Goal: Task Accomplishment & Management: Manage account settings

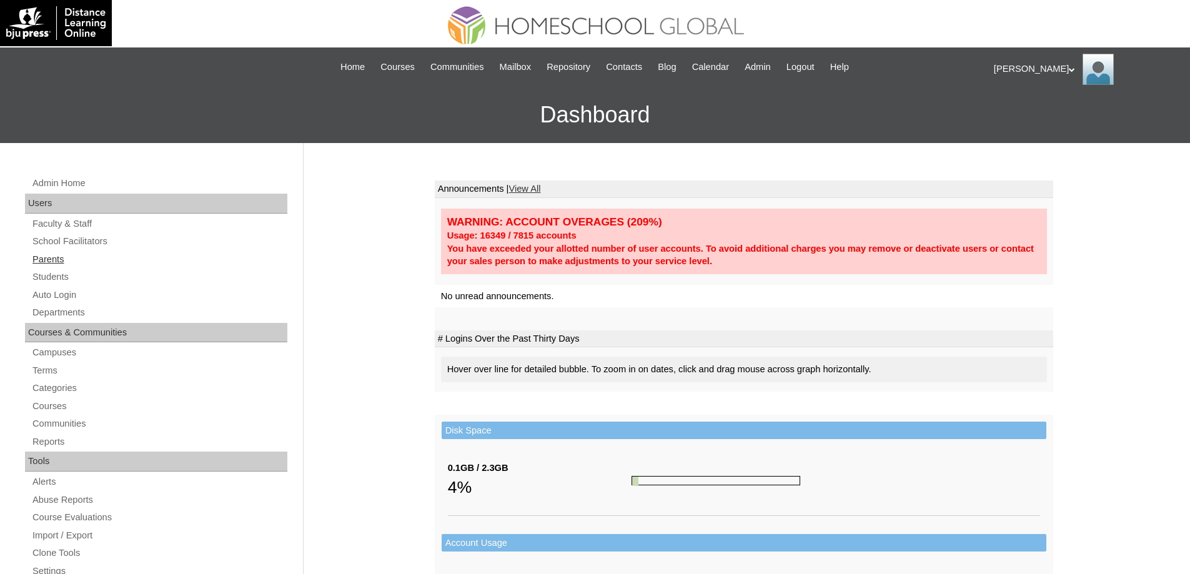
click at [131, 259] on link "Parents" at bounding box center [159, 260] width 256 height 16
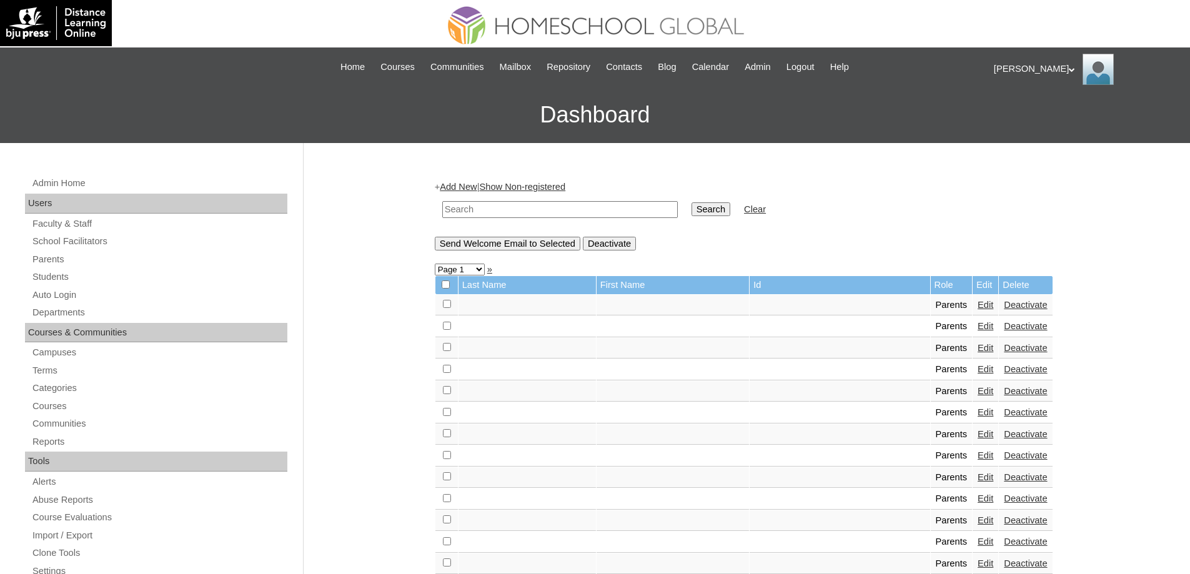
drag, startPoint x: 562, startPoint y: 206, endPoint x: 573, endPoint y: 203, distance: 11.1
click at [562, 206] on input "text" at bounding box center [560, 209] width 236 height 17
paste input "MHP0072-TECHPH2024"
type input "MHP0072-TECHPH2024"
click at [727, 207] on input "Search" at bounding box center [711, 209] width 39 height 14
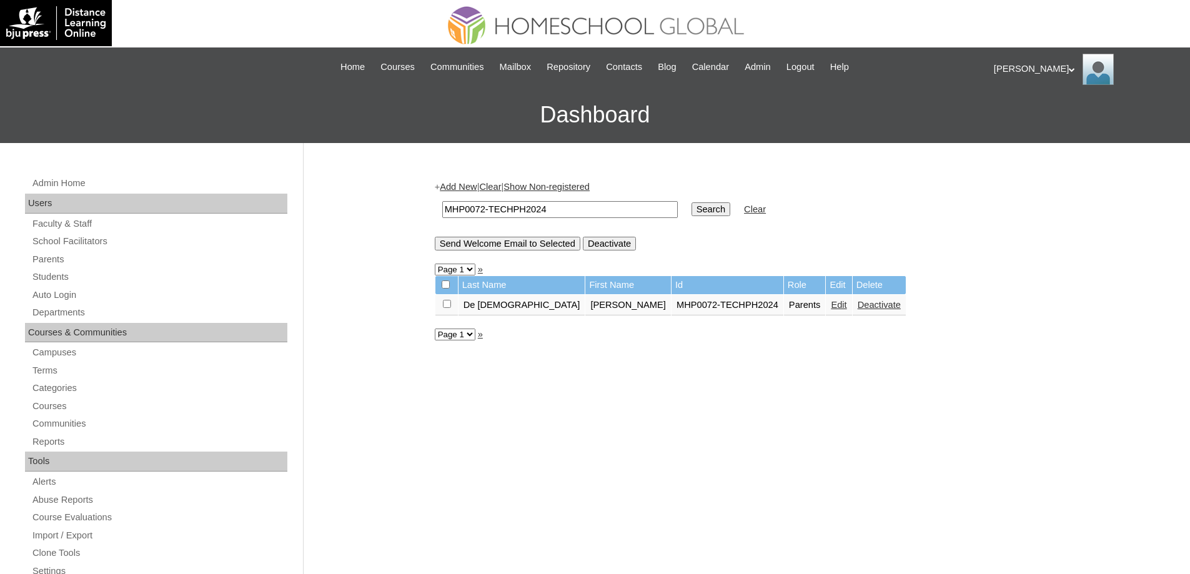
click at [831, 307] on link "Edit" at bounding box center [839, 305] width 16 height 10
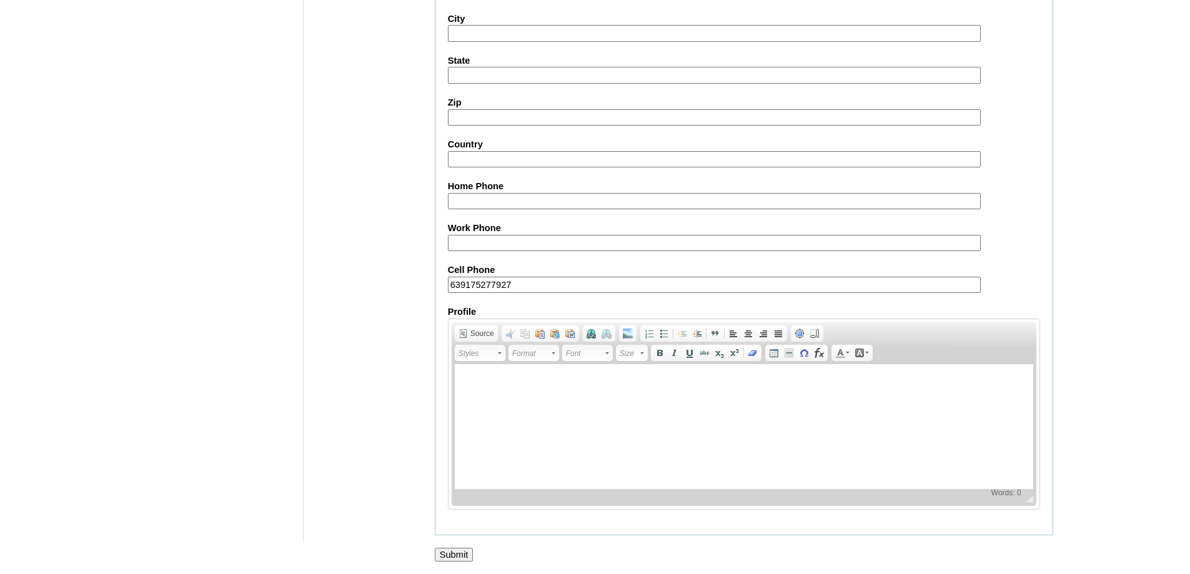
scroll to position [1067, 0]
click at [464, 552] on input "Submit" at bounding box center [454, 555] width 39 height 14
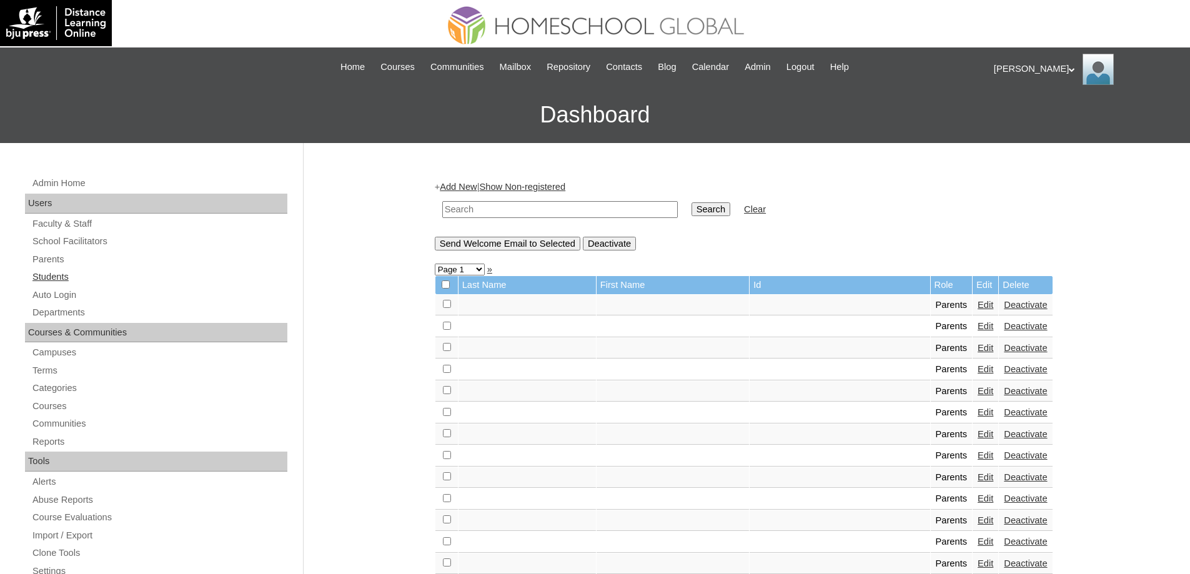
click at [53, 279] on link "Students" at bounding box center [159, 277] width 256 height 16
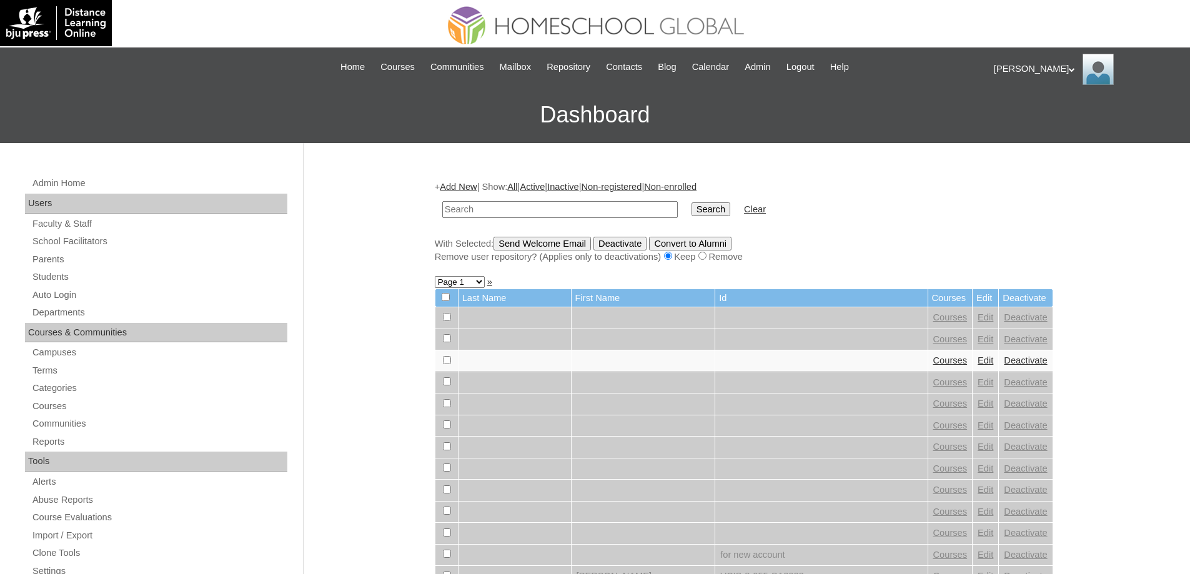
drag, startPoint x: 0, startPoint y: 0, endPoint x: 698, endPoint y: 212, distance: 729.6
click at [525, 212] on input "text" at bounding box center [560, 209] width 236 height 17
type input "MHS0079-TECHPH2024"
click at [752, 218] on td "Clear" at bounding box center [755, 209] width 34 height 29
click at [729, 214] on input "Search" at bounding box center [711, 209] width 39 height 14
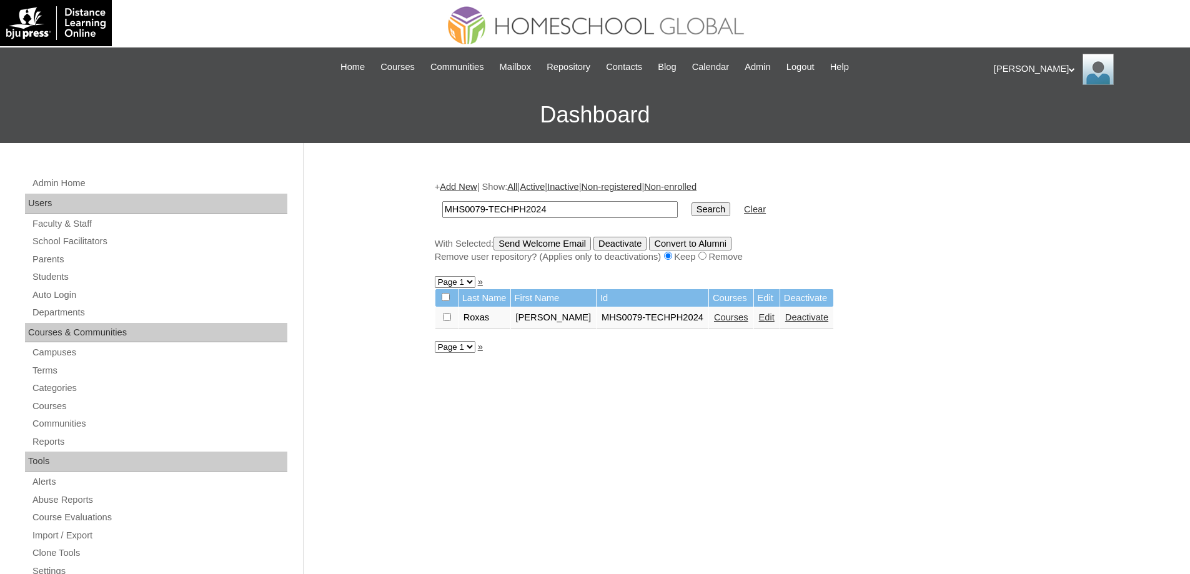
click at [764, 322] on link "Edit" at bounding box center [767, 317] width 16 height 10
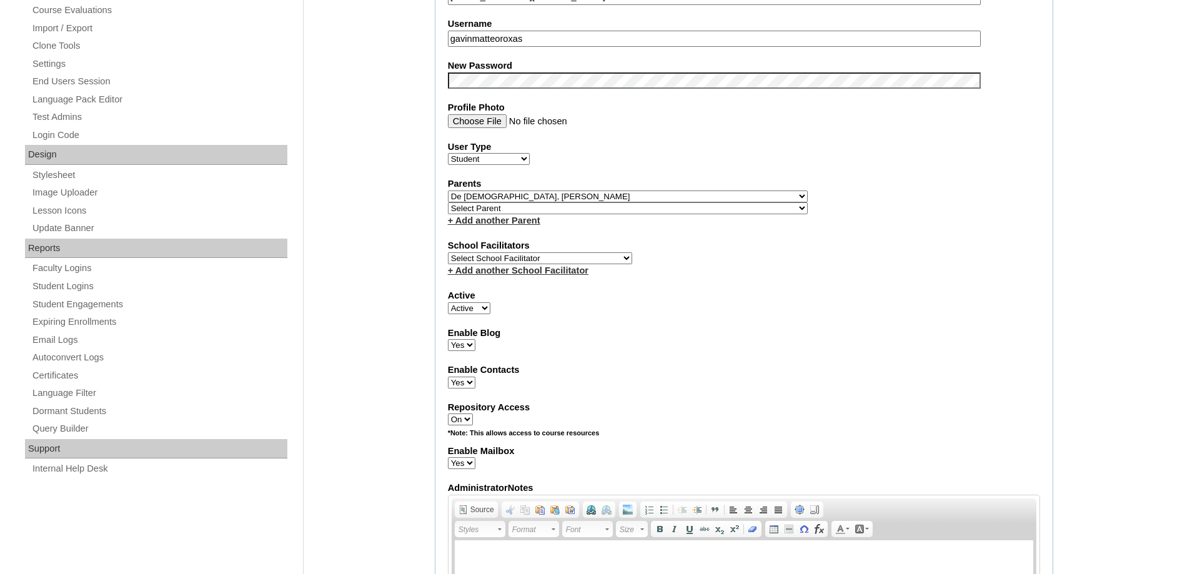
scroll to position [500, 0]
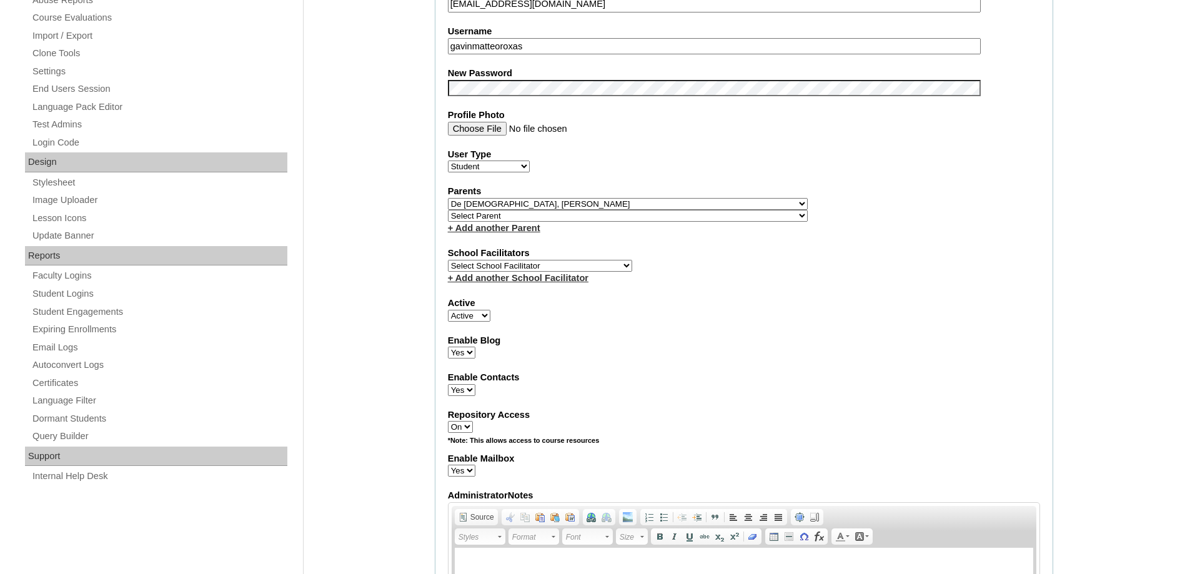
click at [375, 150] on div "Admin Home Users Faculty & Staff School Facilitators Parents Students Auto Logi…" at bounding box center [595, 516] width 1190 height 1747
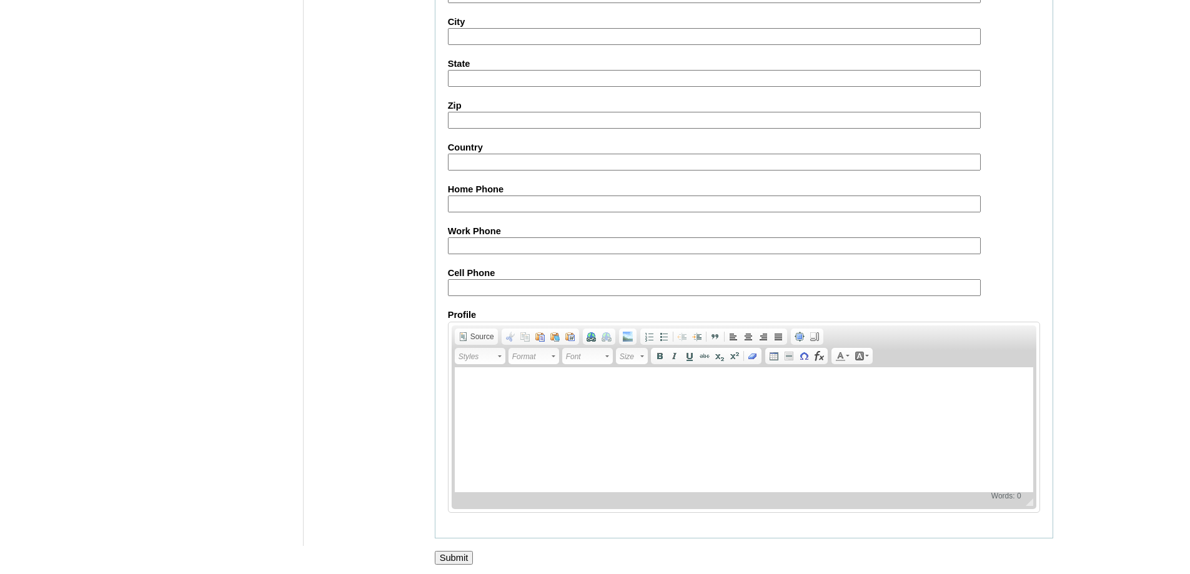
scroll to position [1330, 0]
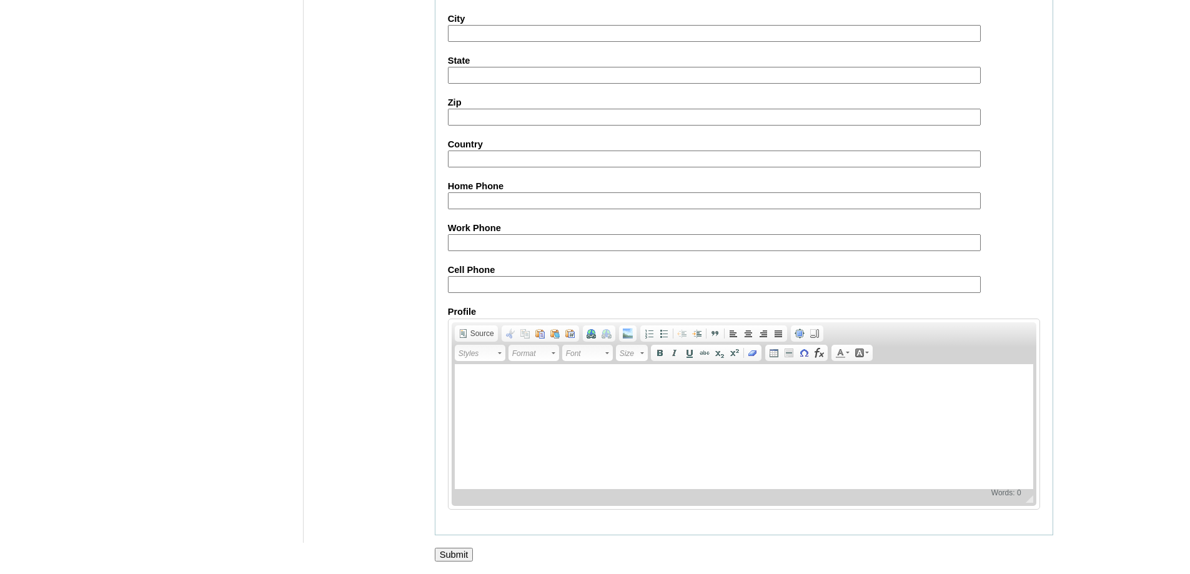
click at [459, 557] on input "Submit" at bounding box center [454, 555] width 39 height 14
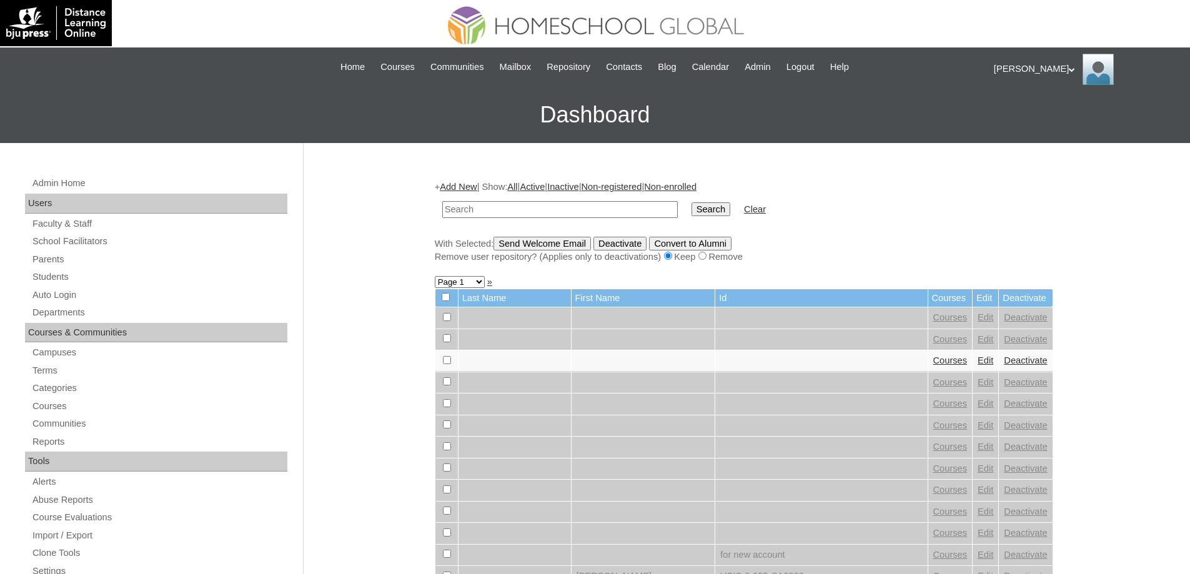
click at [529, 211] on input "text" at bounding box center [560, 209] width 236 height 17
type input "MHS0079-TECHPH2024"
click at [731, 213] on input "Search" at bounding box center [711, 209] width 39 height 14
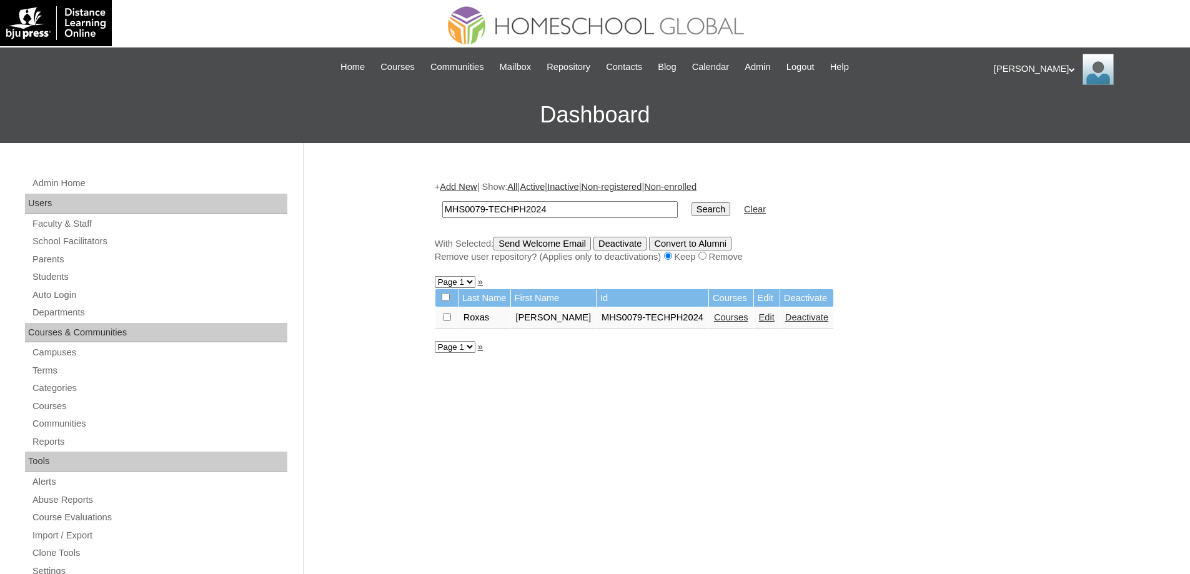
click at [750, 320] on td "Courses" at bounding box center [731, 317] width 44 height 21
click at [738, 322] on link "Courses" at bounding box center [731, 317] width 34 height 10
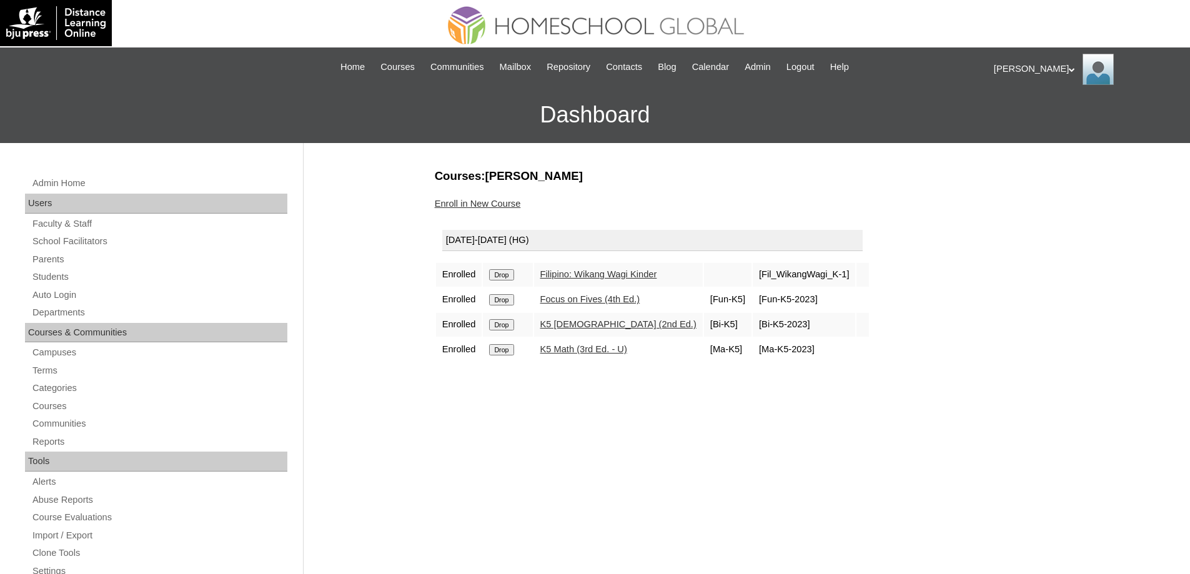
click at [514, 278] on input "Drop" at bounding box center [501, 274] width 24 height 11
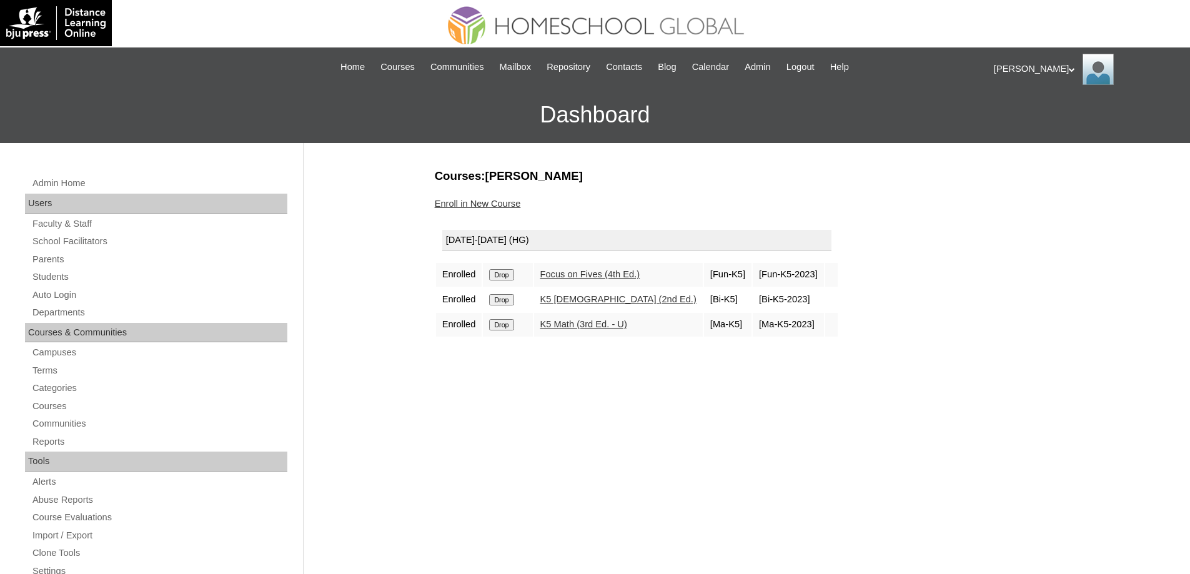
click at [513, 274] on input "Drop" at bounding box center [501, 274] width 24 height 11
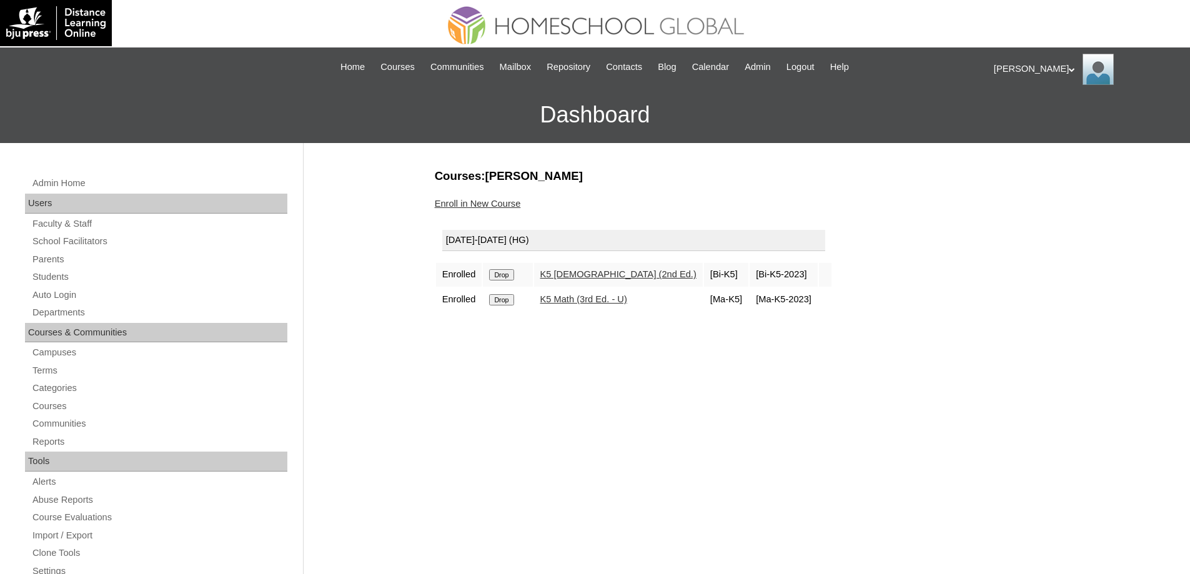
click at [505, 274] on input "Drop" at bounding box center [501, 274] width 24 height 11
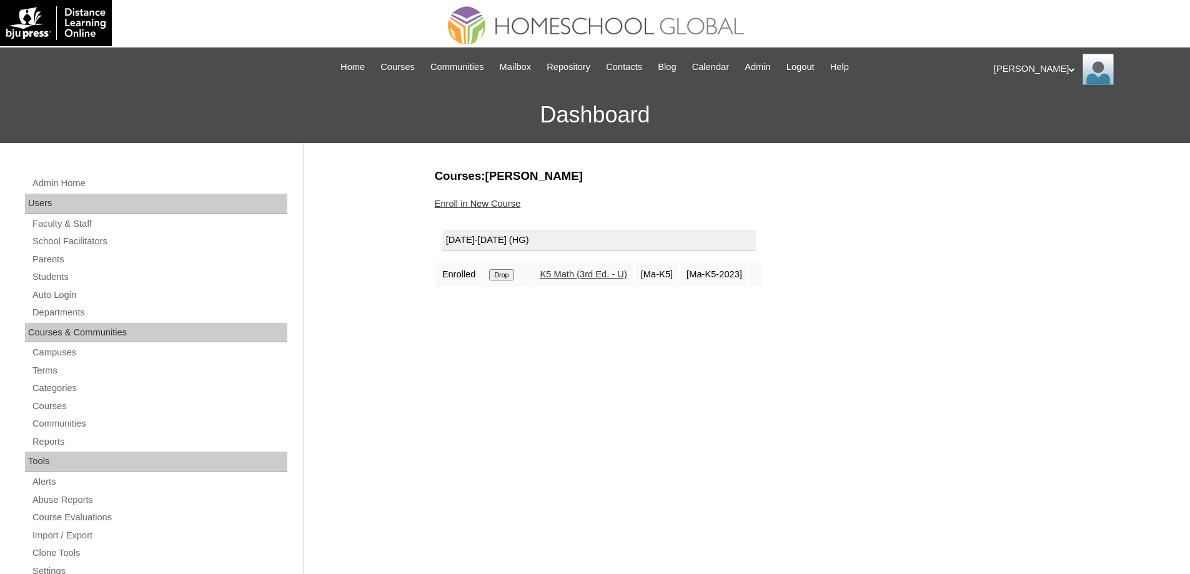
click at [508, 272] on input "Drop" at bounding box center [501, 274] width 24 height 11
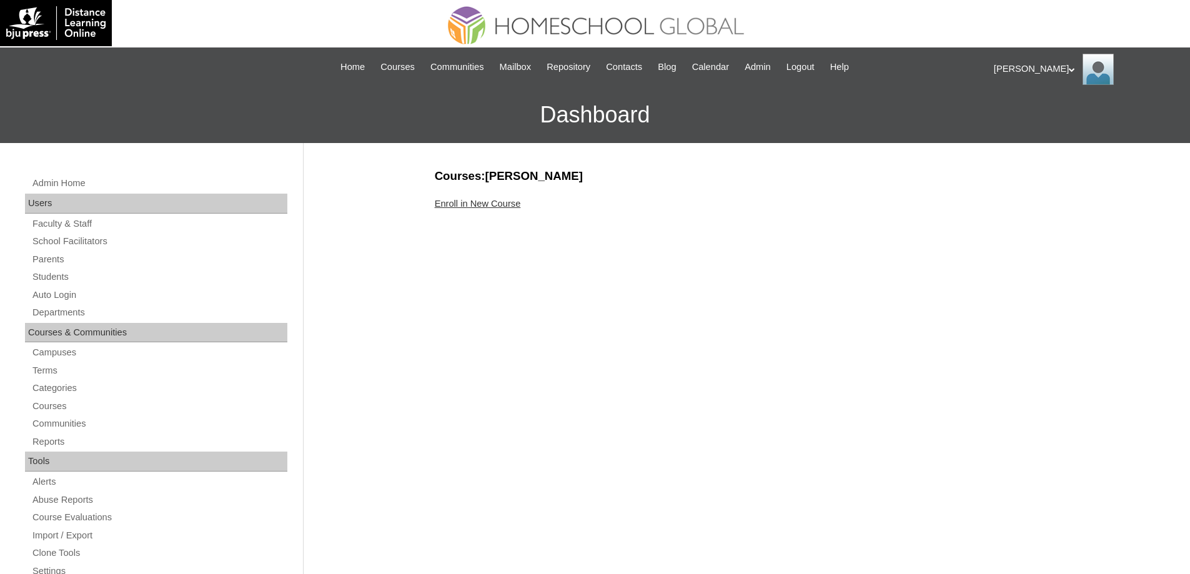
click at [517, 204] on link "Enroll in New Course" at bounding box center [478, 204] width 86 height 10
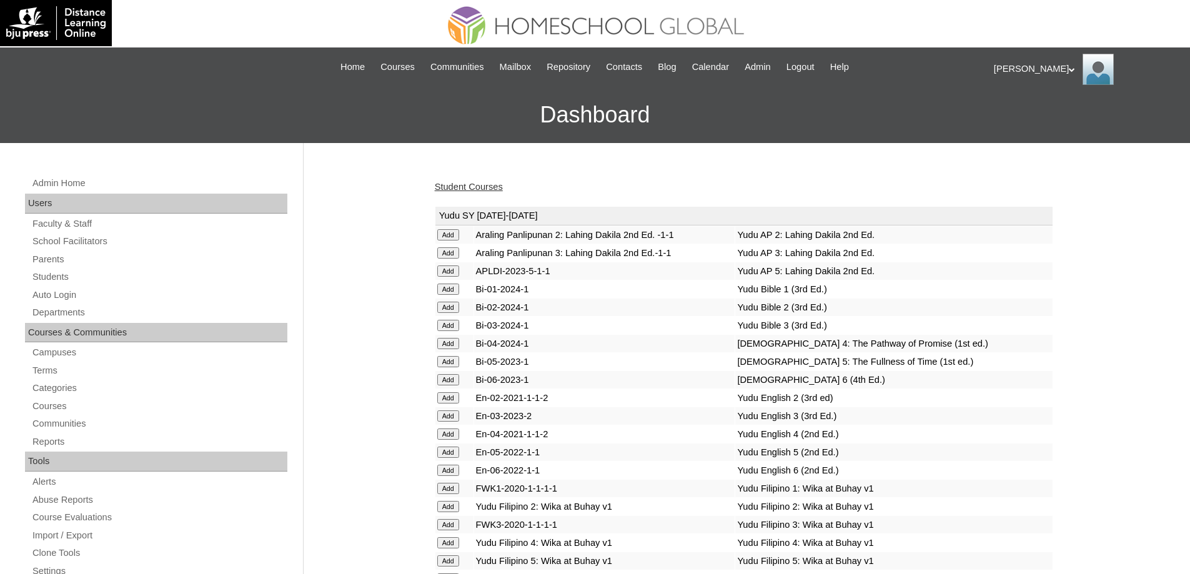
click at [502, 187] on link "Student Courses" at bounding box center [469, 187] width 68 height 10
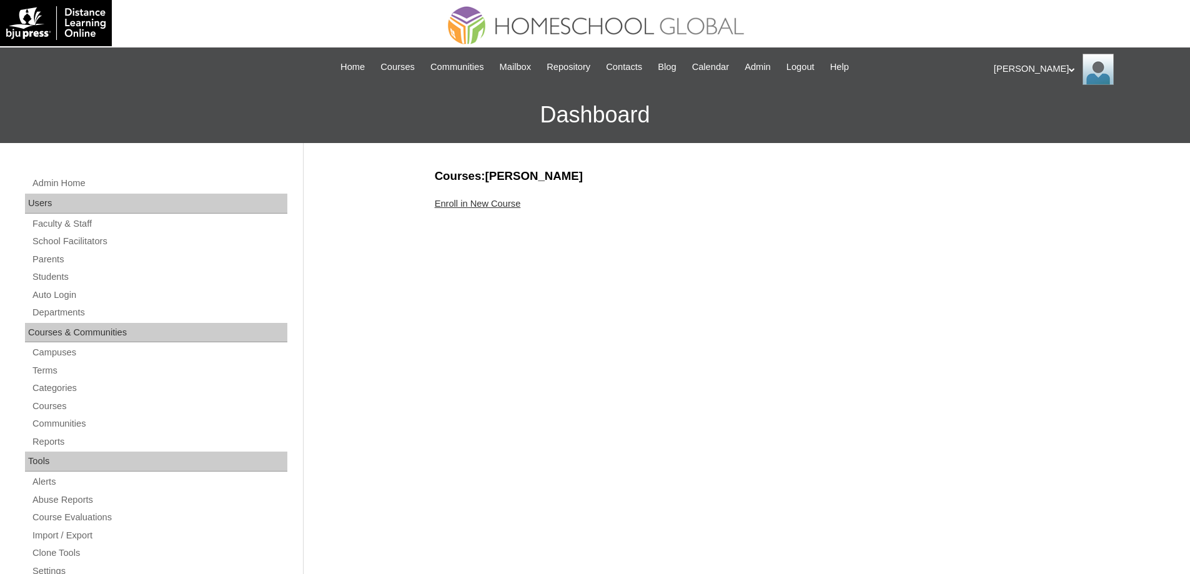
click at [481, 206] on link "Enroll in New Course" at bounding box center [478, 204] width 86 height 10
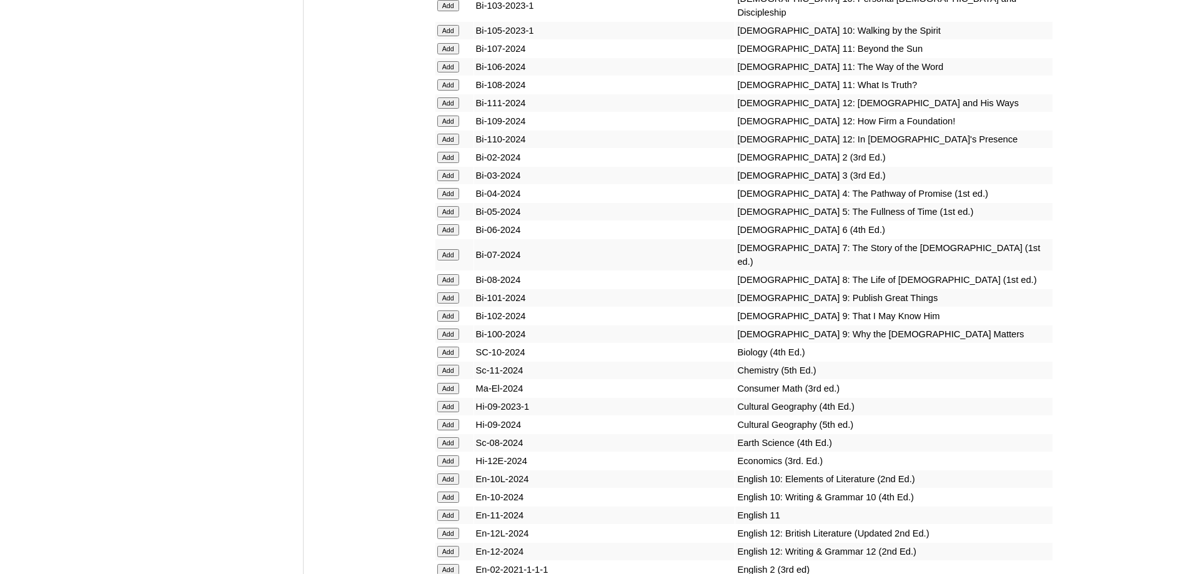
scroll to position [3124, 0]
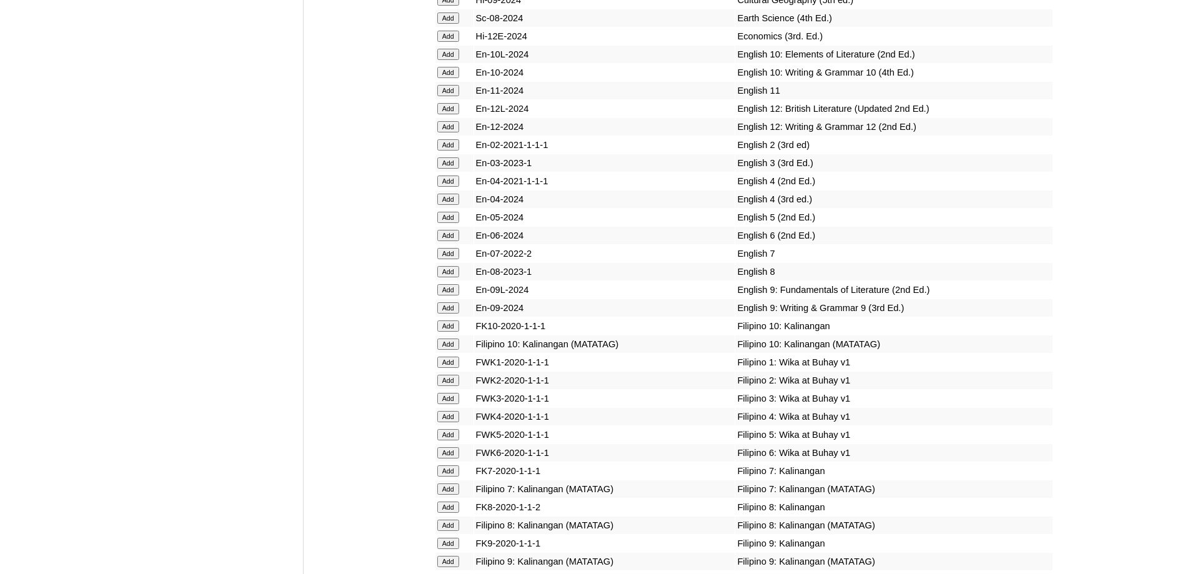
scroll to position [3677, 0]
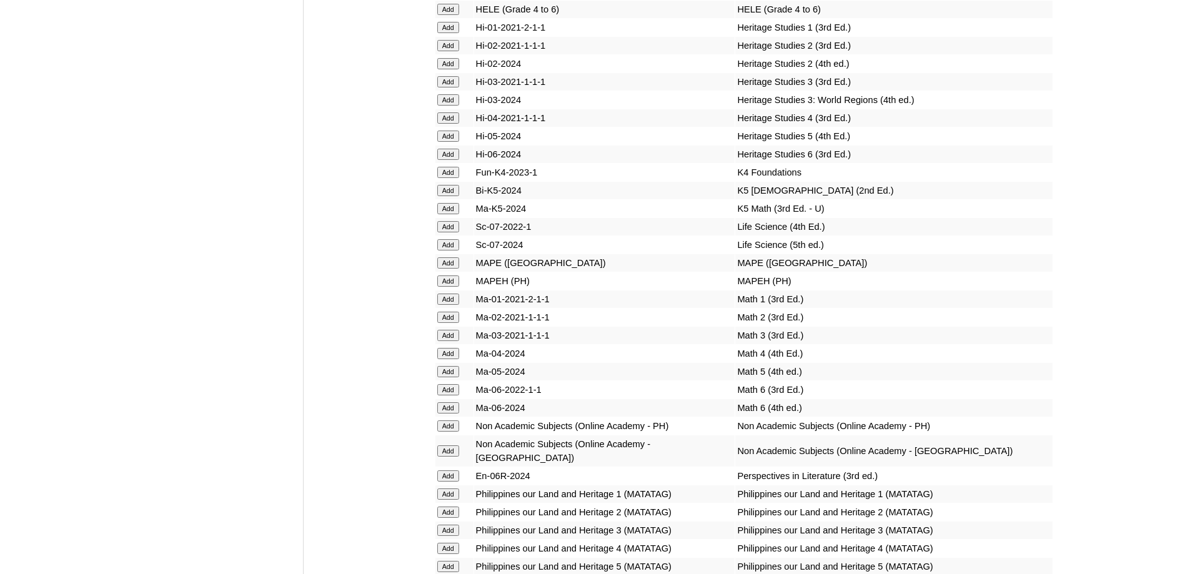
scroll to position [4476, 0]
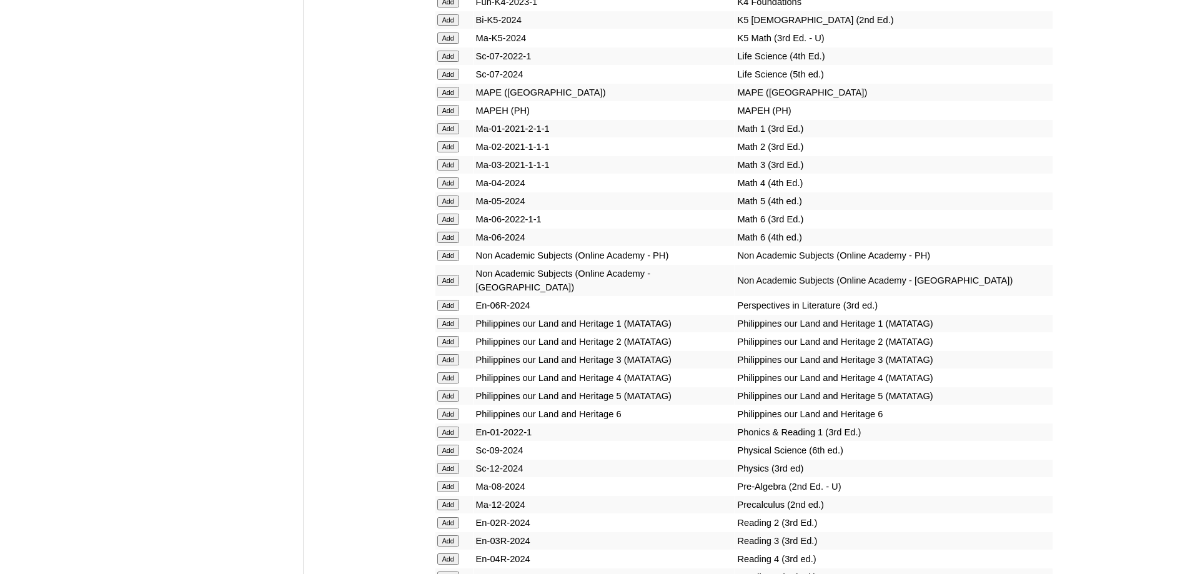
click at [450, 137] on td "Add" at bounding box center [455, 128] width 38 height 17
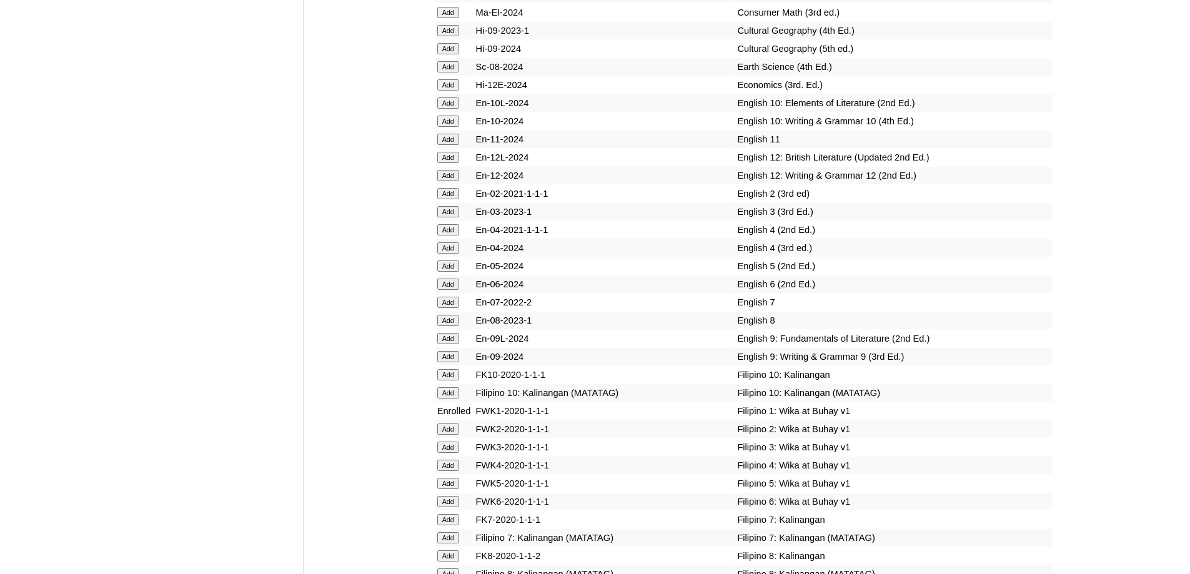
scroll to position [4156, 0]
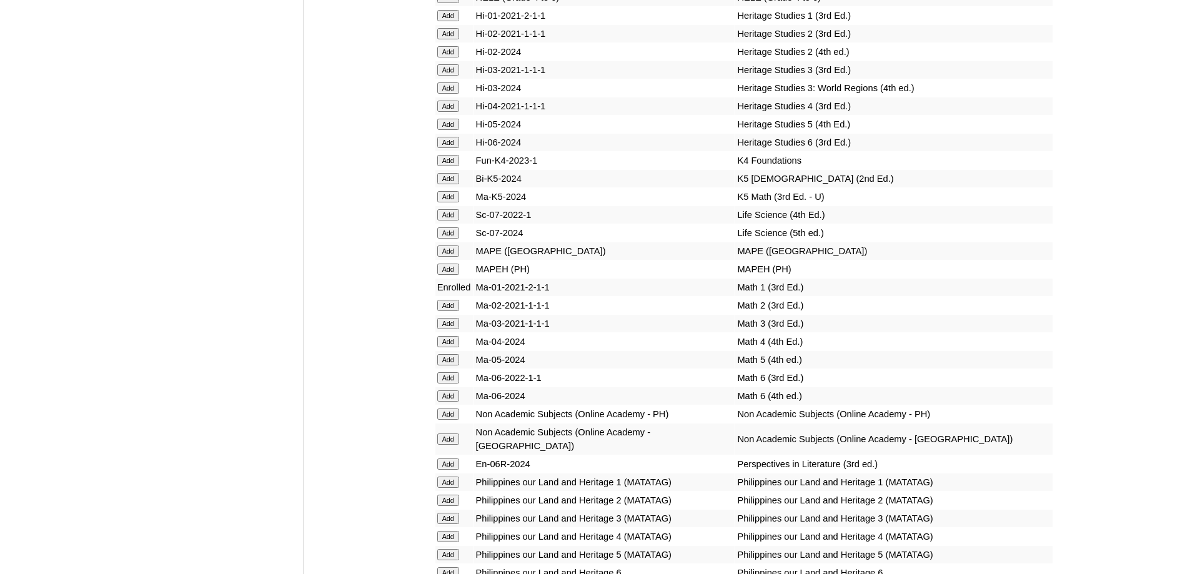
scroll to position [4344, 0]
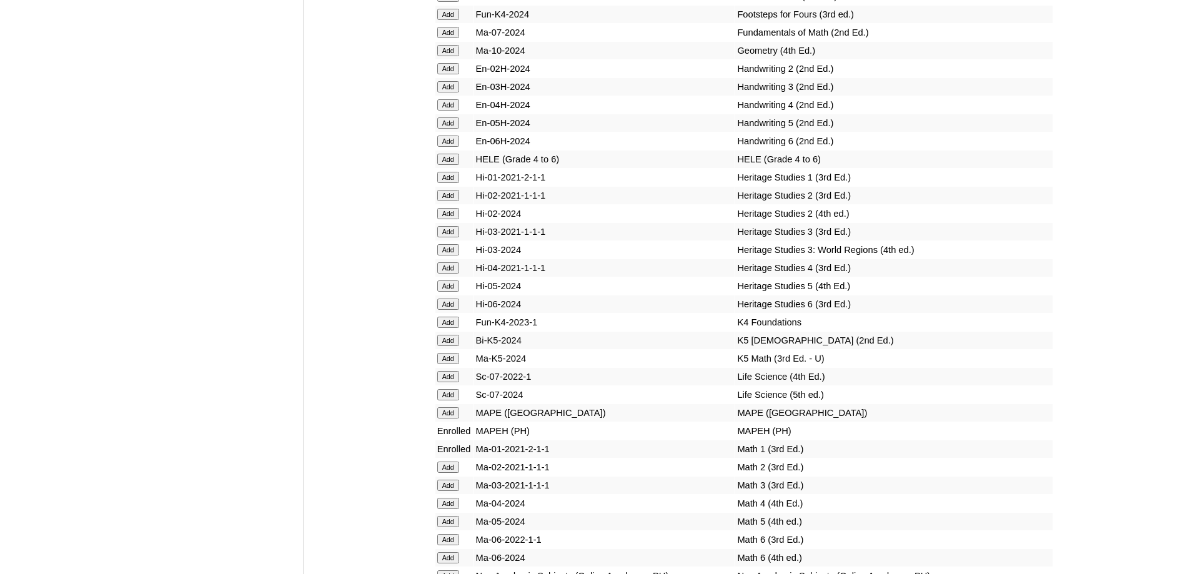
scroll to position [4521, 0]
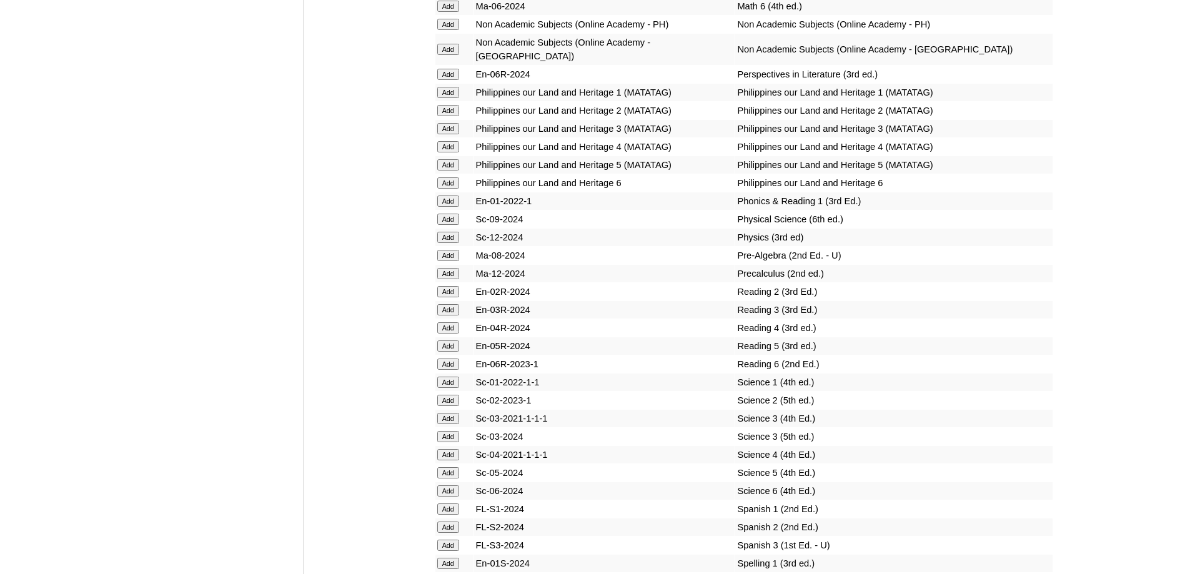
scroll to position [4709, 0]
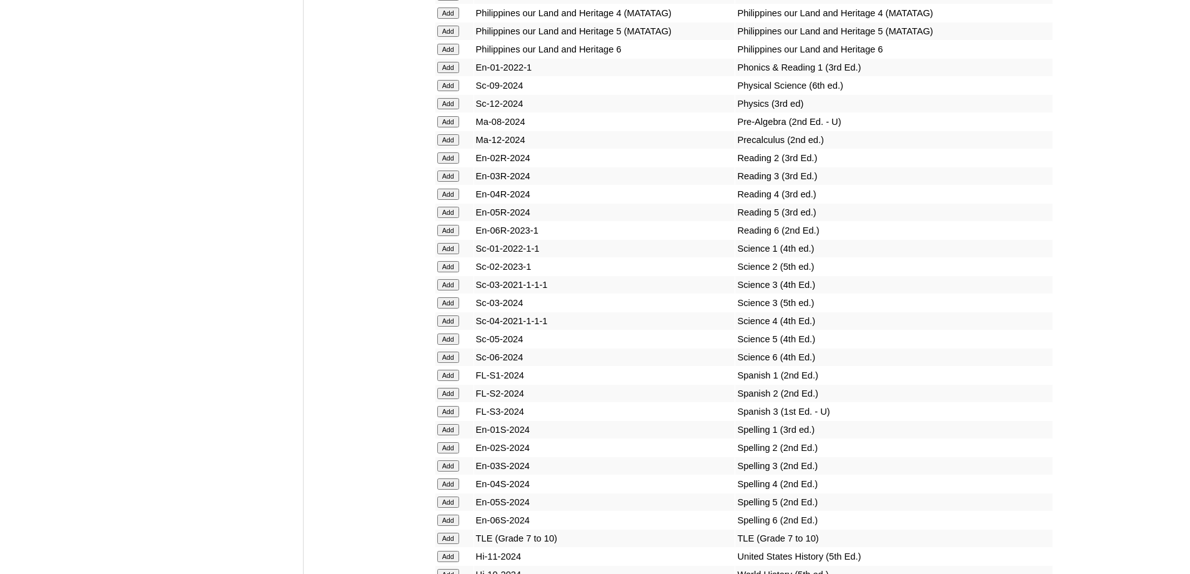
scroll to position [4638, 0]
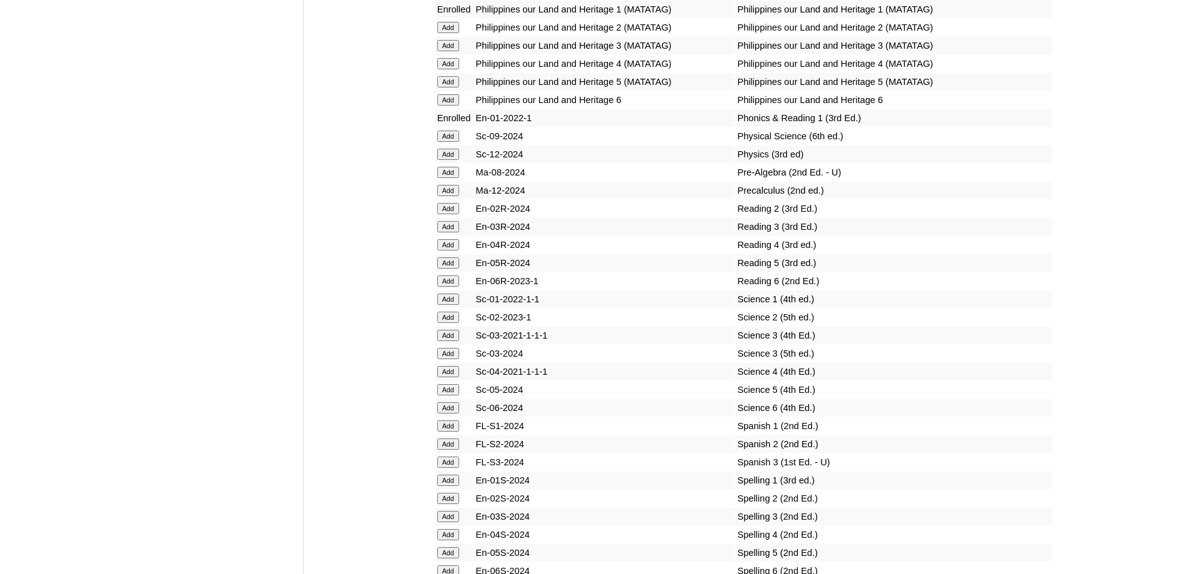
scroll to position [4830, 0]
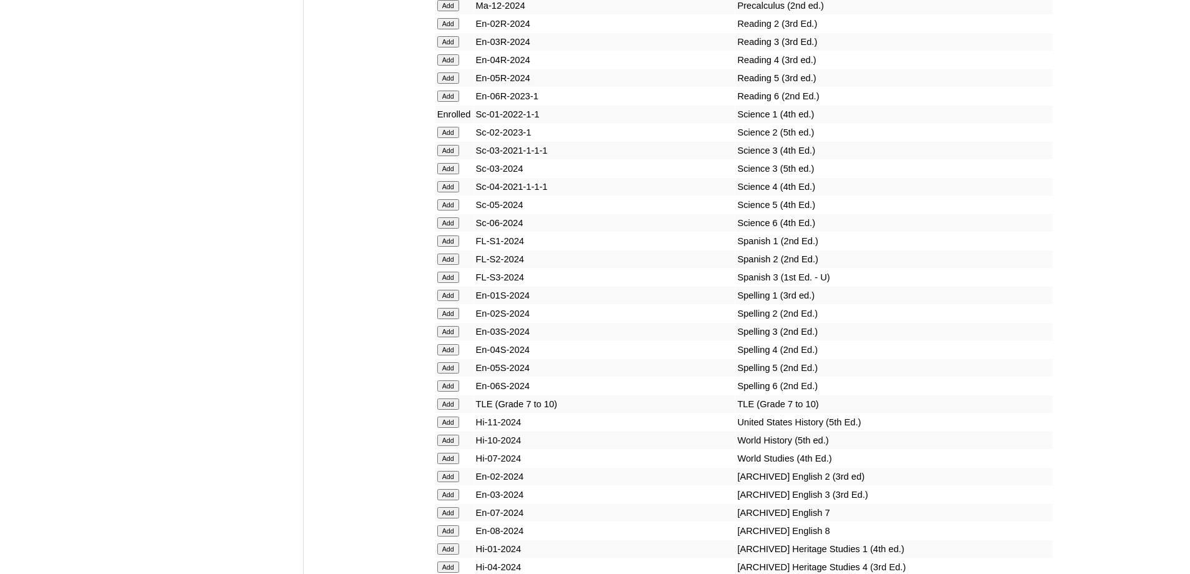
scroll to position [5012, 0]
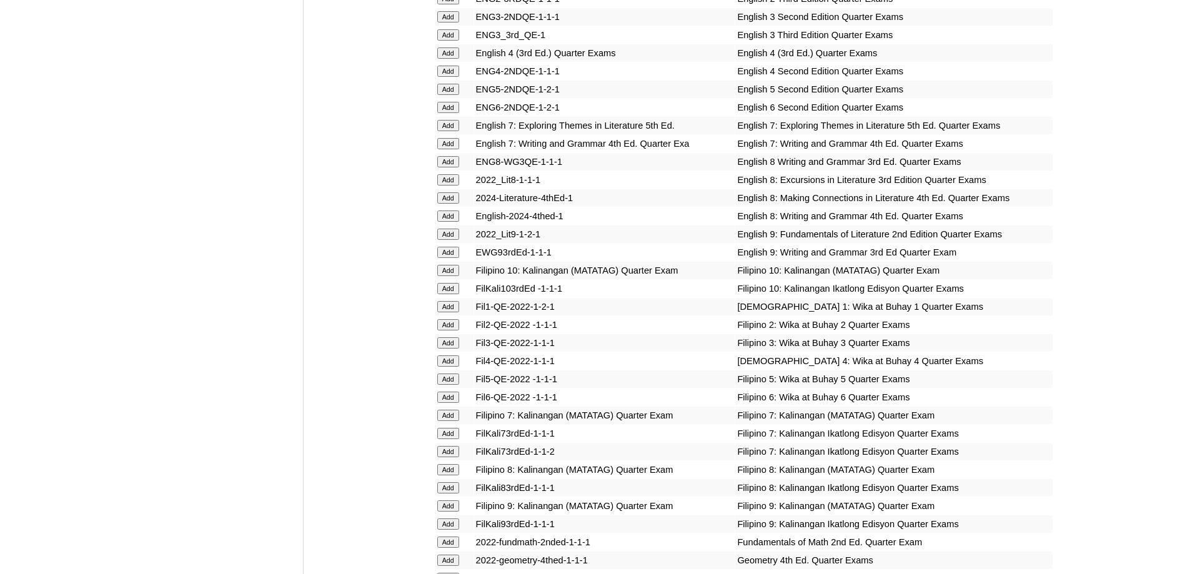
scroll to position [1375, 0]
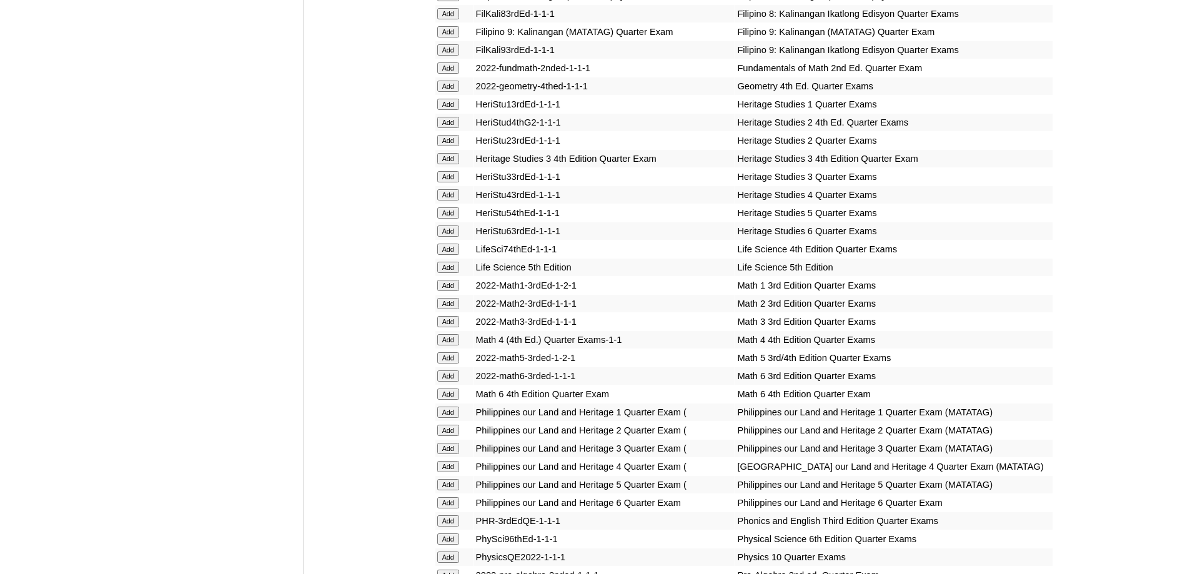
scroll to position [1847, 0]
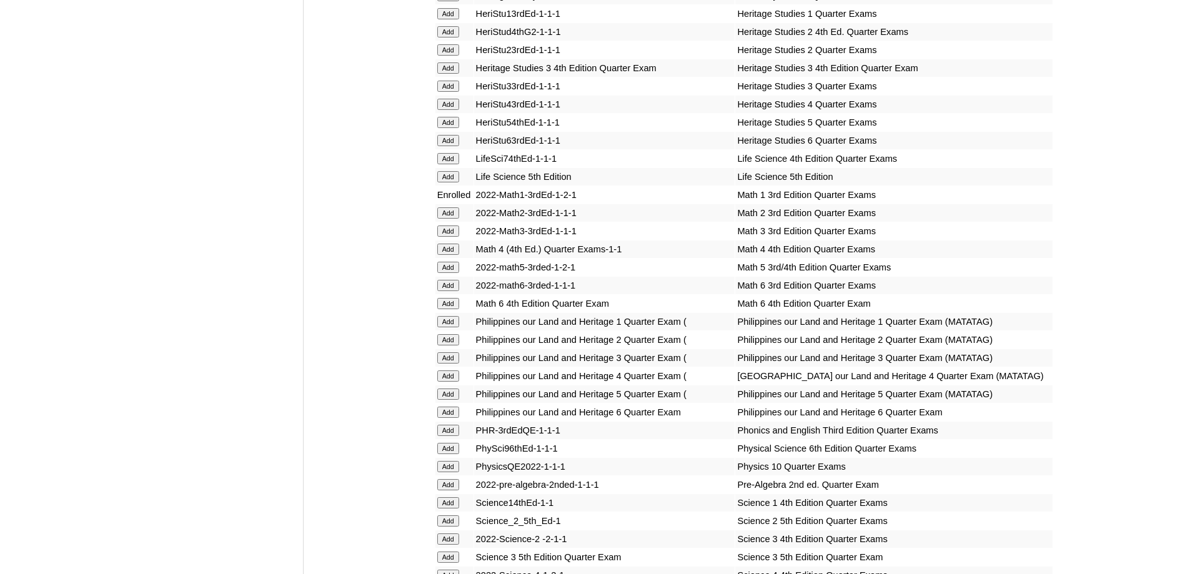
scroll to position [2091, 0]
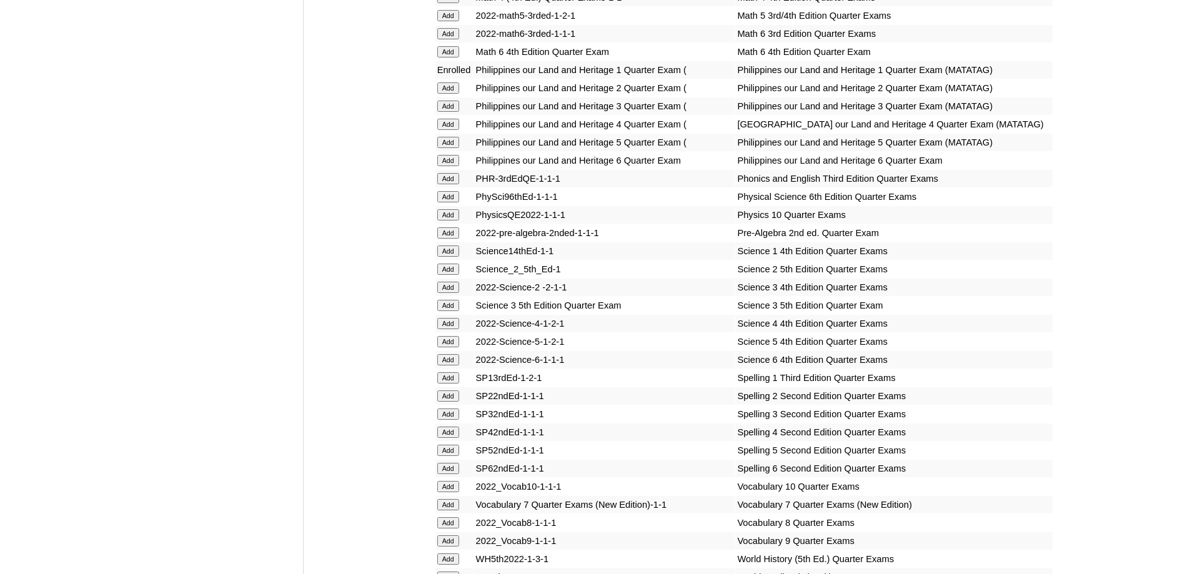
scroll to position [2272, 0]
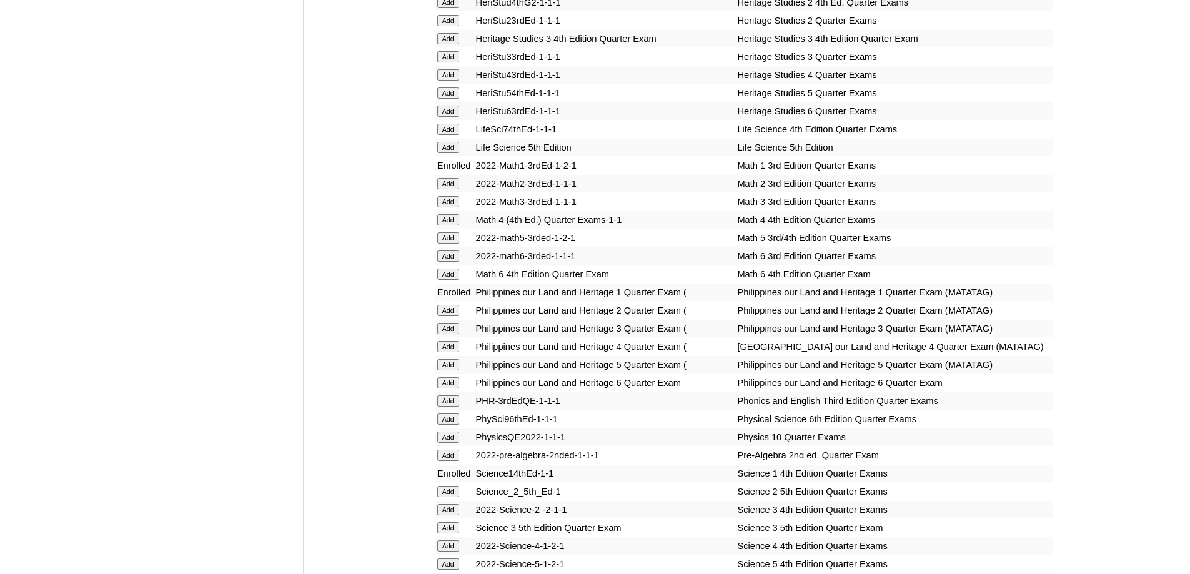
scroll to position [2451, 0]
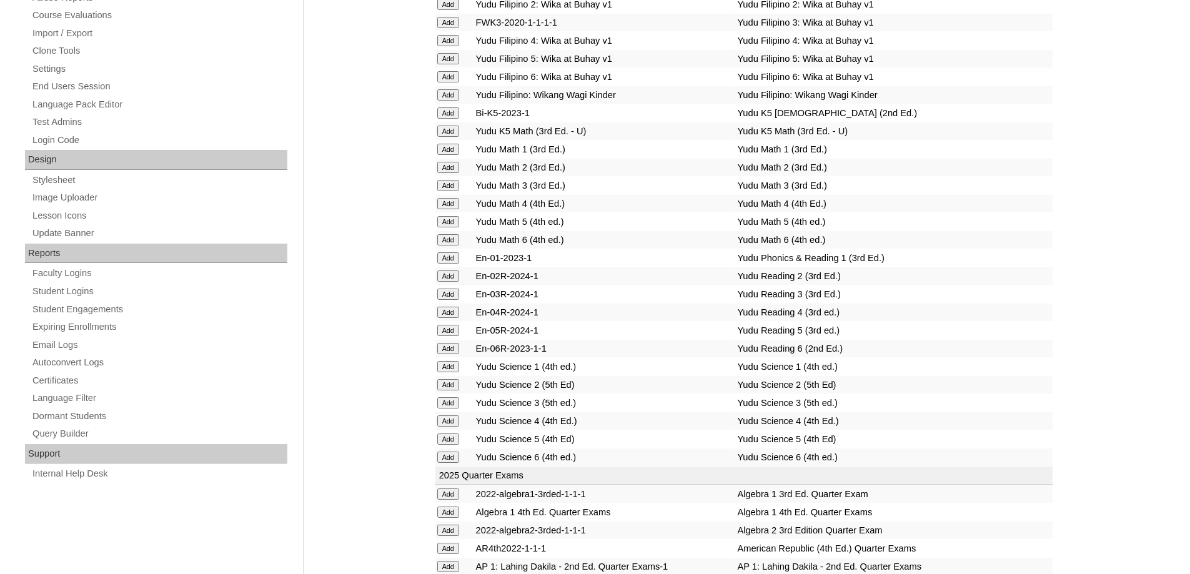
scroll to position [2025, 0]
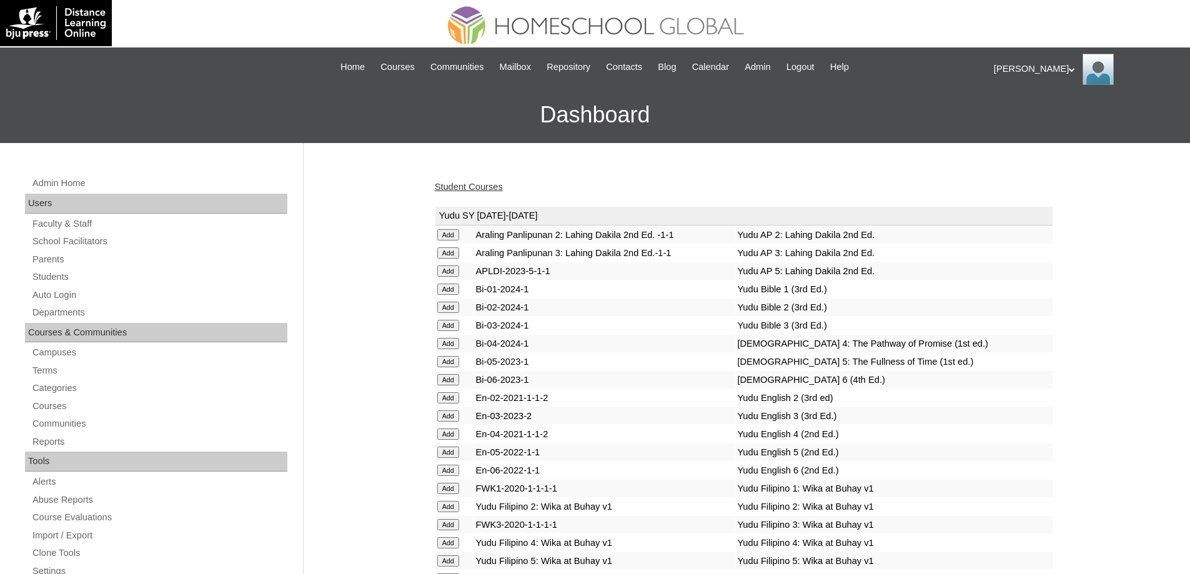
click at [487, 185] on link "Student Courses" at bounding box center [469, 187] width 68 height 10
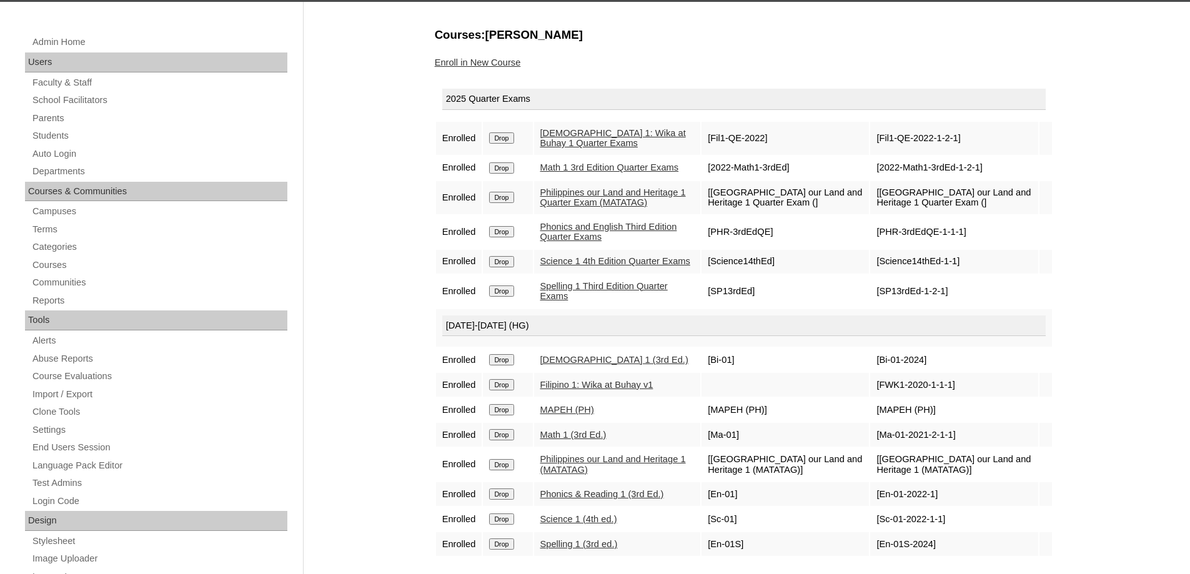
scroll to position [125, 0]
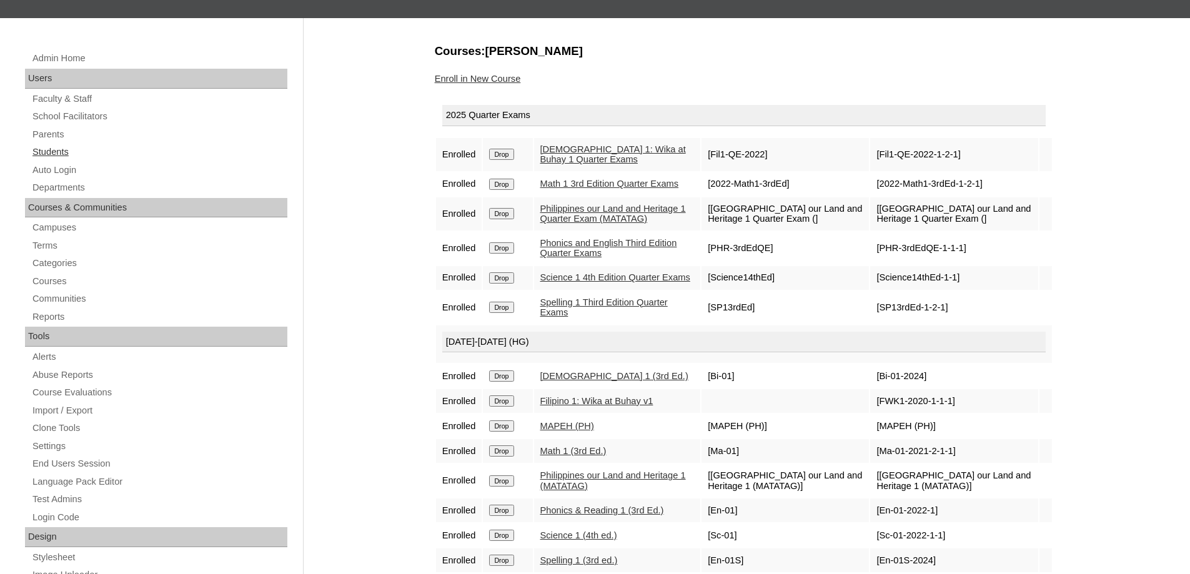
click at [81, 149] on link "Students" at bounding box center [159, 152] width 256 height 16
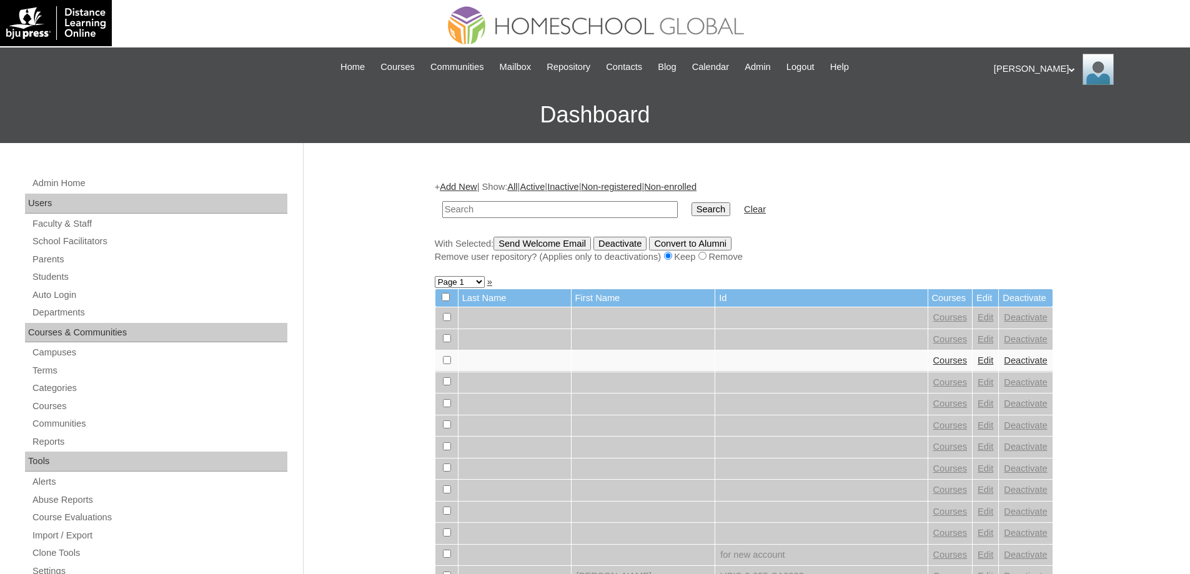
drag, startPoint x: 550, startPoint y: 216, endPoint x: 607, endPoint y: 216, distance: 56.9
click at [550, 216] on input "text" at bounding box center [560, 209] width 236 height 17
paste input "MHS0153-TECHPH2024"
type input "MHS0153-TECHPH2024"
click at [700, 206] on input "Search" at bounding box center [711, 209] width 39 height 14
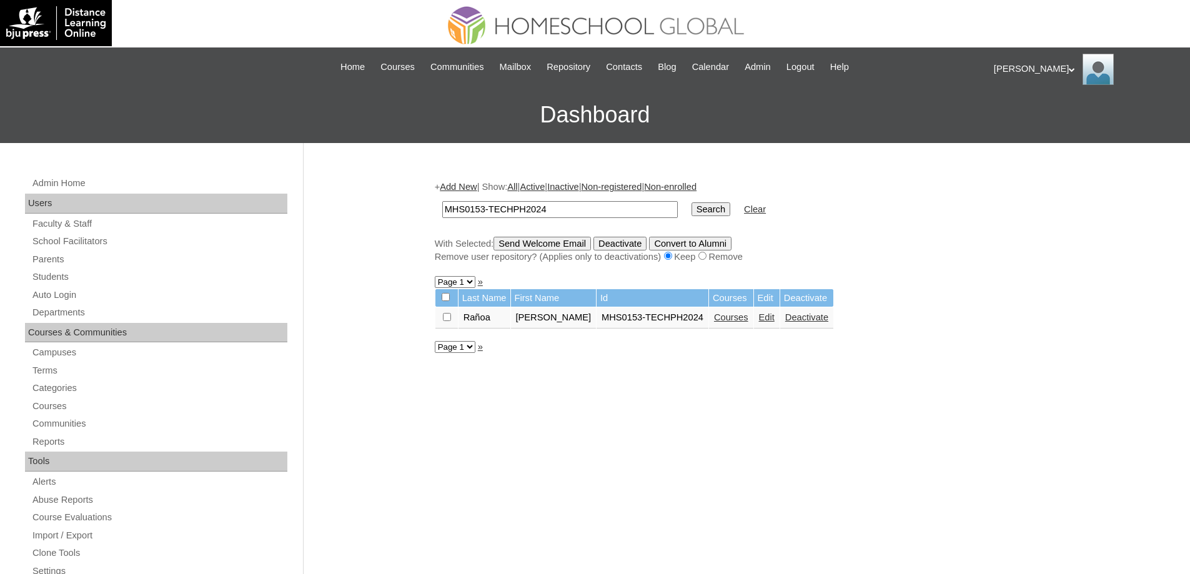
click at [722, 319] on link "Courses" at bounding box center [731, 317] width 34 height 10
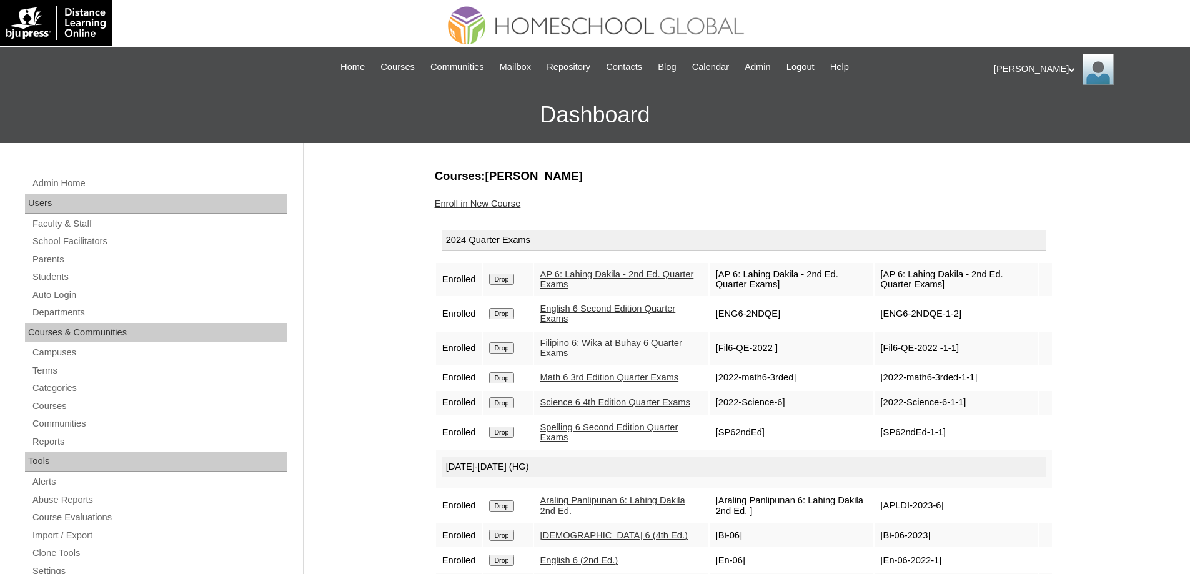
click at [514, 281] on input "Drop" at bounding box center [501, 279] width 24 height 11
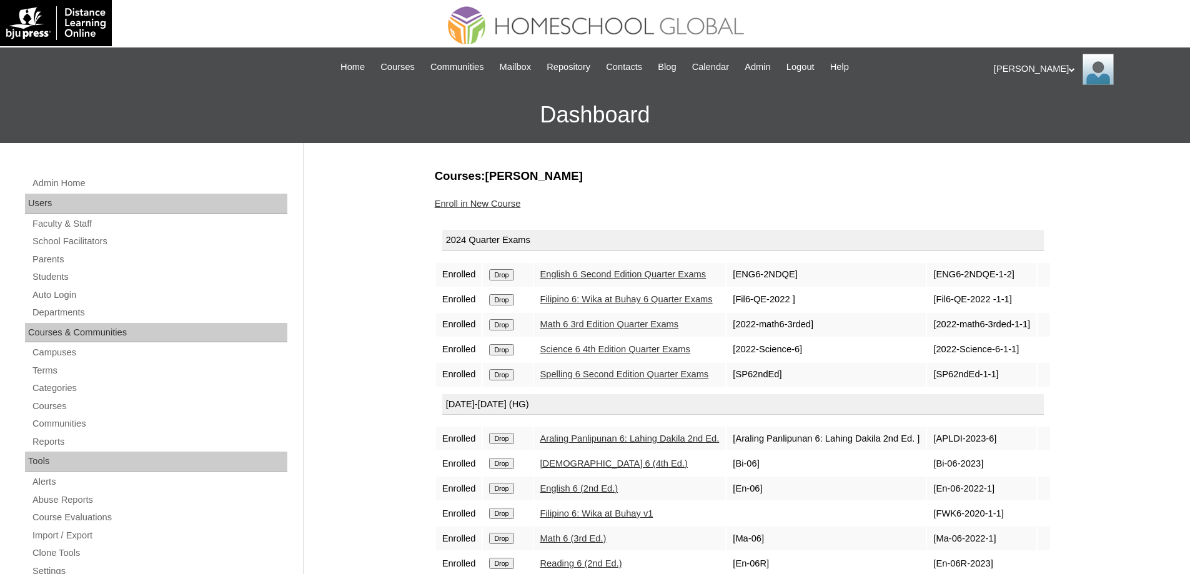
click at [514, 280] on input "Drop" at bounding box center [501, 274] width 24 height 11
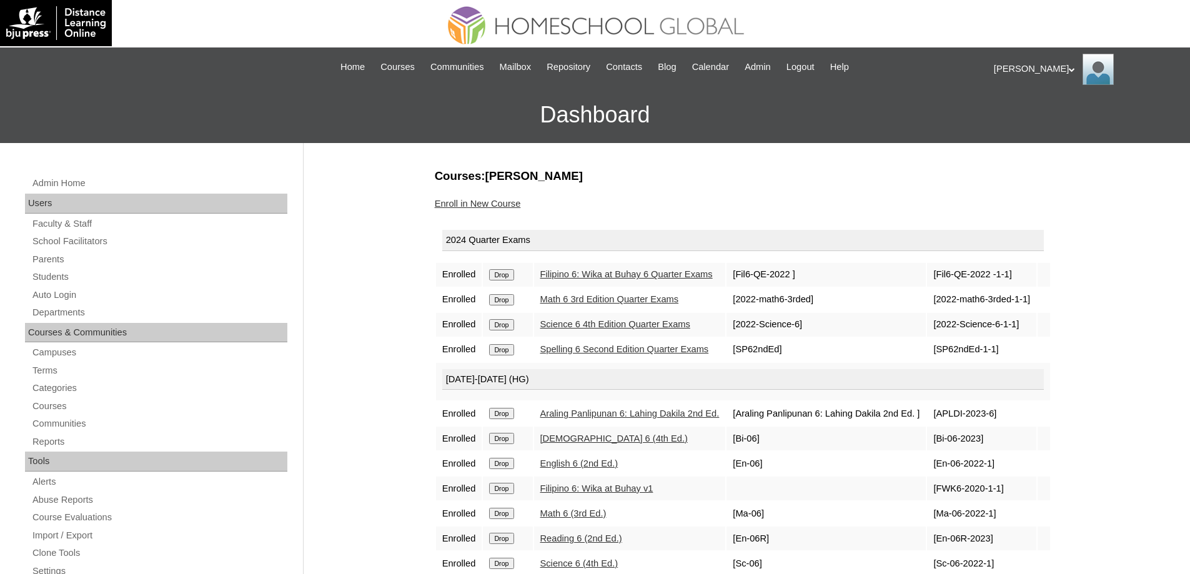
drag, startPoint x: 0, startPoint y: 0, endPoint x: 510, endPoint y: 275, distance: 579.3
click at [509, 276] on input "Drop" at bounding box center [501, 274] width 24 height 11
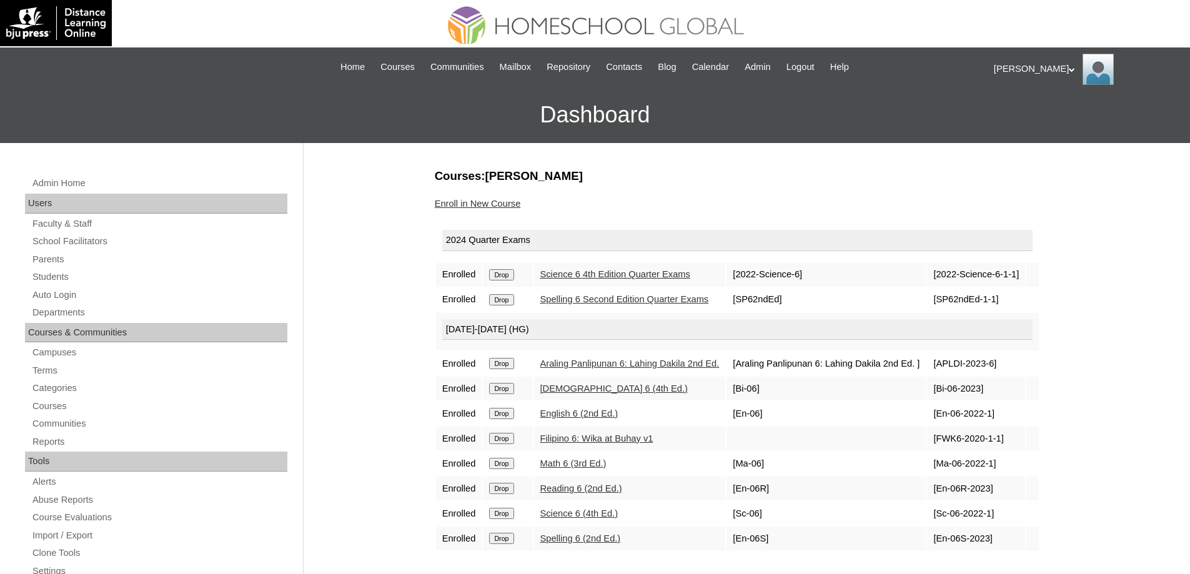
drag, startPoint x: 0, startPoint y: 0, endPoint x: 656, endPoint y: 47, distance: 657.2
click at [505, 279] on input "Drop" at bounding box center [501, 274] width 24 height 11
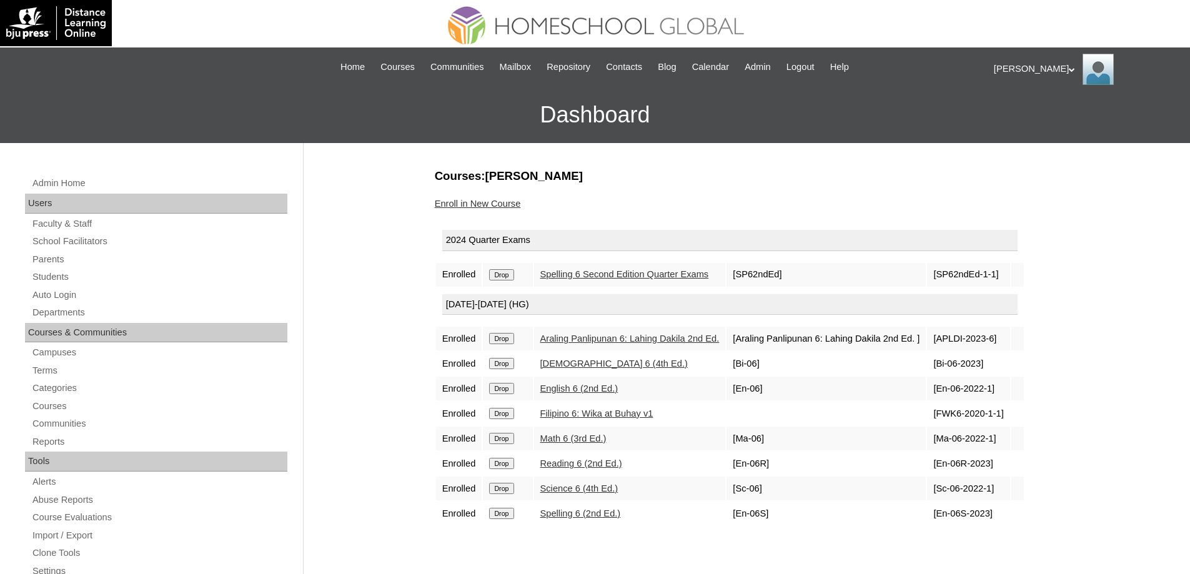
click at [506, 281] on input "Drop" at bounding box center [501, 274] width 24 height 11
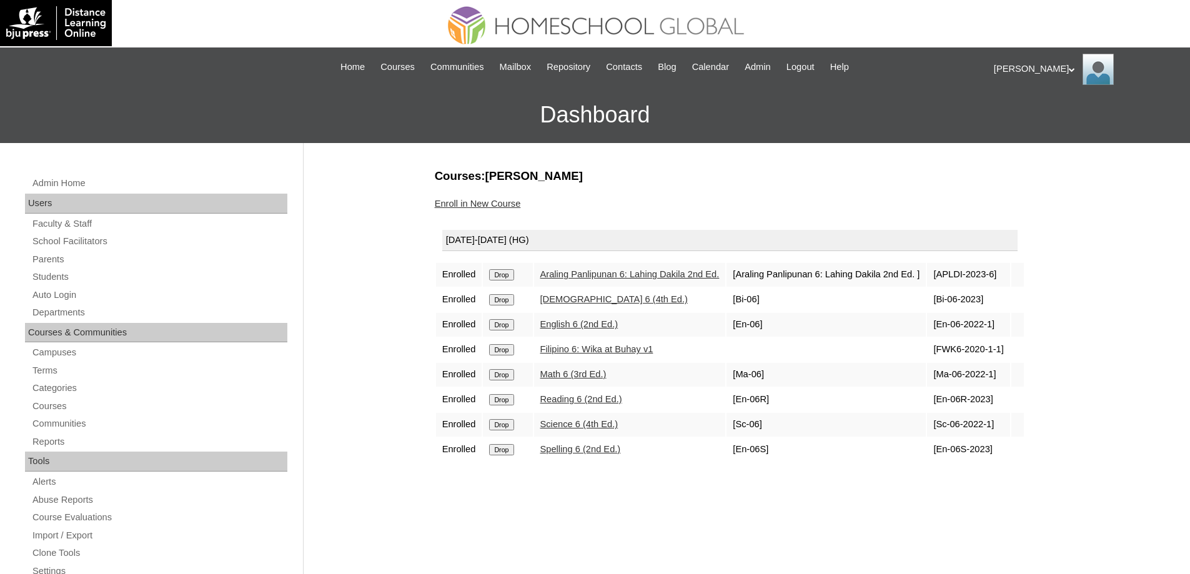
drag, startPoint x: 512, startPoint y: 279, endPoint x: 657, endPoint y: 39, distance: 280.9
click at [512, 279] on input "Drop" at bounding box center [501, 274] width 24 height 11
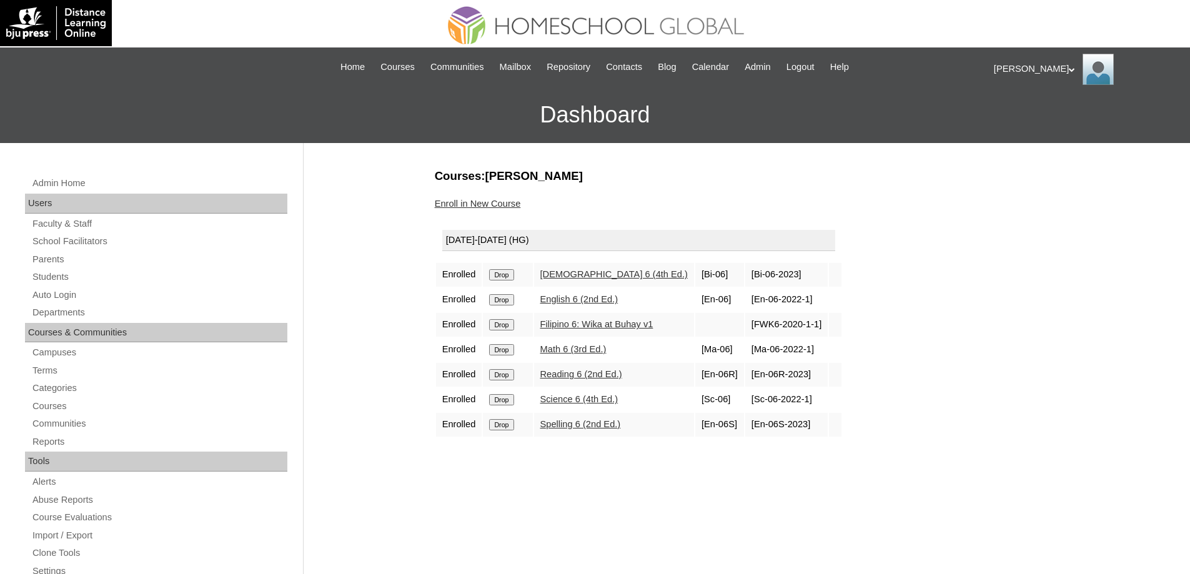
click at [514, 272] on input "Drop" at bounding box center [501, 274] width 24 height 11
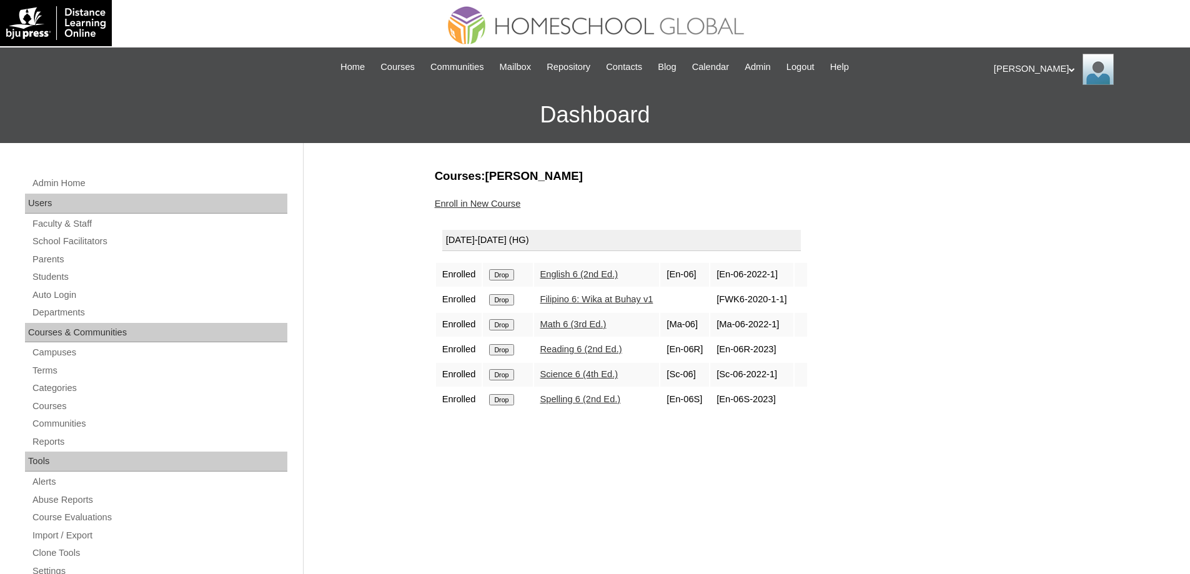
drag, startPoint x: 0, startPoint y: 0, endPoint x: 507, endPoint y: 279, distance: 579.2
click at [507, 279] on input "Drop" at bounding box center [501, 274] width 24 height 11
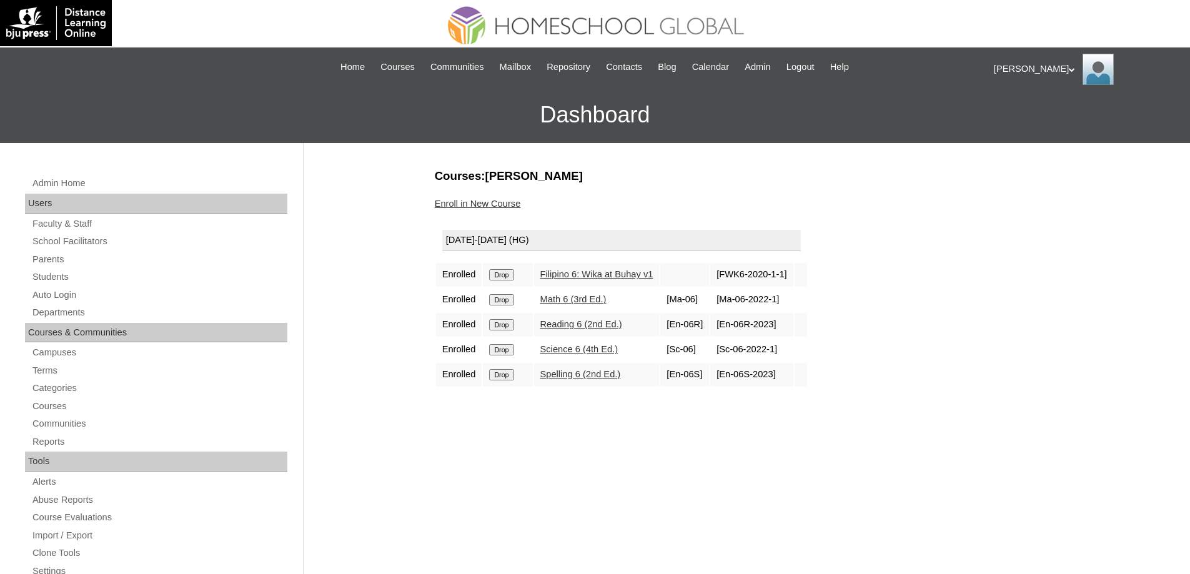
click at [514, 276] on input "Drop" at bounding box center [501, 274] width 24 height 11
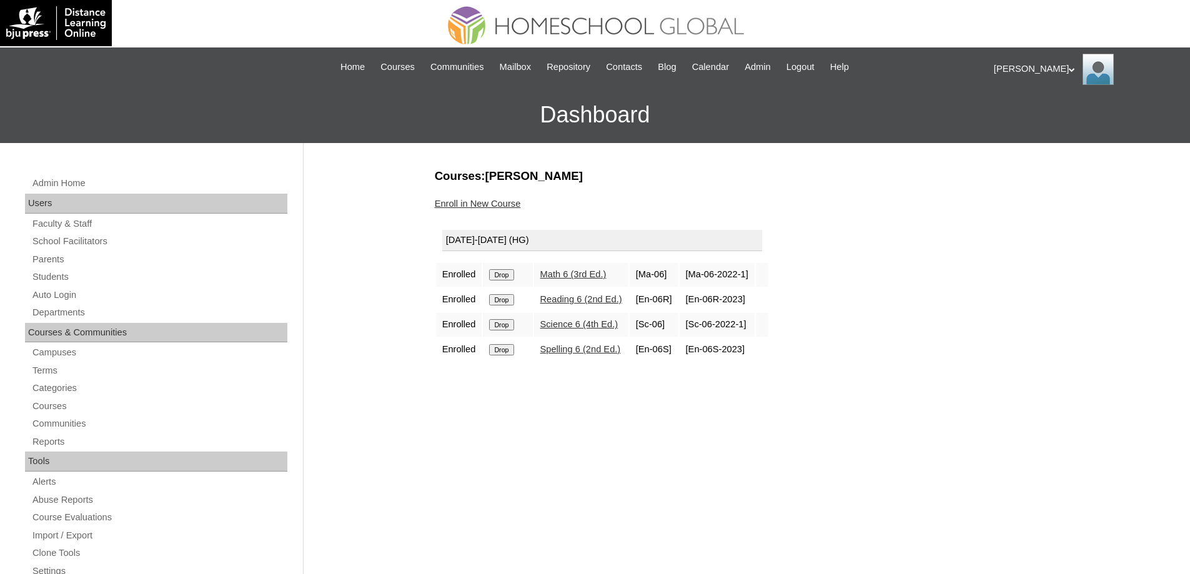
click at [514, 279] on input "Drop" at bounding box center [501, 274] width 24 height 11
click at [509, 281] on input "Drop" at bounding box center [501, 274] width 24 height 11
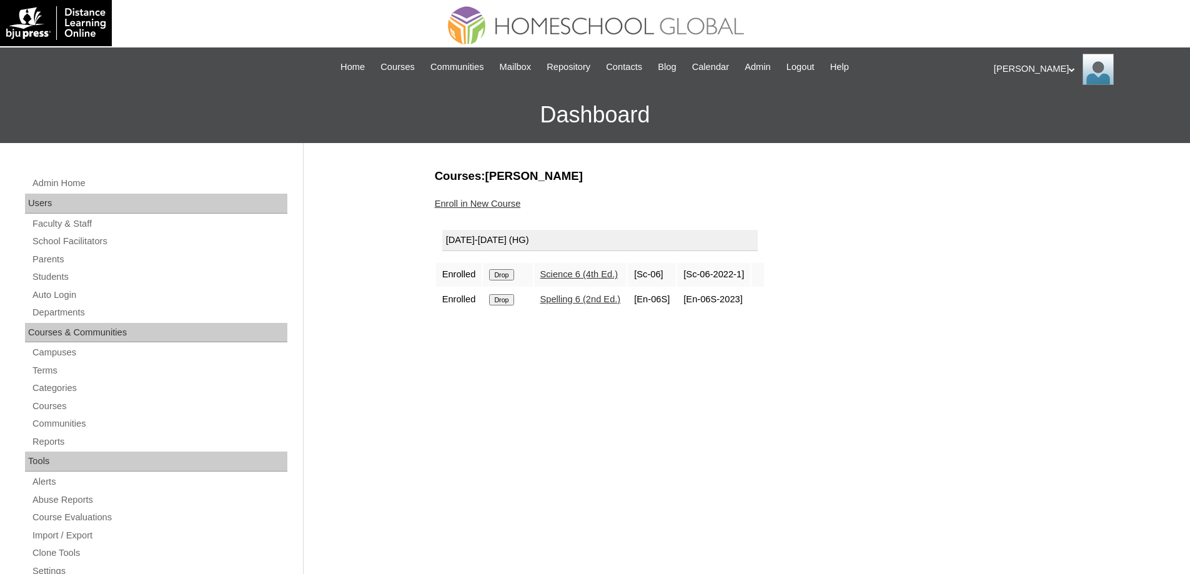
click at [516, 285] on td "Drop" at bounding box center [507, 275] width 49 height 24
click at [512, 277] on input "Drop" at bounding box center [501, 274] width 24 height 11
click at [506, 277] on input "Drop" at bounding box center [501, 274] width 24 height 11
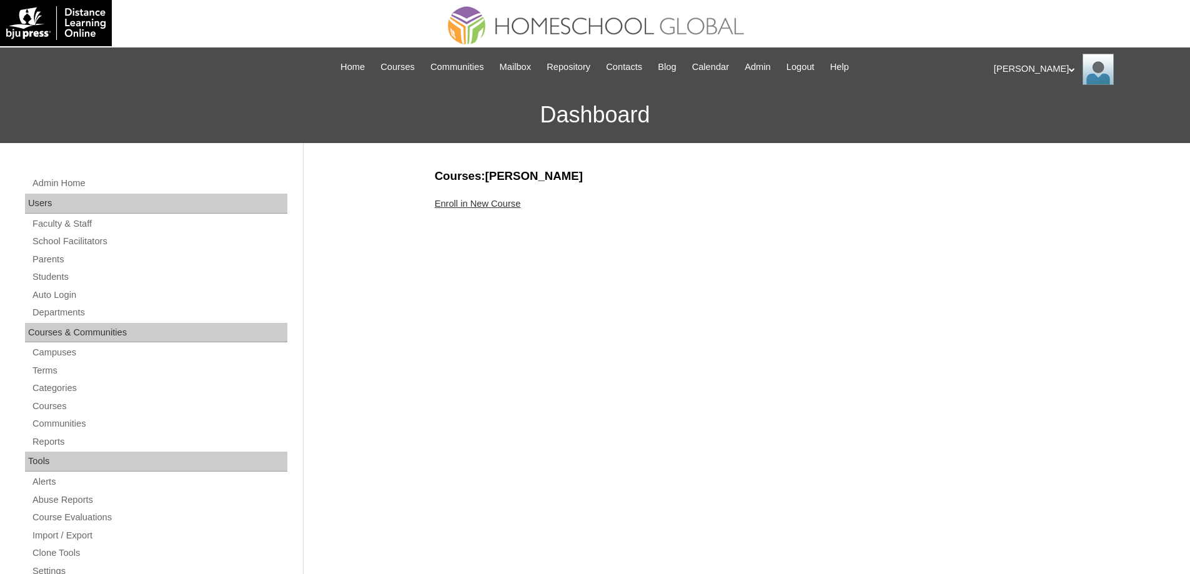
click at [509, 205] on link "Enroll in New Course" at bounding box center [478, 204] width 86 height 10
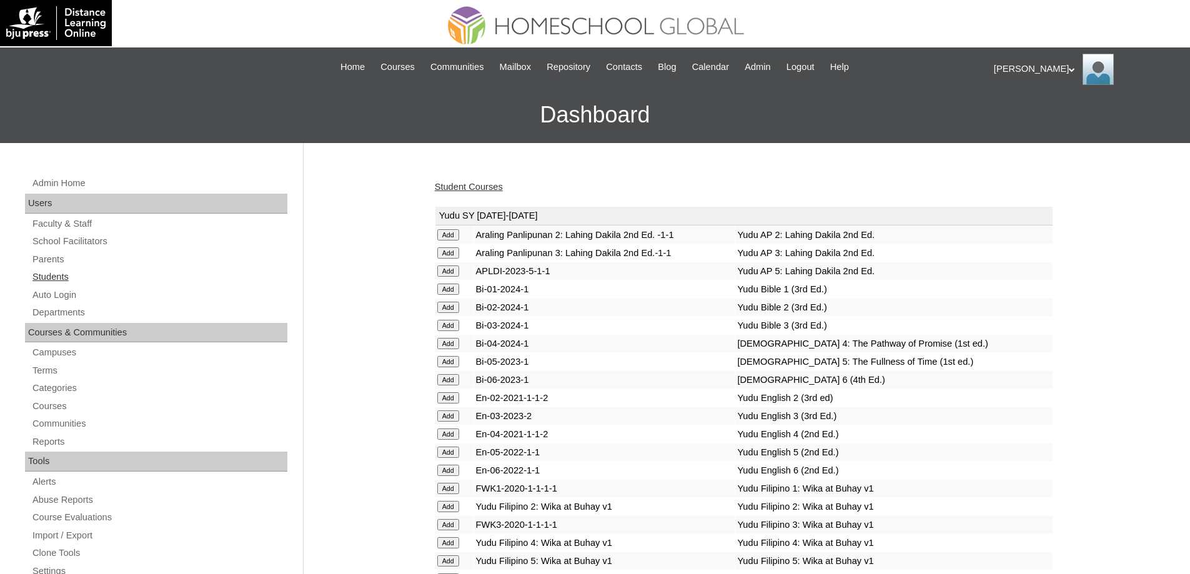
click at [123, 276] on link "Students" at bounding box center [159, 277] width 256 height 16
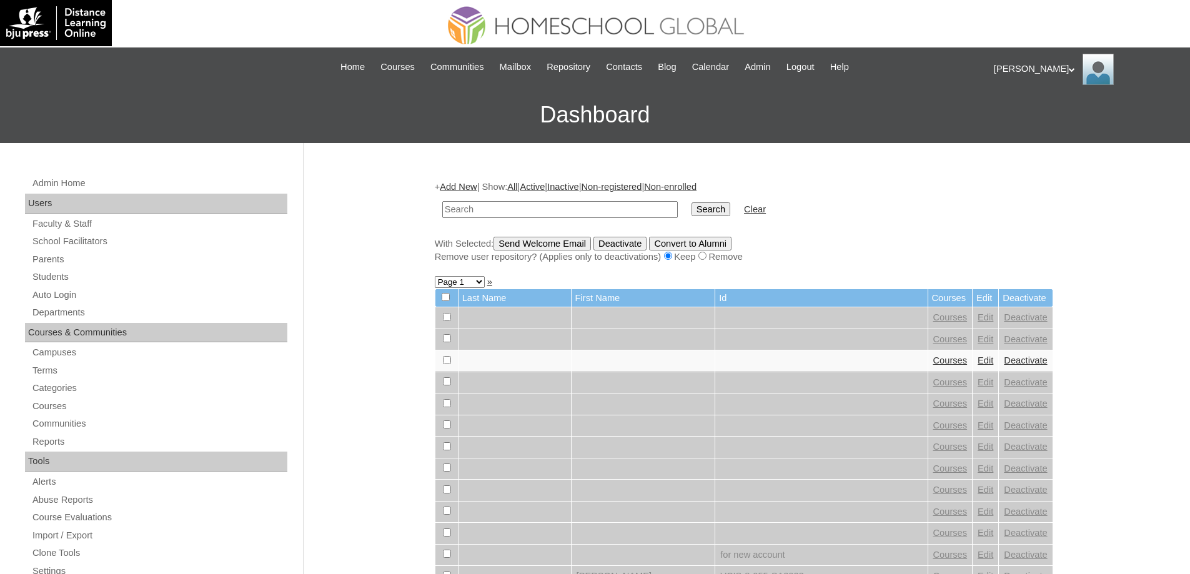
click at [489, 211] on input "text" at bounding box center [560, 209] width 236 height 17
paste input "MHS00180-TECHPH2025"
type input "MHS00180-TECHPH2025"
click at [731, 211] on input "Search" at bounding box center [711, 209] width 39 height 14
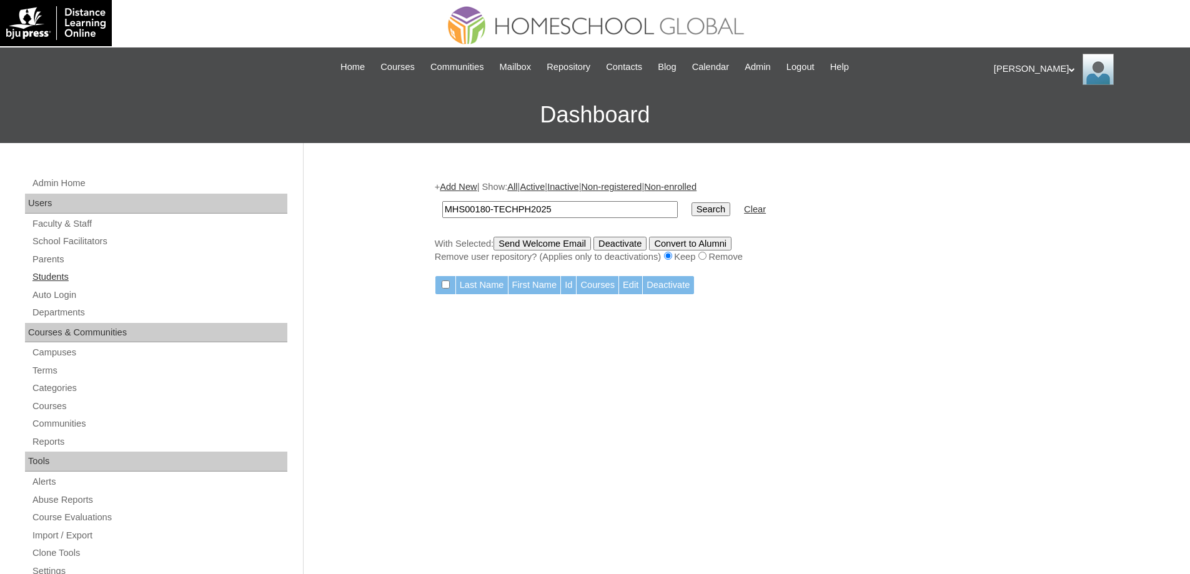
click at [57, 276] on link "Students" at bounding box center [159, 277] width 256 height 16
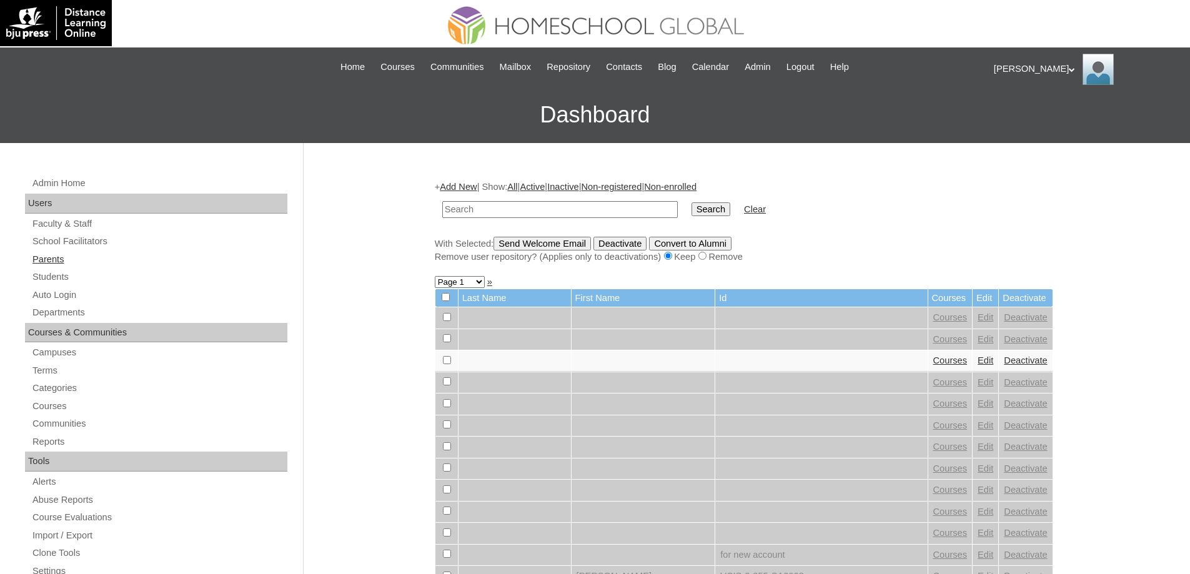
click at [109, 258] on link "Parents" at bounding box center [159, 260] width 256 height 16
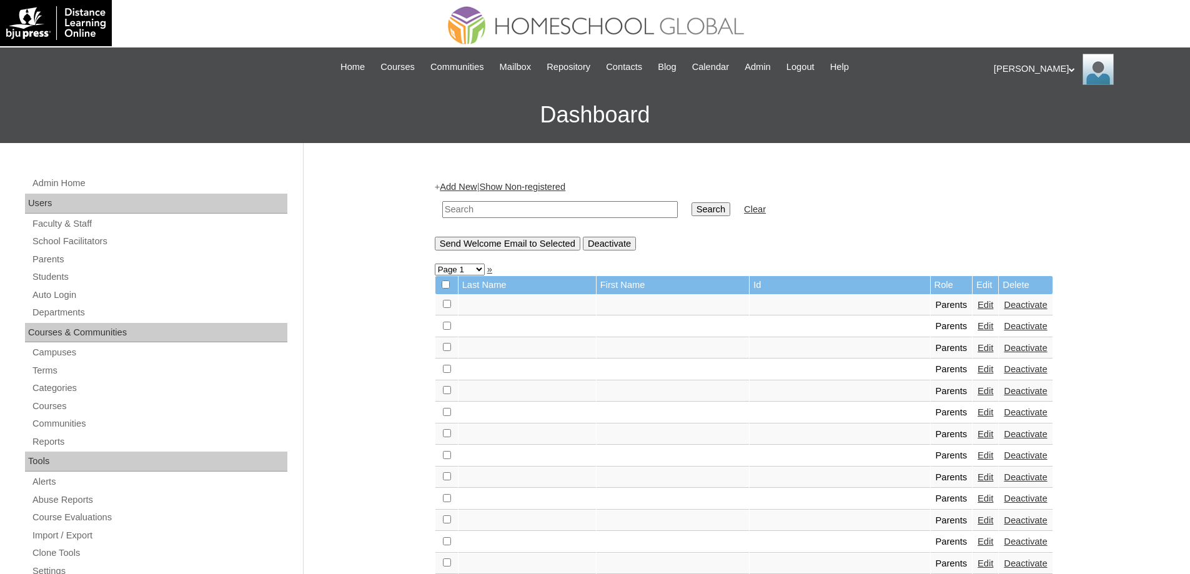
click at [484, 211] on input "text" at bounding box center [560, 209] width 236 height 17
paste input "MHP0139-TECHPH2025"
type input "MHP0139-TECHPH2025"
click at [701, 212] on input "Search" at bounding box center [711, 209] width 39 height 14
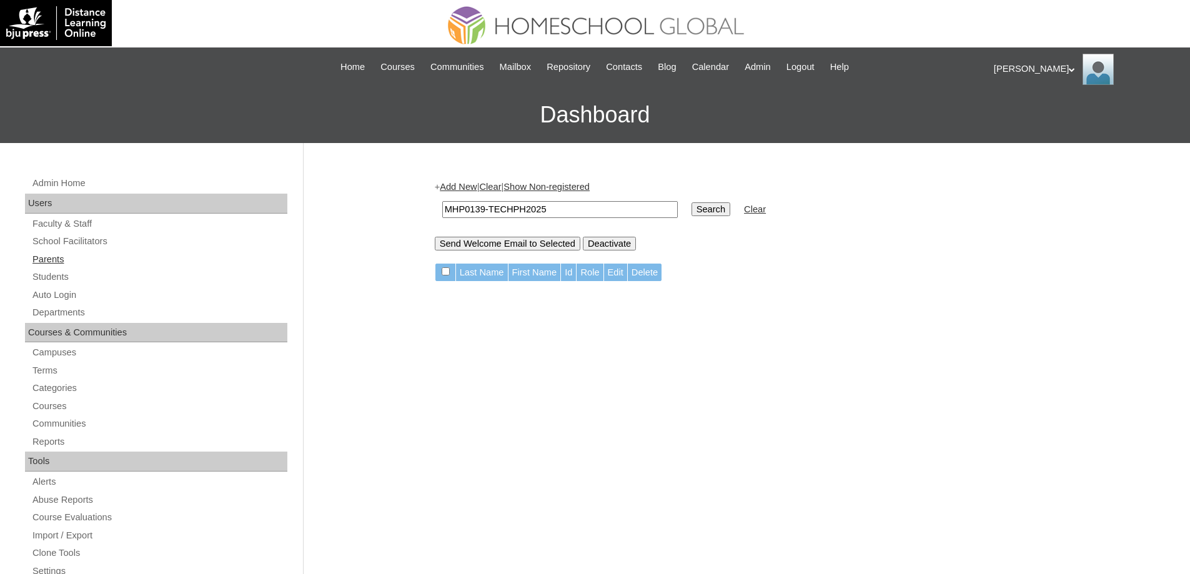
click at [101, 254] on link "Parents" at bounding box center [159, 260] width 256 height 16
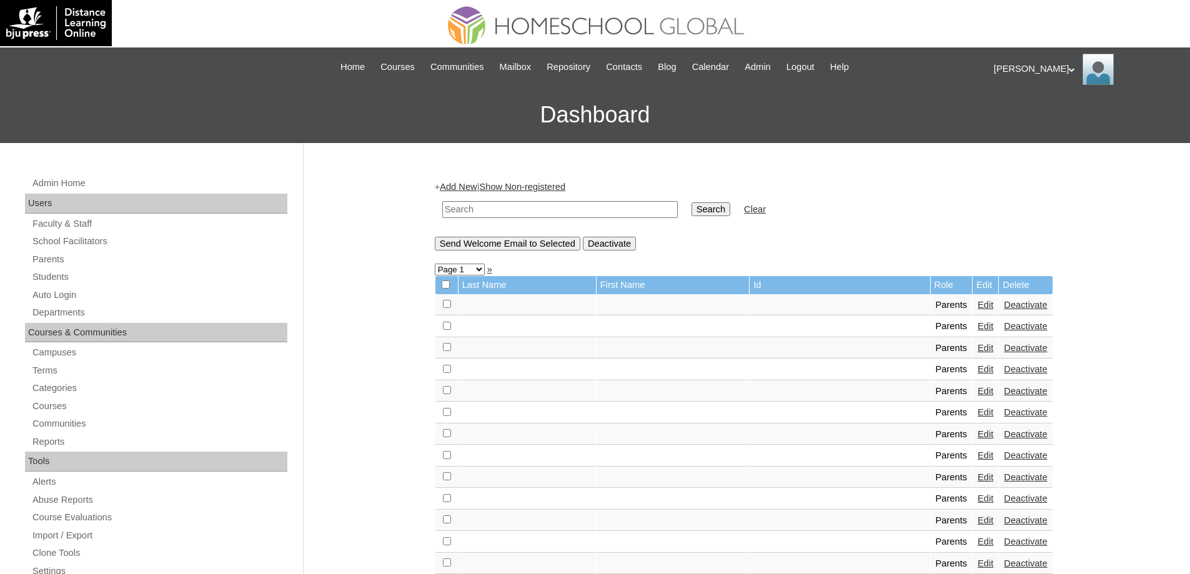
click at [502, 211] on input "text" at bounding box center [560, 209] width 236 height 17
type input "MHP0139-TECHPH2025"
click at [724, 215] on input "Search" at bounding box center [711, 209] width 39 height 14
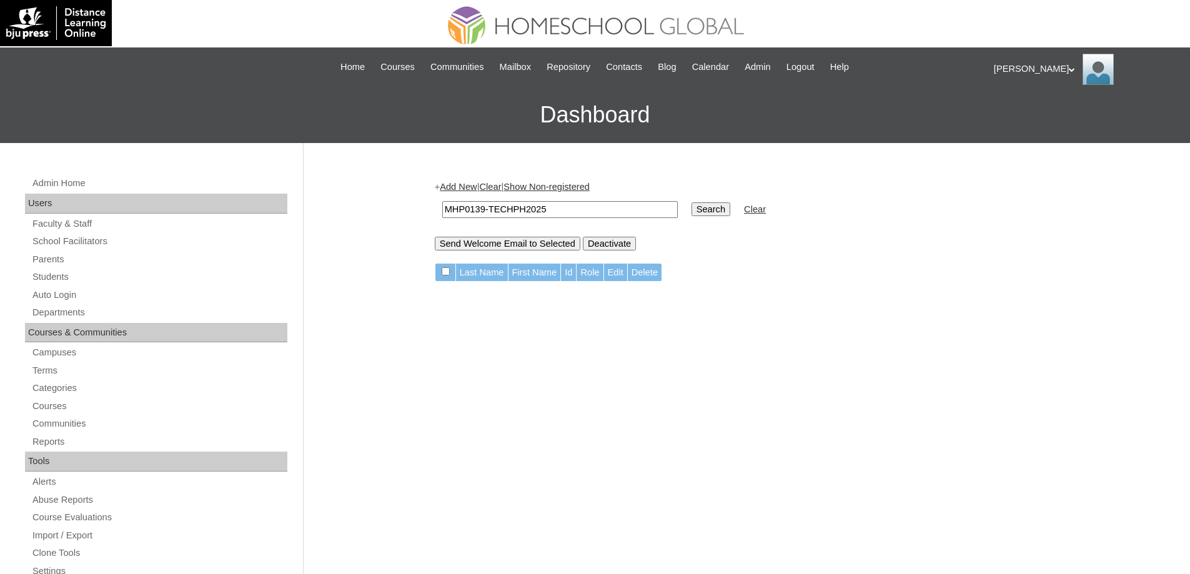
click at [471, 191] on link "Add New" at bounding box center [458, 187] width 37 height 10
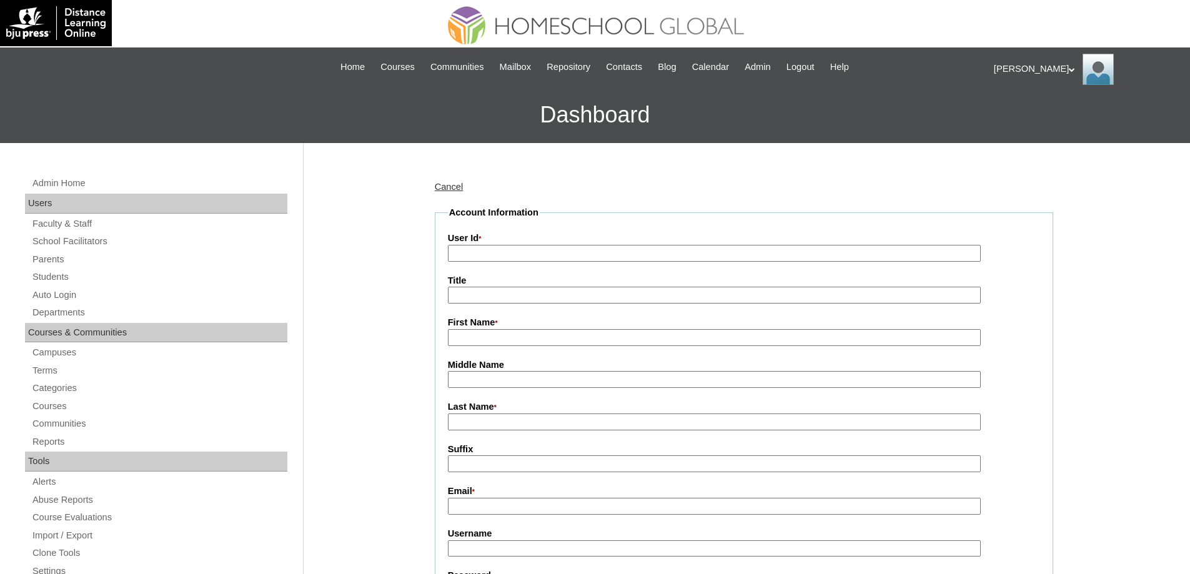
click at [502, 250] on input "User Id *" at bounding box center [714, 253] width 533 height 17
paste input "MHP0139-TECHPH2025"
type input "MHP0139-TECHPH2025"
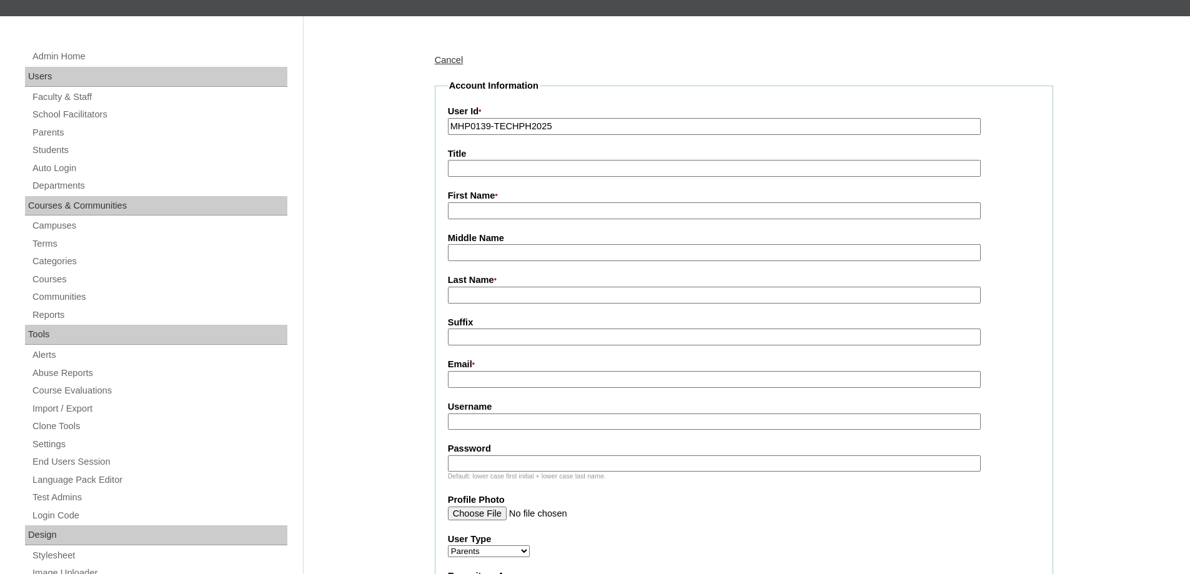
scroll to position [187, 0]
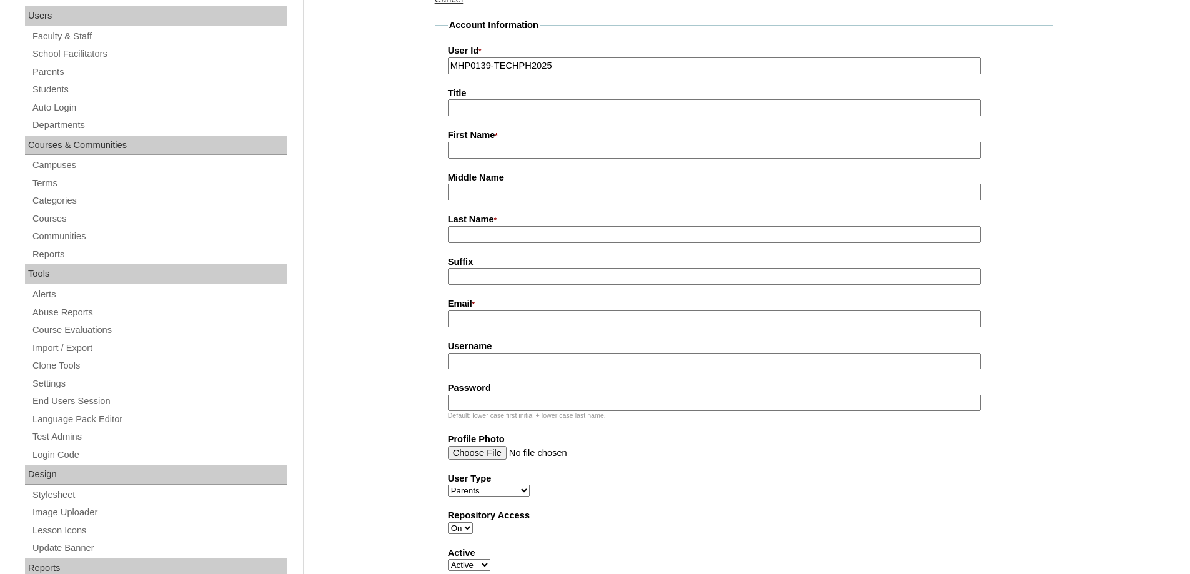
click at [488, 139] on label "First Name *" at bounding box center [744, 136] width 592 height 14
click at [488, 142] on input "First Name *" at bounding box center [714, 150] width 533 height 17
click at [505, 160] on fieldset "Account Information User Id * MHP0139-TECHPH2025 Title First Name * Middle Name…" at bounding box center [744, 416] width 619 height 795
click at [496, 151] on input "First Name *" at bounding box center [714, 150] width 533 height 17
drag, startPoint x: 494, startPoint y: 148, endPoint x: 506, endPoint y: 154, distance: 13.1
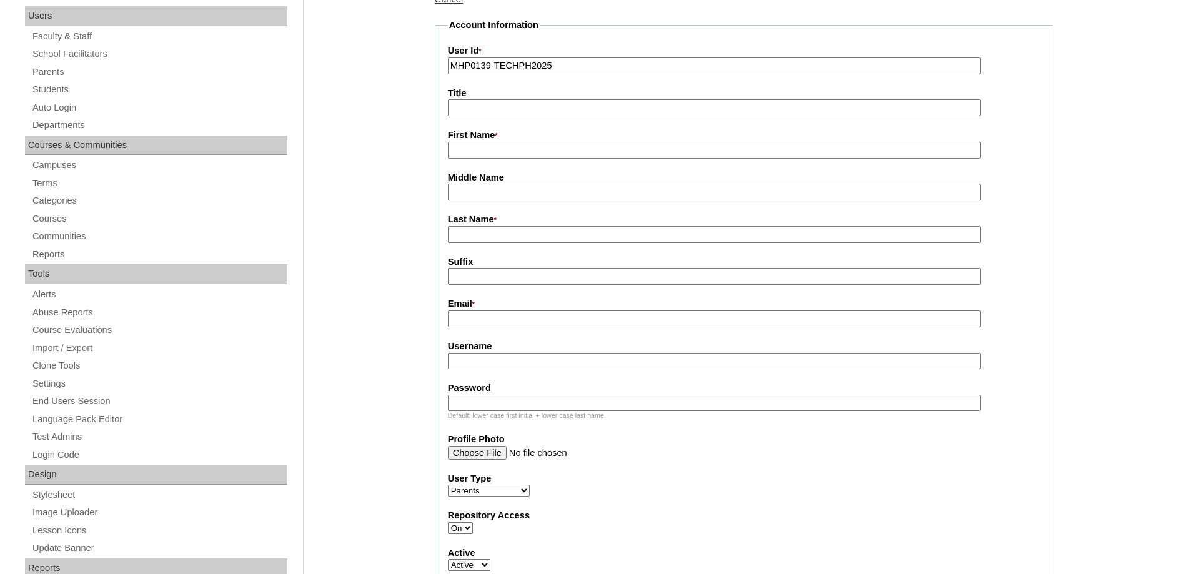
click at [494, 148] on input "First Name *" at bounding box center [714, 150] width 533 height 17
paste input "David Ildefonso"
type input "David Ildefonso"
click at [505, 238] on input "Last Name *" at bounding box center [714, 234] width 533 height 17
paste input "Mercado"
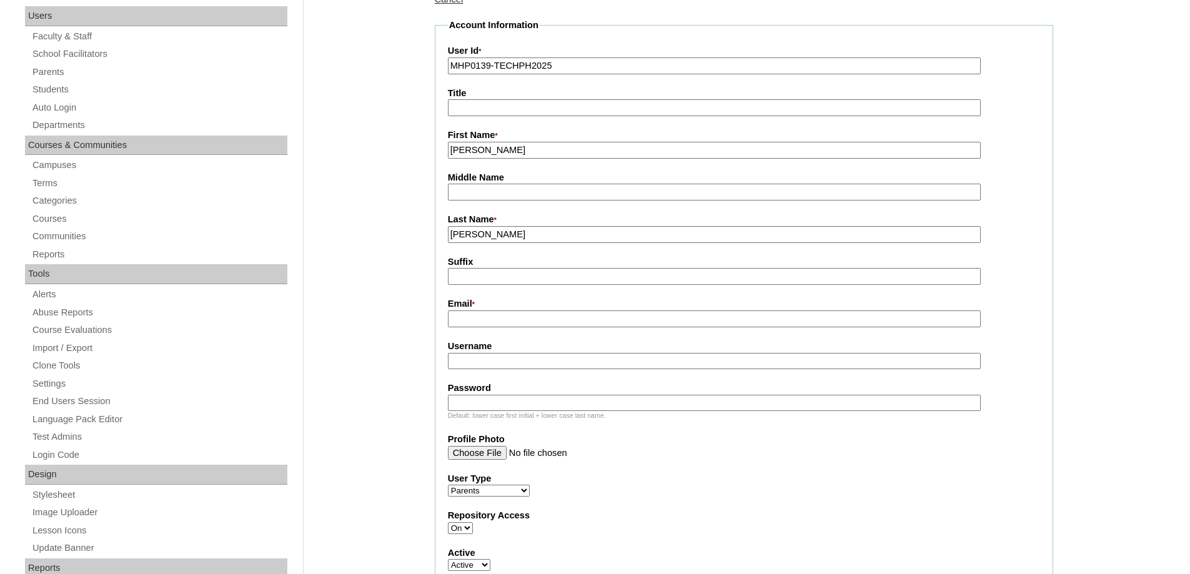
type input "Mercado"
drag, startPoint x: 484, startPoint y: 201, endPoint x: 437, endPoint y: 203, distance: 47.5
click at [484, 201] on input "Middle Name" at bounding box center [714, 192] width 533 height 17
paste input "Quizon"
type input "Quizon"
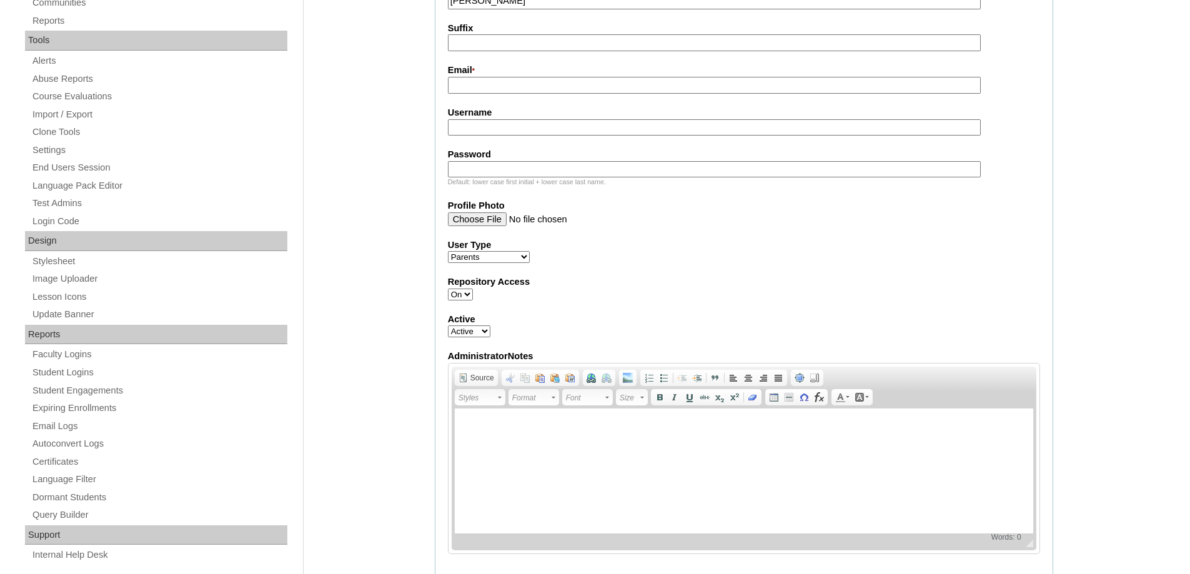
scroll to position [437, 0]
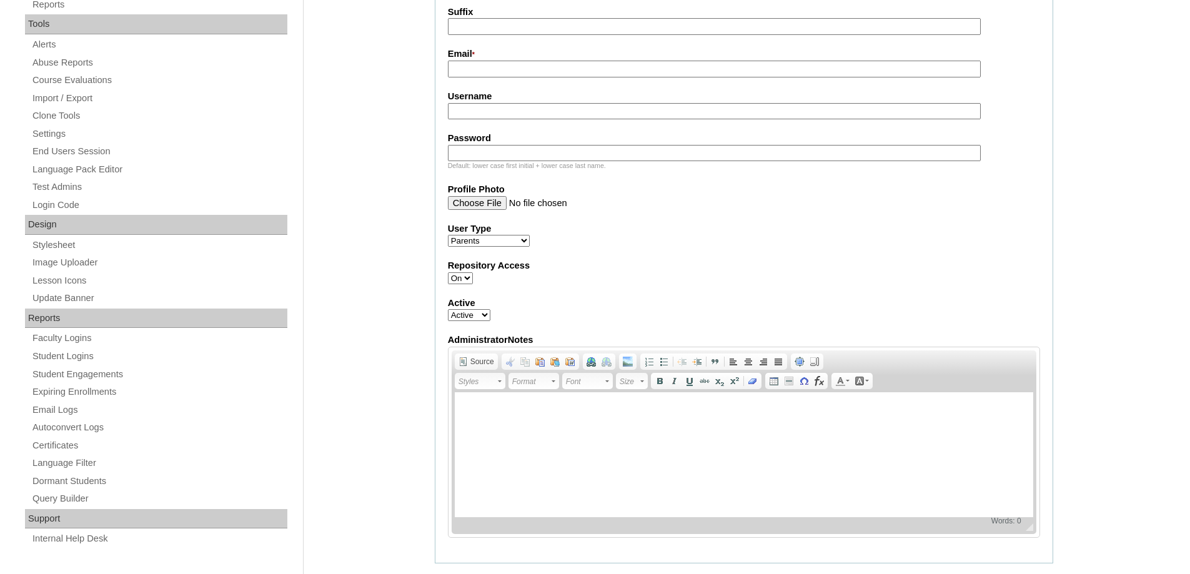
click at [463, 56] on label "Email *" at bounding box center [744, 54] width 592 height 14
click at [463, 61] on input "Email *" at bounding box center [714, 69] width 533 height 17
click at [467, 64] on input "Email *" at bounding box center [714, 69] width 533 height 17
click at [492, 76] on input "Email *" at bounding box center [714, 69] width 533 height 17
paste input "melissaqmercado@gmail.com"
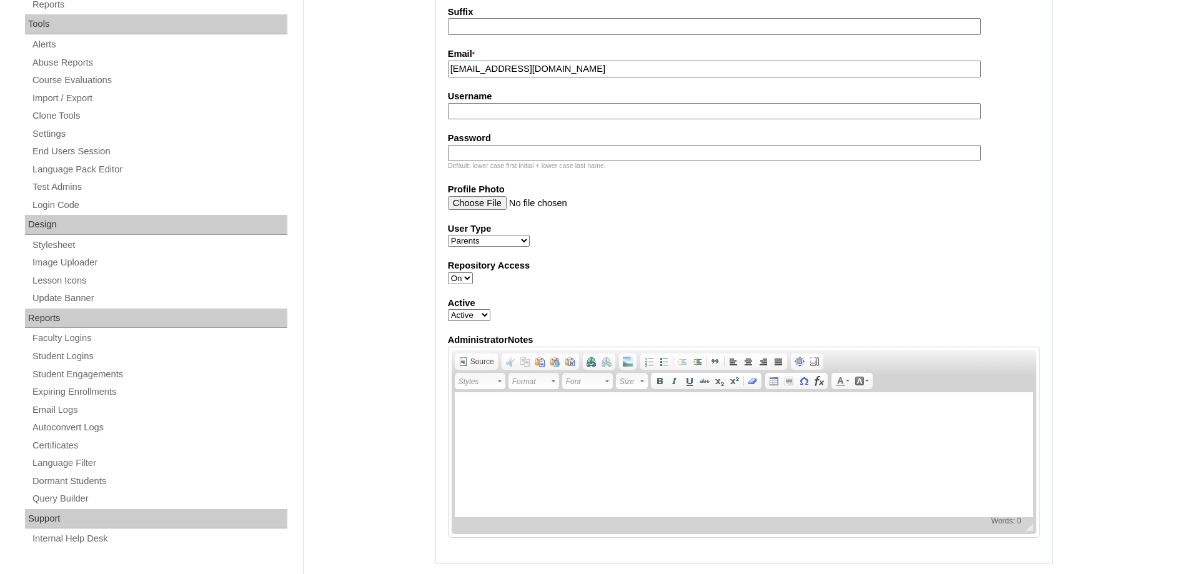
type input "melissaqmercado@gmail.com"
click at [475, 107] on input "Username" at bounding box center [714, 111] width 533 height 17
paste input "mercadoM2025"
type input "mercadoM2025"
click at [479, 156] on input "Password" at bounding box center [714, 153] width 533 height 17
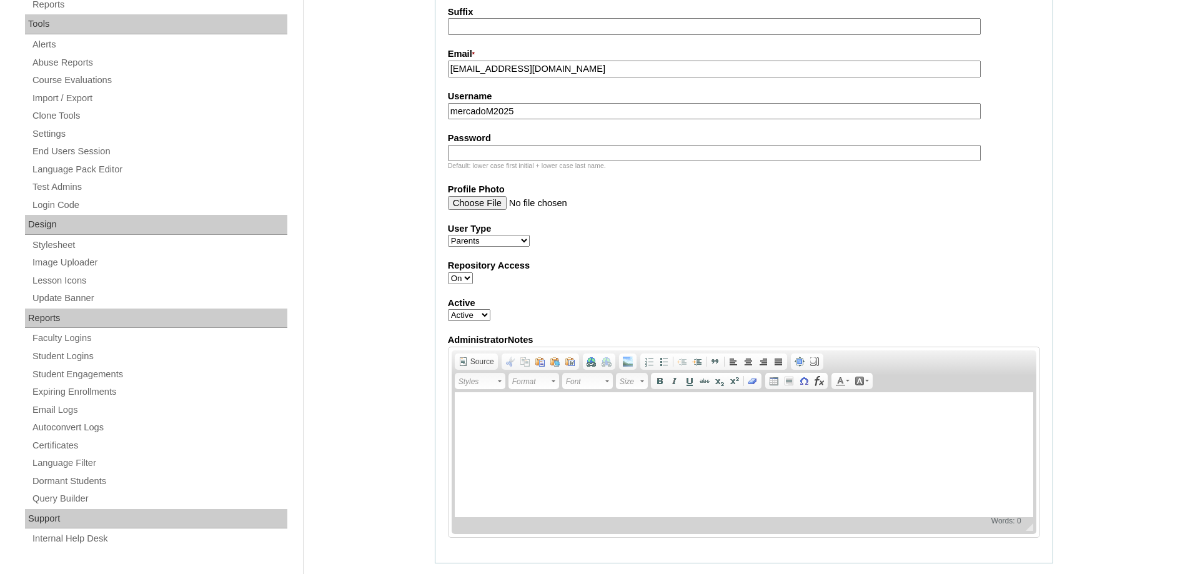
paste input "techvrm117"
type input "techvrm117"
drag, startPoint x: 420, startPoint y: 154, endPoint x: 380, endPoint y: 2, distance: 157.0
click at [419, 153] on div "Admin Home Users Faculty & Staff School Facilitators Parents Students Auto Logi…" at bounding box center [595, 470] width 1190 height 1529
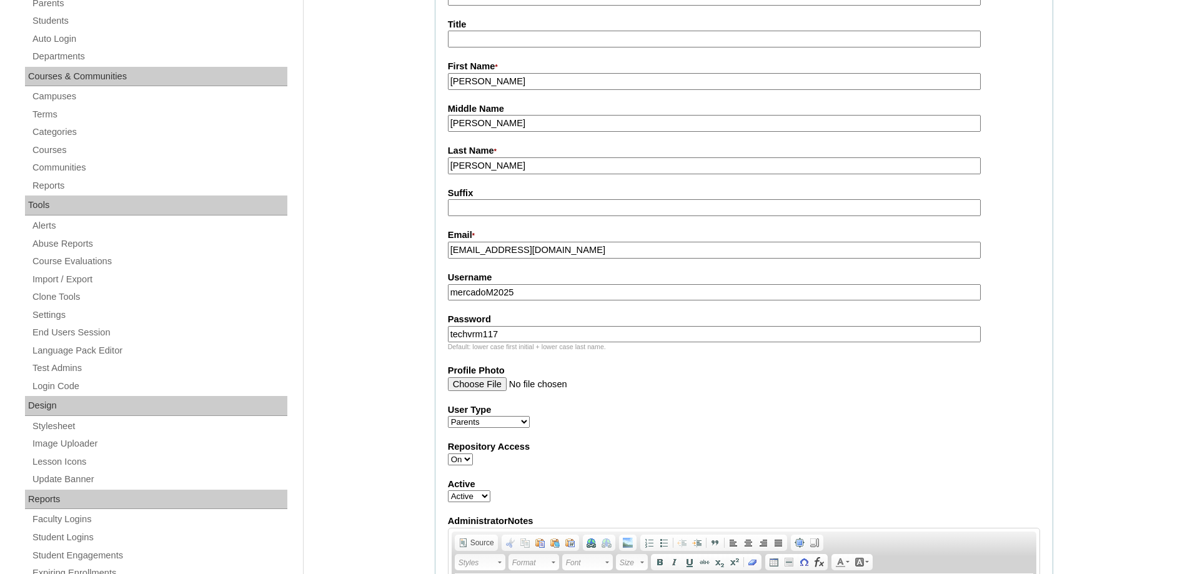
scroll to position [187, 0]
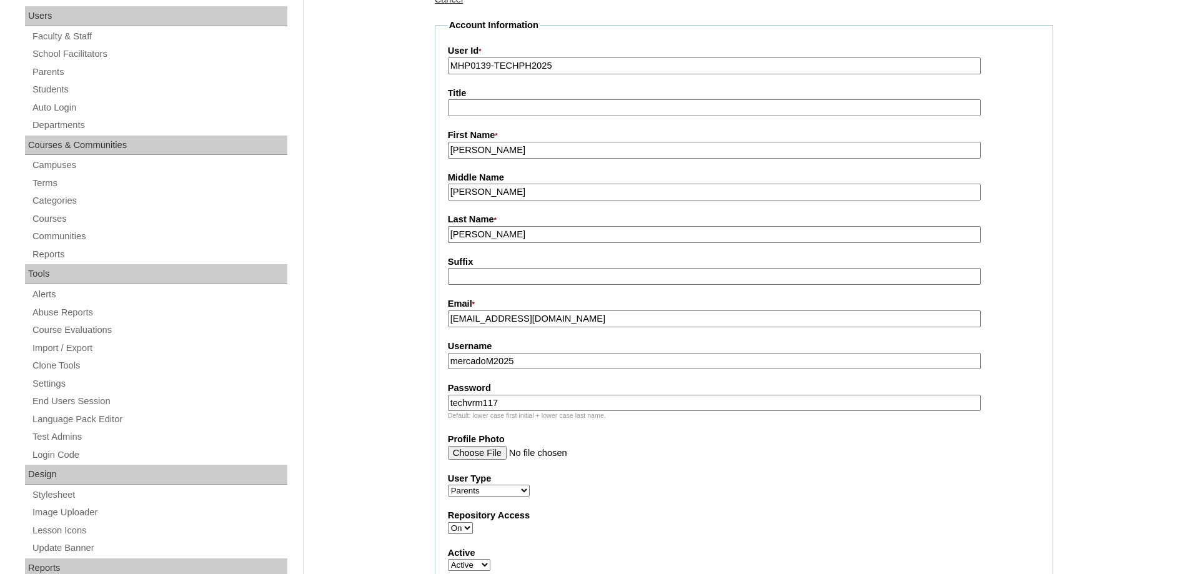
drag, startPoint x: 531, startPoint y: 159, endPoint x: 301, endPoint y: 131, distance: 231.7
paste input "Melissa"
type input "Melissa"
drag, startPoint x: 514, startPoint y: 235, endPoint x: 393, endPoint y: 222, distance: 121.9
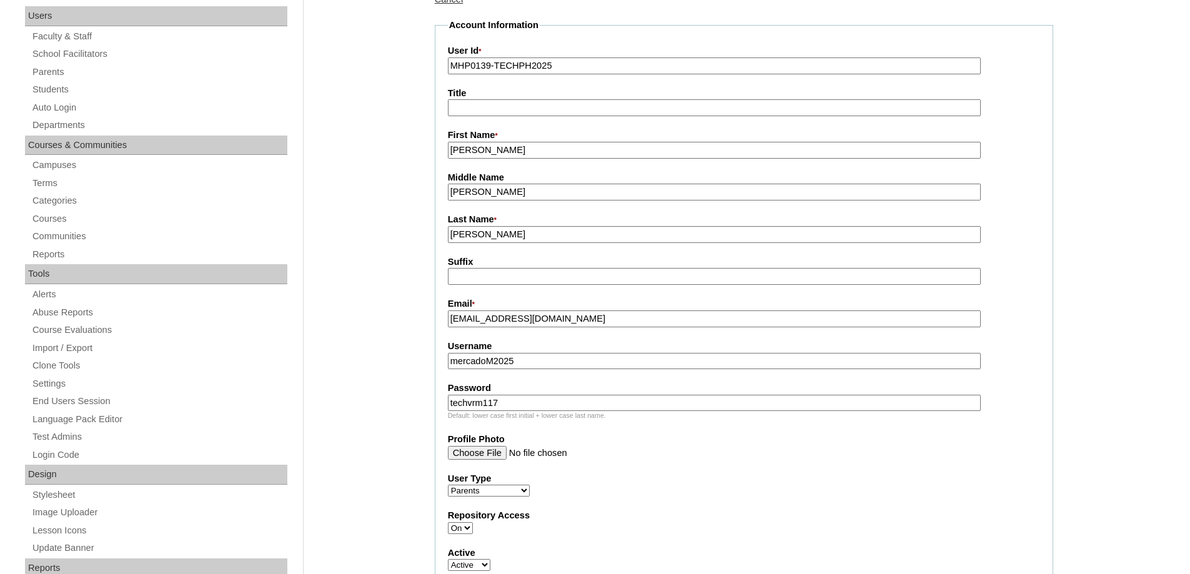
drag, startPoint x: 497, startPoint y: 185, endPoint x: 355, endPoint y: 182, distance: 141.9
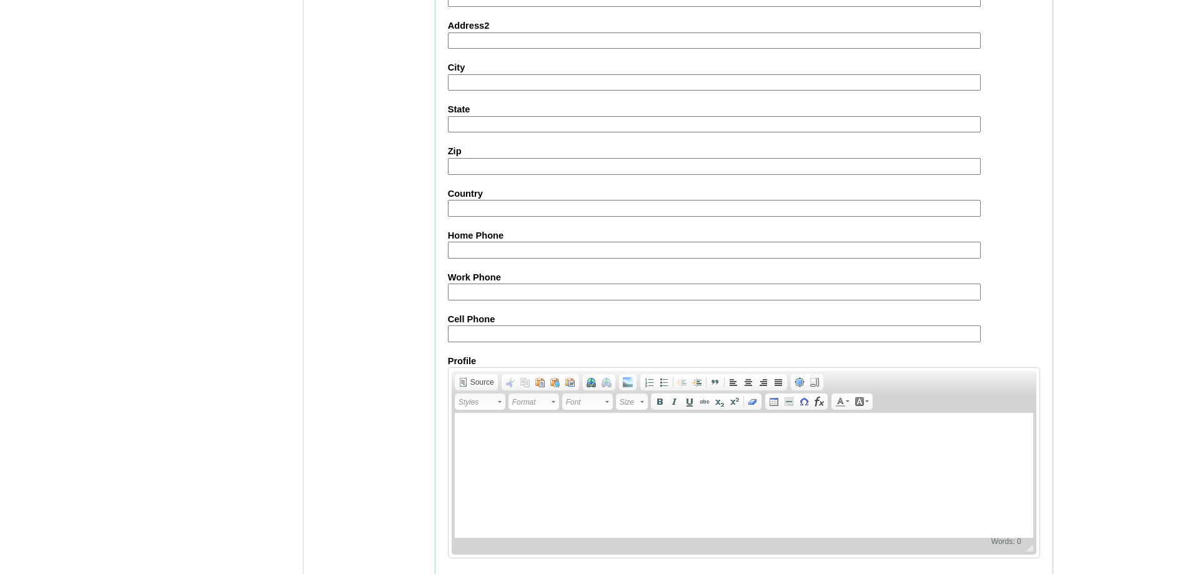
scroll to position [1062, 0]
click at [467, 336] on input "Cell Phone" at bounding box center [714, 332] width 533 height 17
click at [566, 334] on input "Cell Phone" at bounding box center [714, 332] width 533 height 17
paste input "63-09457087676"
type input "63-09457087676"
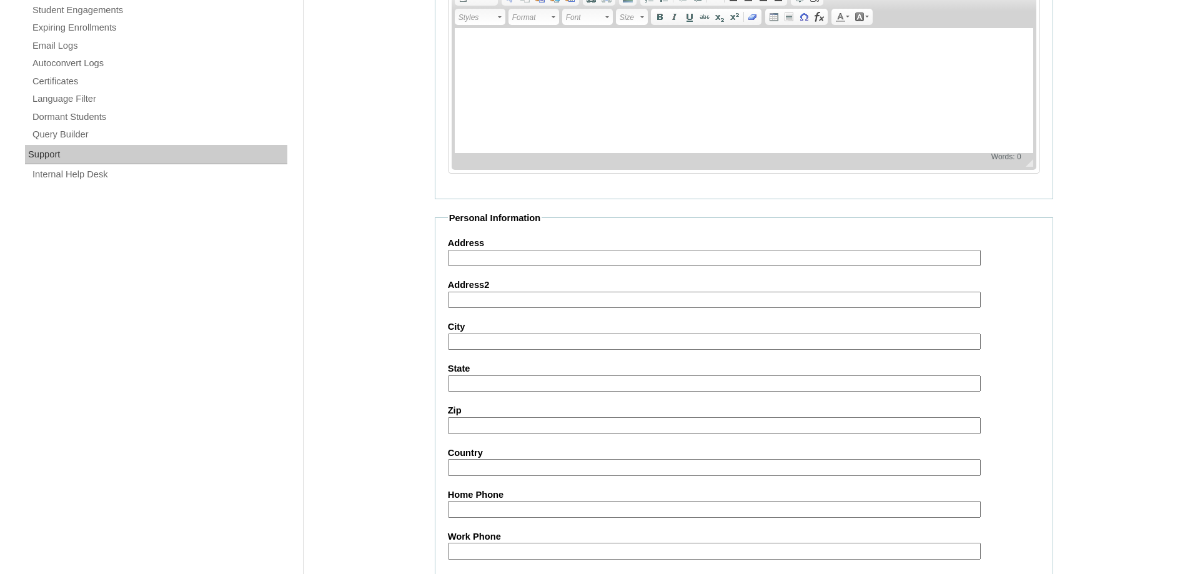
scroll to position [1114, 0]
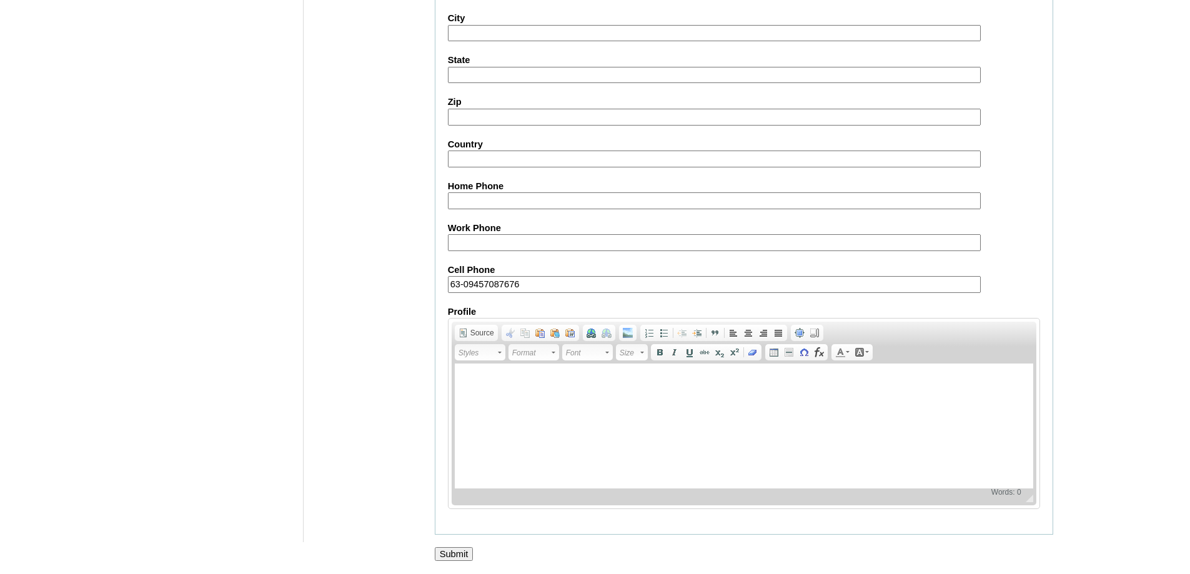
click at [466, 555] on input "Submit" at bounding box center [454, 554] width 39 height 14
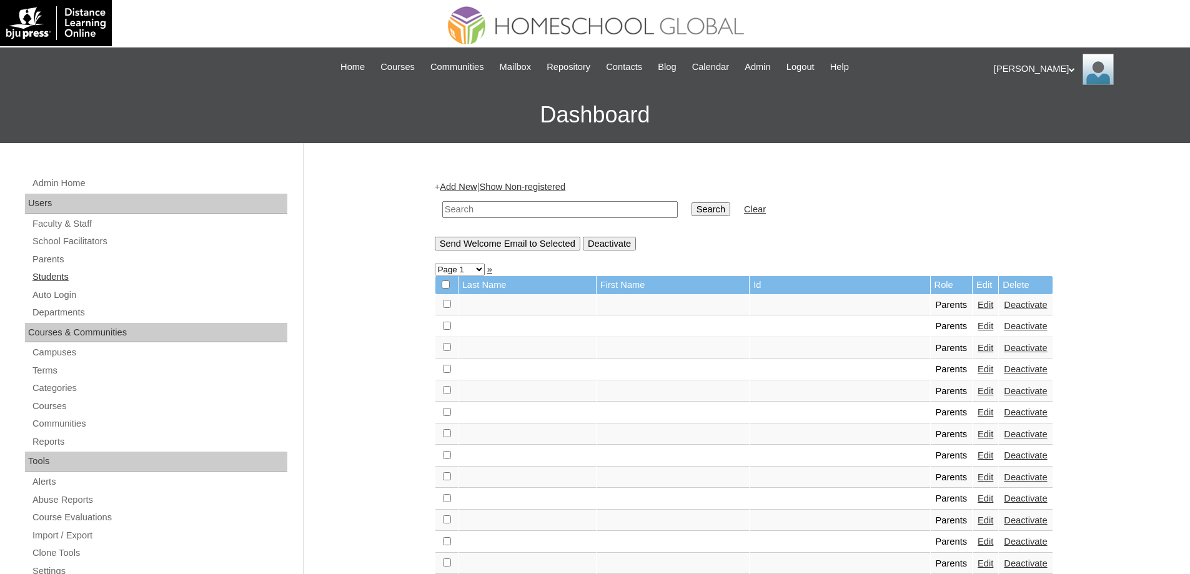
click at [129, 274] on link "Students" at bounding box center [159, 277] width 256 height 16
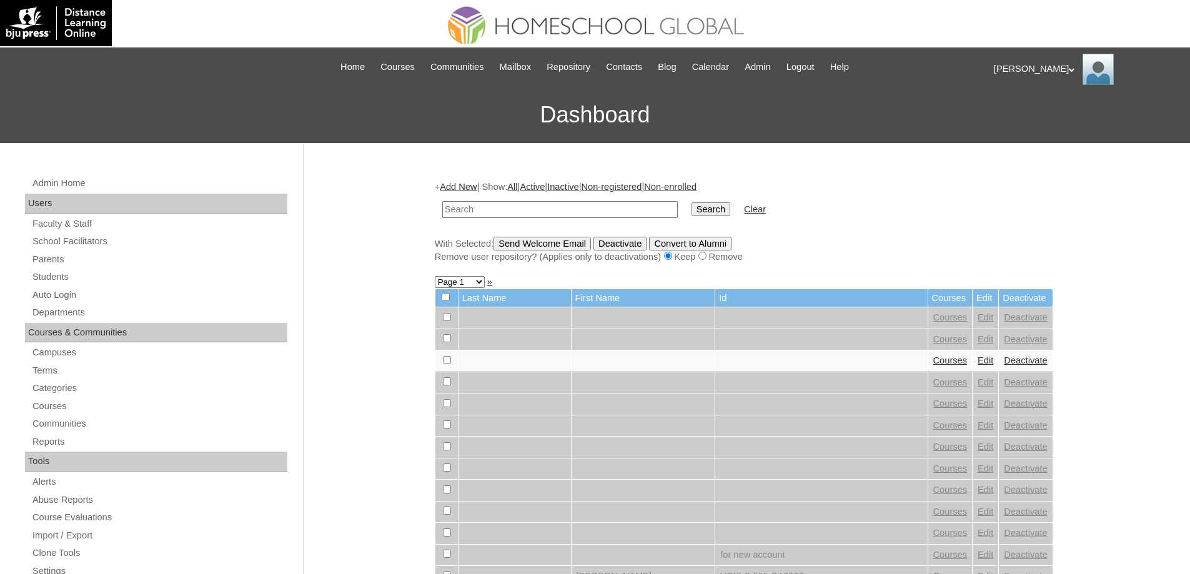
drag, startPoint x: 513, startPoint y: 215, endPoint x: 547, endPoint y: 211, distance: 34.0
click at [517, 214] on input "text" at bounding box center [560, 209] width 236 height 17
paste input "[EMAIL_ADDRESS][DOMAIN_NAME]"
type input "cmercado@ateneo.edu"
click at [728, 216] on input "Search" at bounding box center [711, 209] width 39 height 14
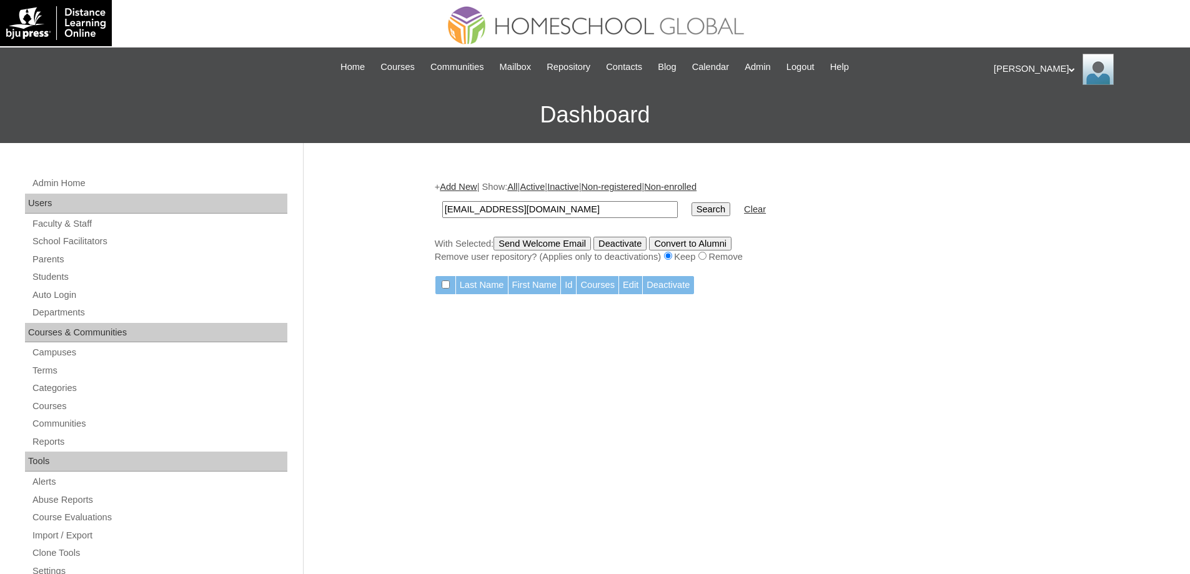
click at [469, 187] on link "Add New" at bounding box center [458, 187] width 37 height 10
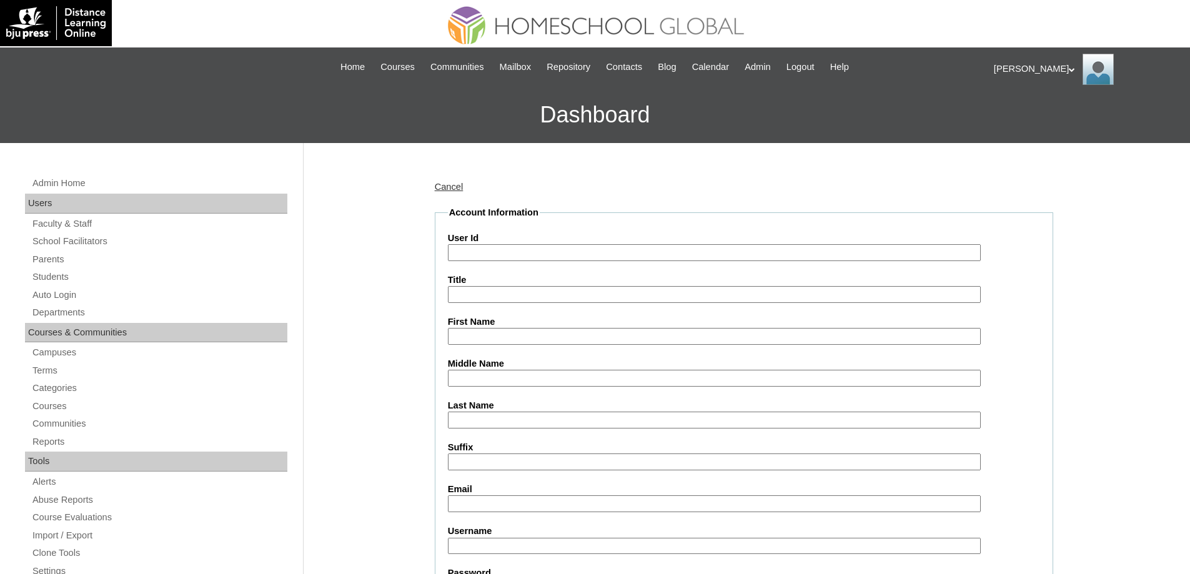
drag, startPoint x: 496, startPoint y: 255, endPoint x: 466, endPoint y: 252, distance: 29.5
click at [496, 255] on input "User Id" at bounding box center [714, 252] width 533 height 17
paste input "cmercado@ateneo.edu"
type input "cmercado@ateneo.edu"
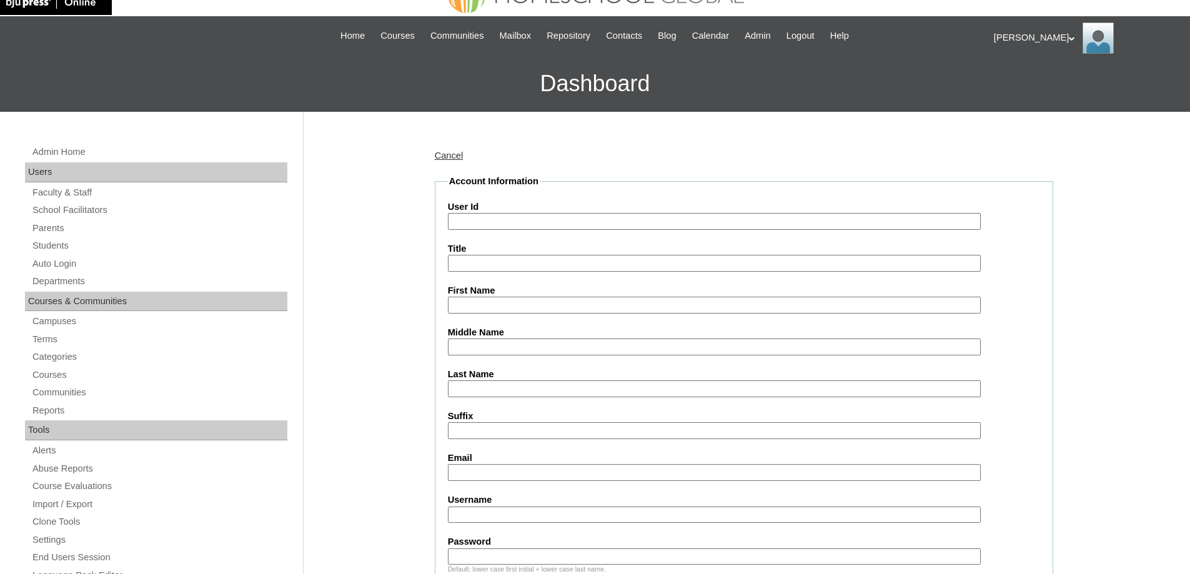
scroll to position [187, 0]
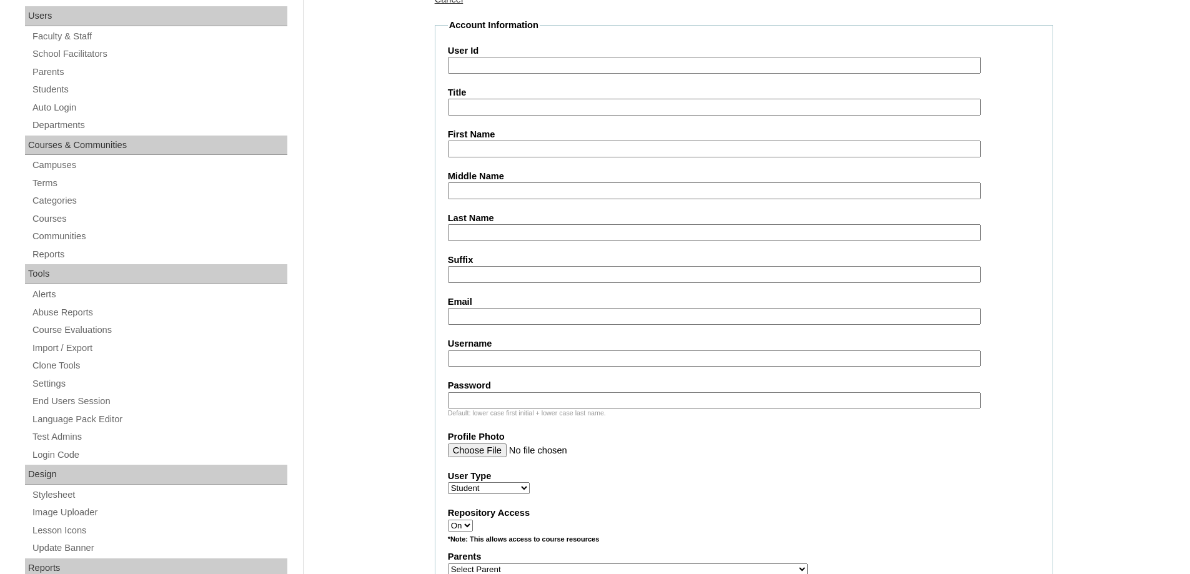
click at [472, 321] on input "Email" at bounding box center [714, 316] width 533 height 17
paste input "cmercado@ateneo.edu"
type input "cmercado@ateneo.edu"
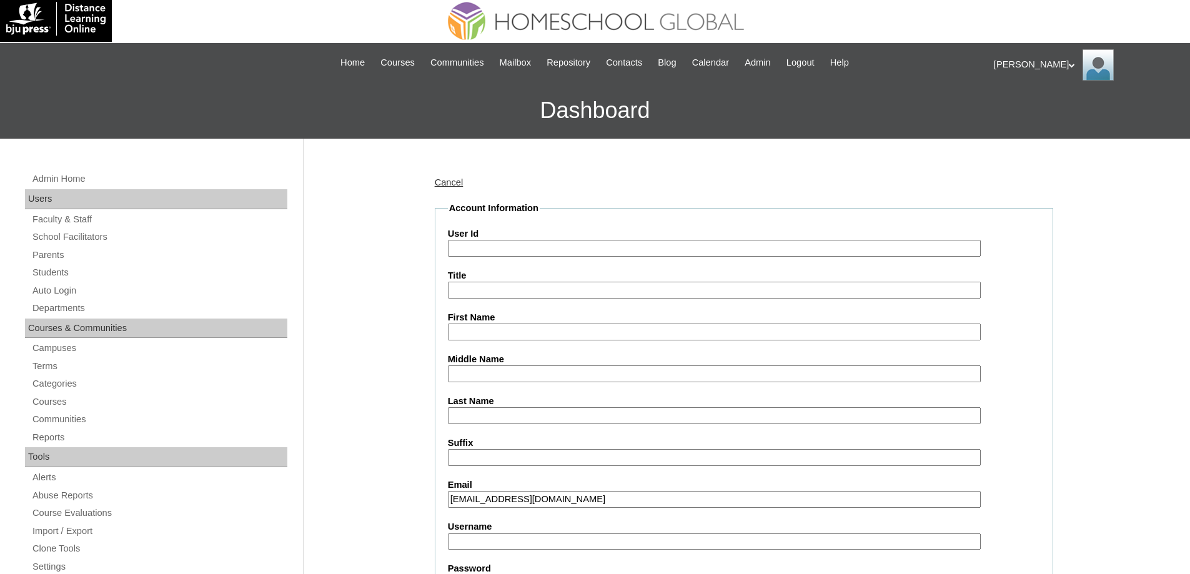
scroll to position [0, 0]
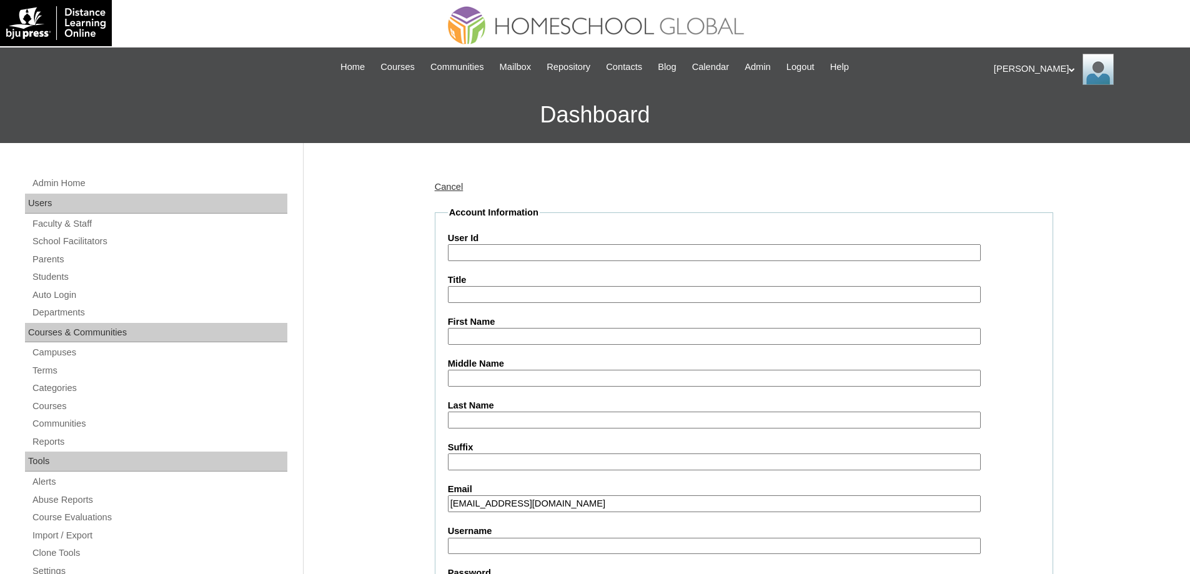
drag, startPoint x: 500, startPoint y: 342, endPoint x: 506, endPoint y: 351, distance: 11.3
click at [500, 342] on input "First Name" at bounding box center [714, 336] width 533 height 17
paste input "David Ildefonso"
type input "David Ildefonso"
click at [502, 419] on input "Last Name" at bounding box center [714, 420] width 533 height 17
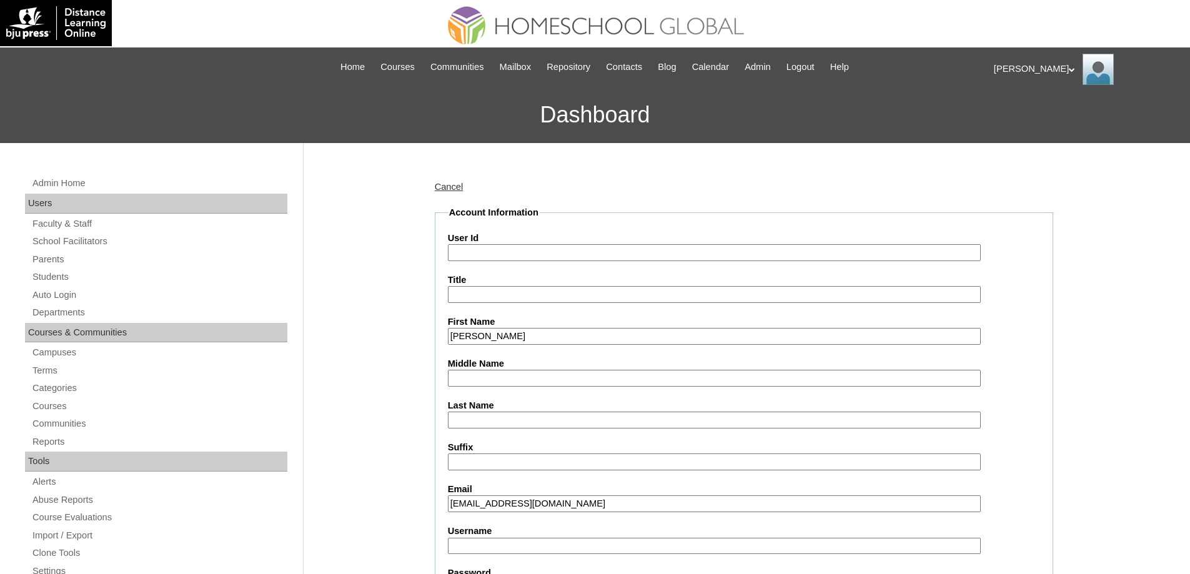
paste input "Mercado"
type input "Mercado"
click at [519, 384] on input "Middle Name" at bounding box center [714, 378] width 533 height 17
paste input "Quizon"
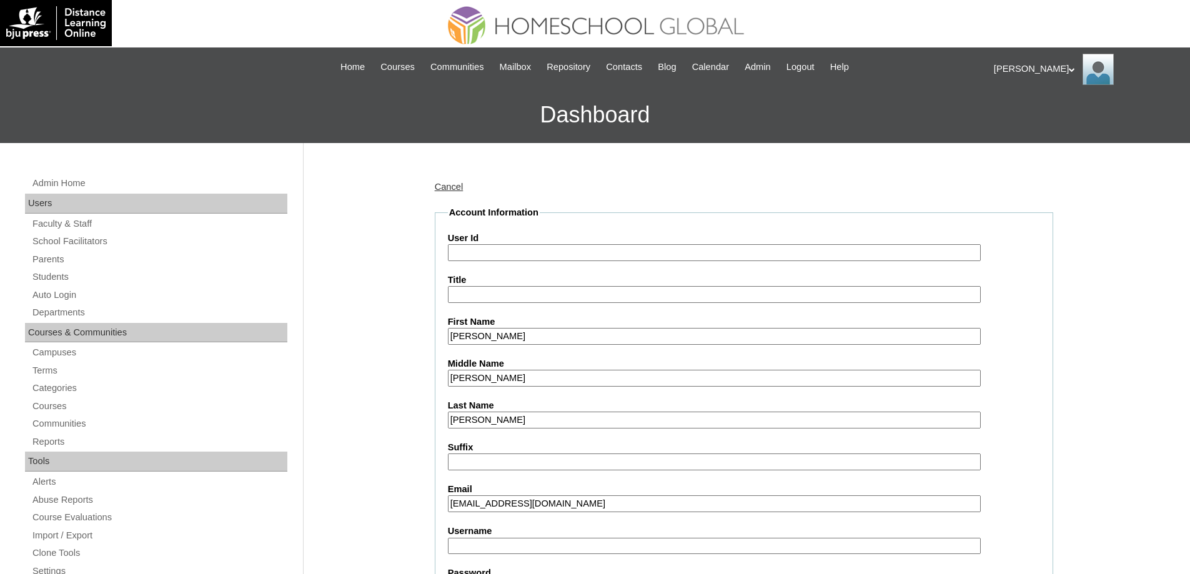
type input "Quizon"
drag, startPoint x: 494, startPoint y: 257, endPoint x: 446, endPoint y: 257, distance: 48.1
click at [494, 257] on input "User Id" at bounding box center [714, 252] width 533 height 17
paste input "MHS00180-TECHPH2025"
type input "MHS00180-TECHPH2025"
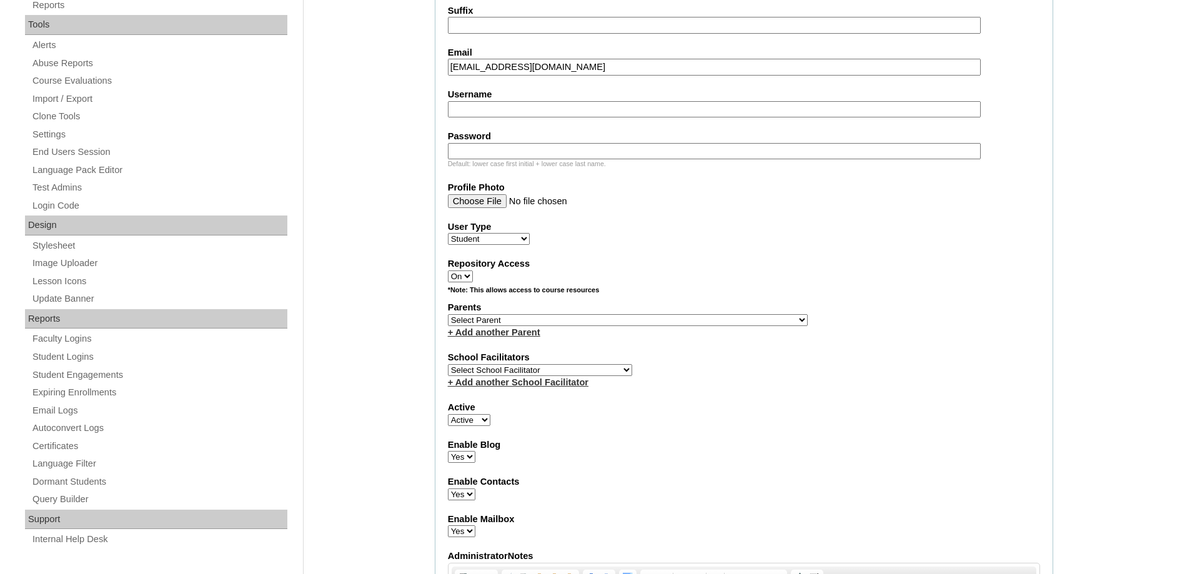
scroll to position [437, 0]
click at [450, 116] on input "Username" at bounding box center [714, 109] width 533 height 17
click at [481, 104] on input "Username" at bounding box center [714, 109] width 533 height 17
paste input "davidmercado"
type input "davidmercado"
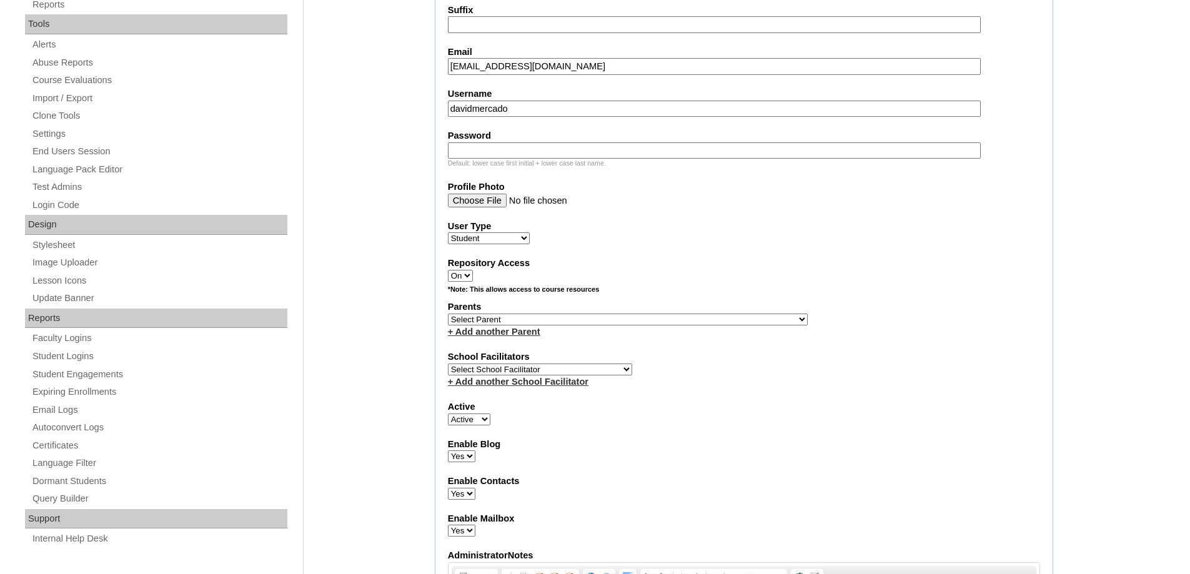
click at [499, 167] on div "Default: lower case first initial + lower case last name." at bounding box center [744, 163] width 592 height 9
click at [492, 146] on input "Password" at bounding box center [714, 150] width 533 height 17
paste input "250006263"
type input "250006263"
click at [352, 146] on div "Admin Home Users Faculty & Staff School Facilitators Parents Students Auto Logi…" at bounding box center [595, 578] width 1190 height 1744
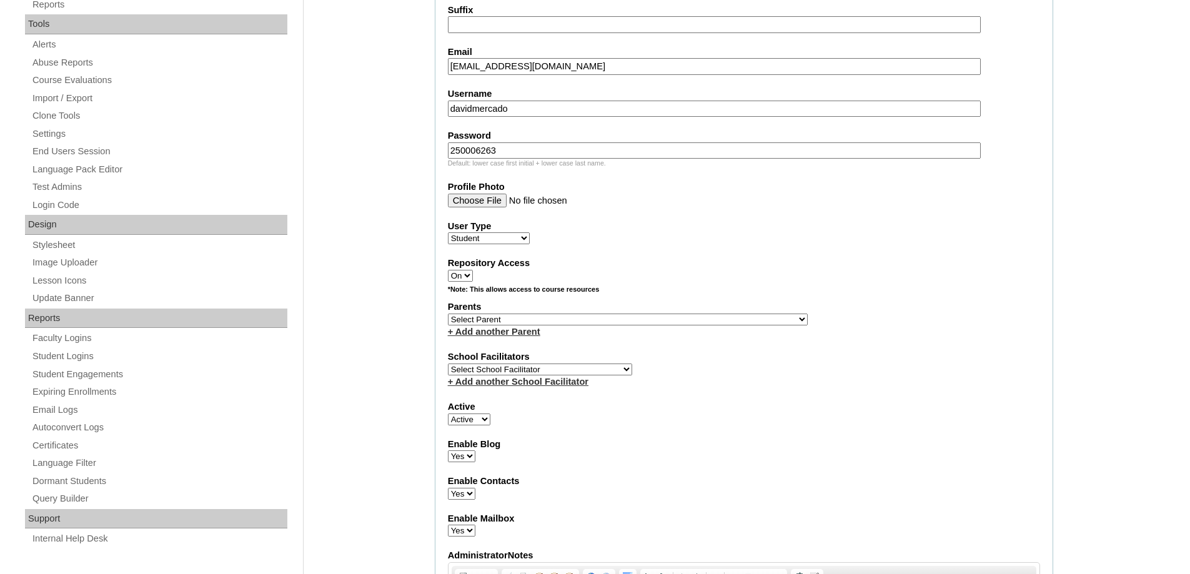
click at [506, 316] on select "Select Parent , , , , , , , , , , , , , , , , , , , , , , , , , , , , , , , , ,…" at bounding box center [628, 320] width 360 height 12
select select "43456"
click at [448, 314] on select "Select Parent , , , , , , , , , , , , , , , , , , , , , , , , , , , , , , , , ,…" at bounding box center [628, 320] width 360 height 12
click at [819, 305] on label "Parents" at bounding box center [744, 307] width 592 height 13
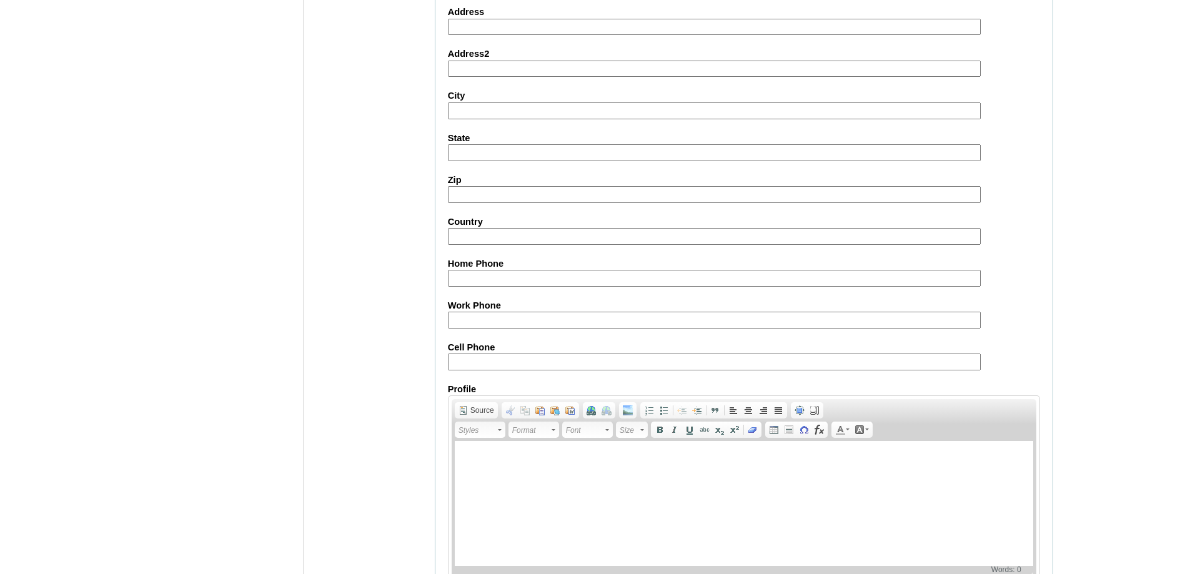
scroll to position [1327, 0]
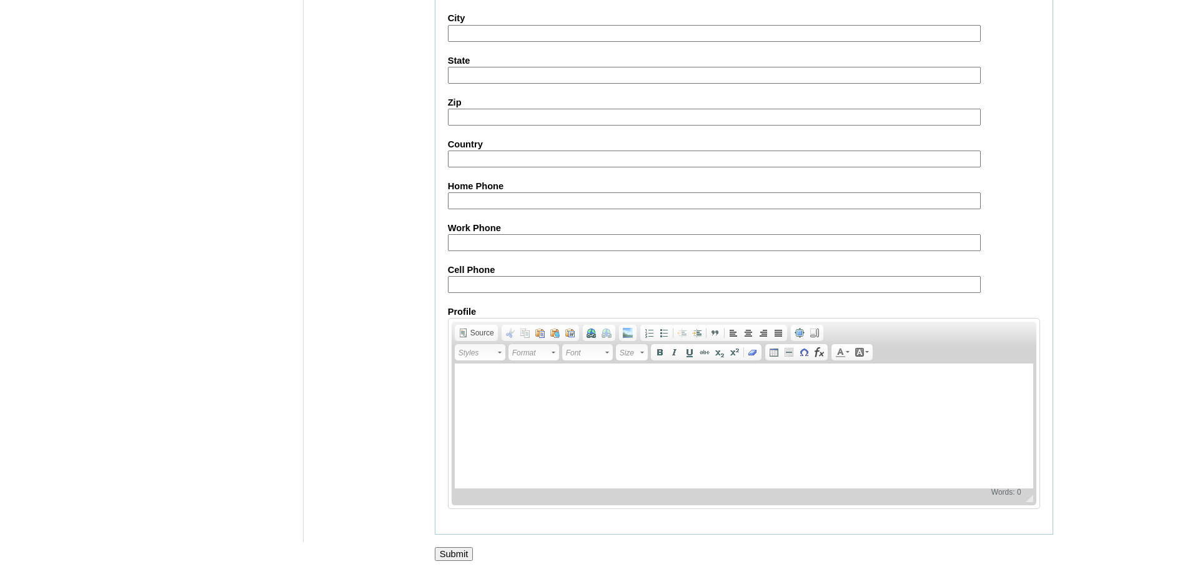
click at [455, 306] on label "Profile" at bounding box center [744, 312] width 592 height 13
click at [0, 0] on textarea "Profile" at bounding box center [0, 0] width 0 height 0
click at [457, 282] on input "Cell Phone" at bounding box center [714, 284] width 533 height 17
click at [512, 281] on input "Cell Phone" at bounding box center [714, 284] width 533 height 17
paste input "melissaqmercado@gmail.com"
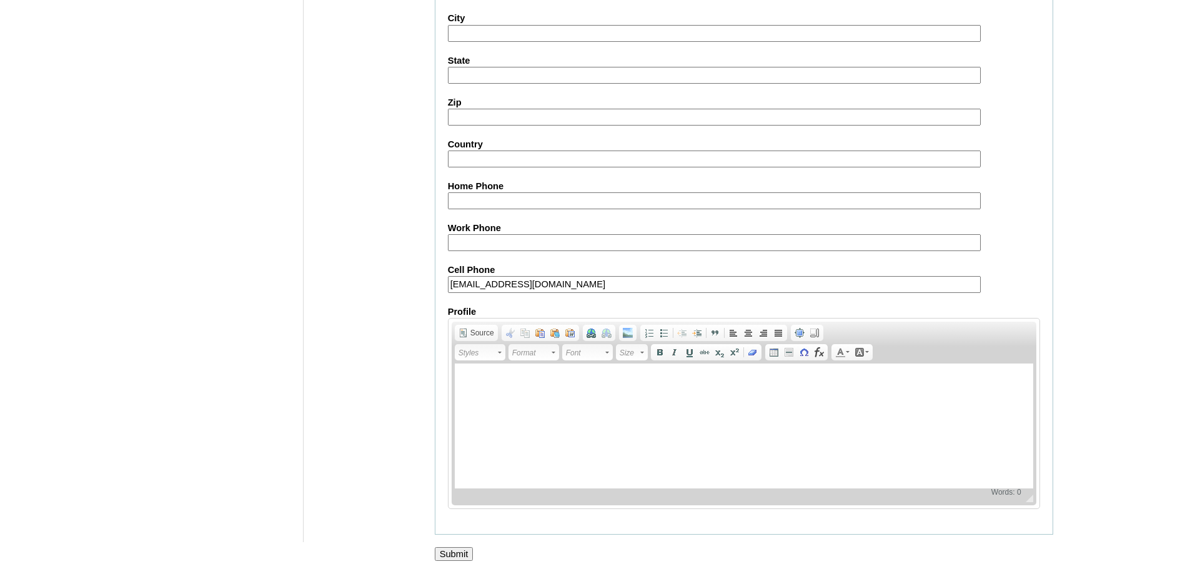
click at [508, 287] on input "melissaqmercado@gmail.com" at bounding box center [714, 284] width 533 height 17
paste input "63-09457087676"
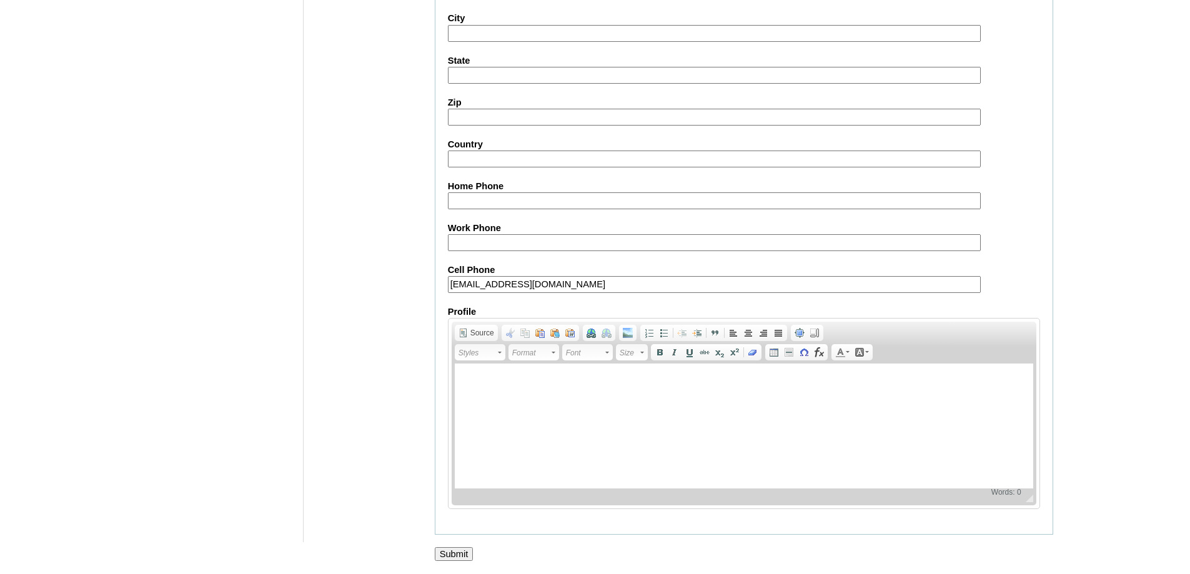
paste input "text"
type input "63-09457087676"
click at [447, 549] on input "Submit" at bounding box center [454, 554] width 39 height 14
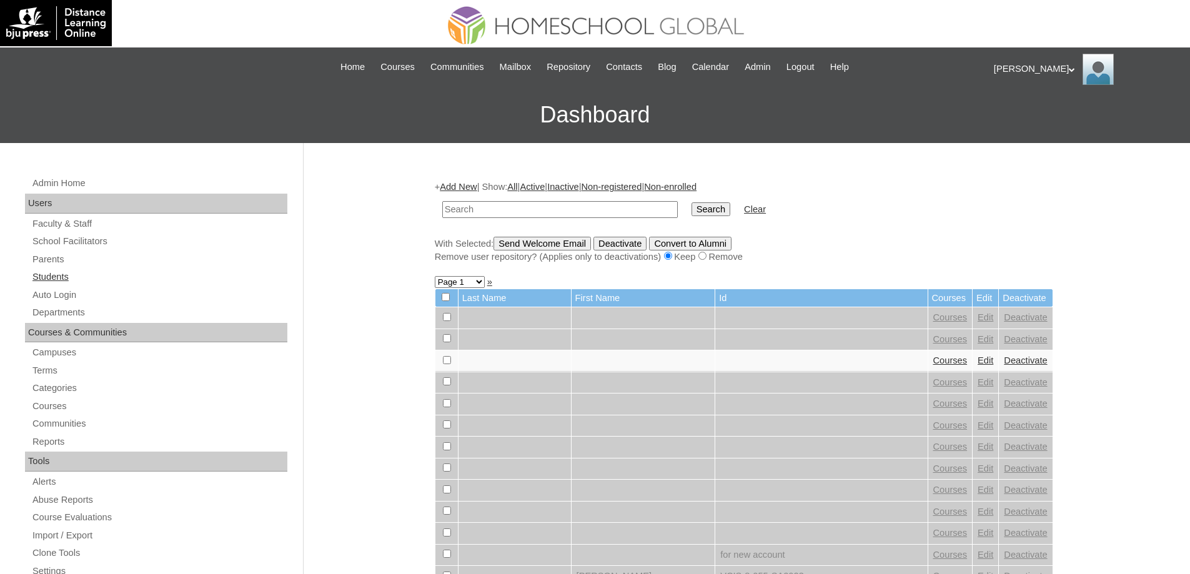
click at [82, 274] on link "Students" at bounding box center [159, 277] width 256 height 16
click at [514, 205] on input "text" at bounding box center [560, 209] width 236 height 17
paste input "MHS0153-TECHPH2024"
type input "MHS0153-TECHPH2024"
drag, startPoint x: 736, startPoint y: 217, endPoint x: 727, endPoint y: 209, distance: 11.9
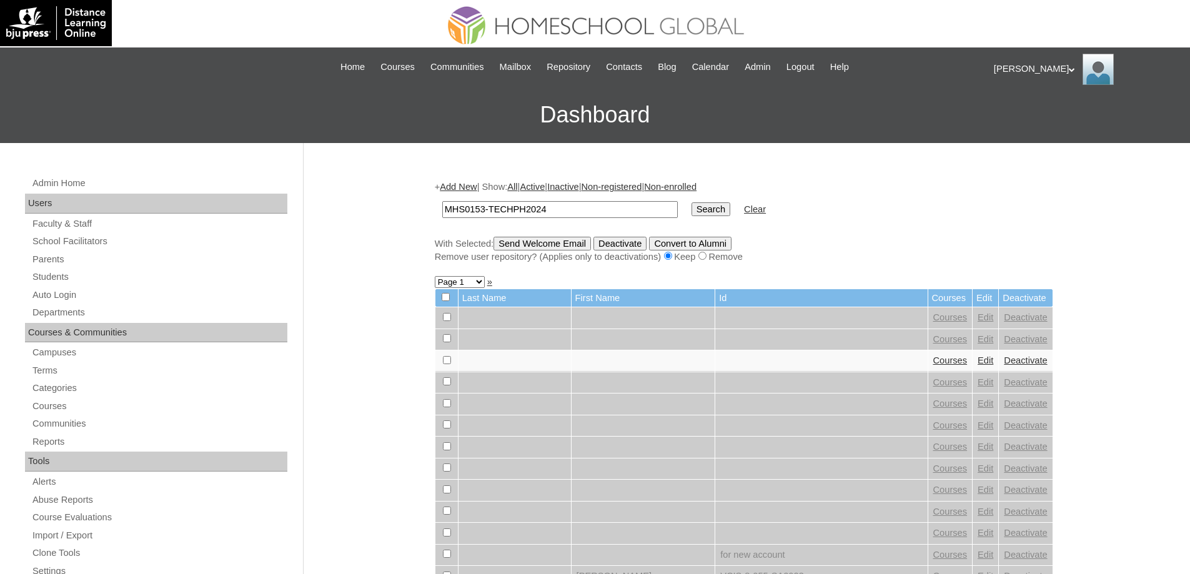
click at [736, 217] on td "Search" at bounding box center [711, 209] width 51 height 29
click at [727, 209] on input "Search" at bounding box center [711, 209] width 39 height 14
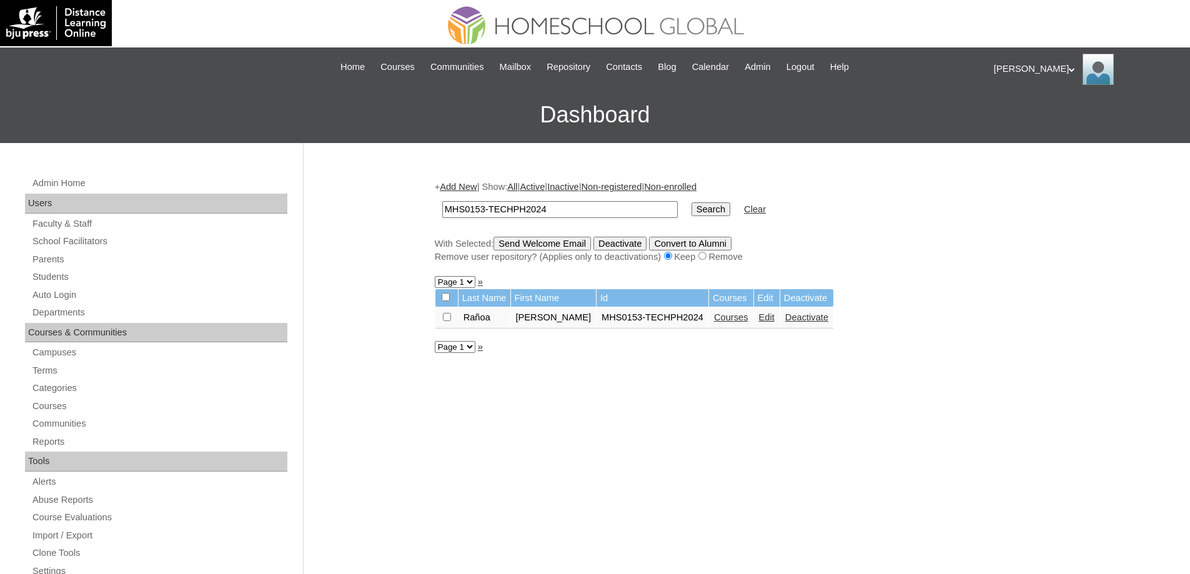
click at [714, 322] on link "Courses" at bounding box center [731, 317] width 34 height 10
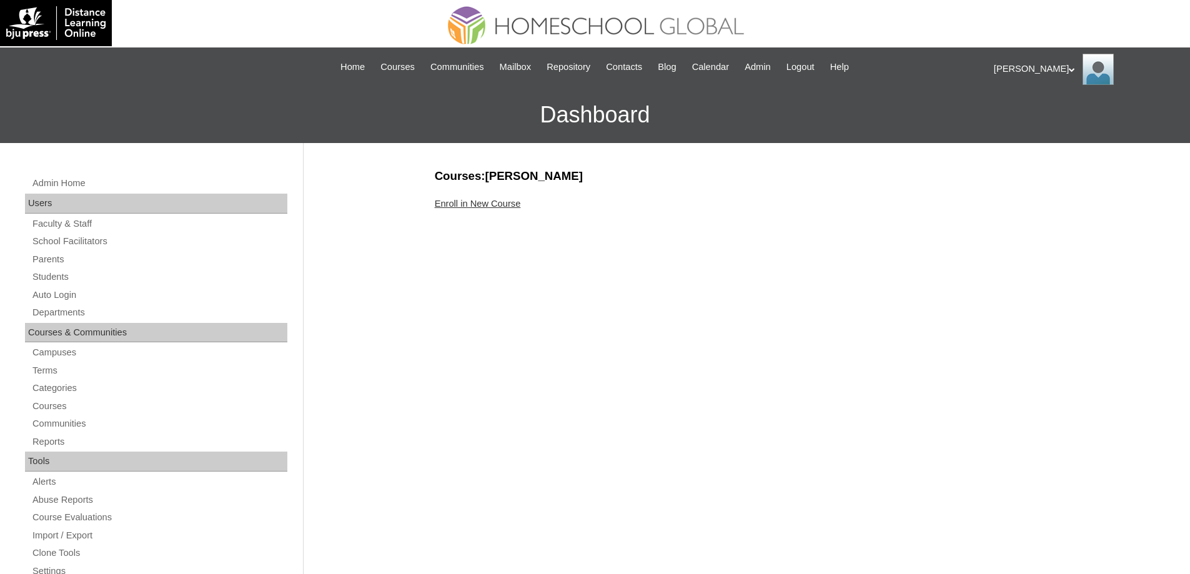
click at [504, 200] on link "Enroll in New Course" at bounding box center [478, 204] width 86 height 10
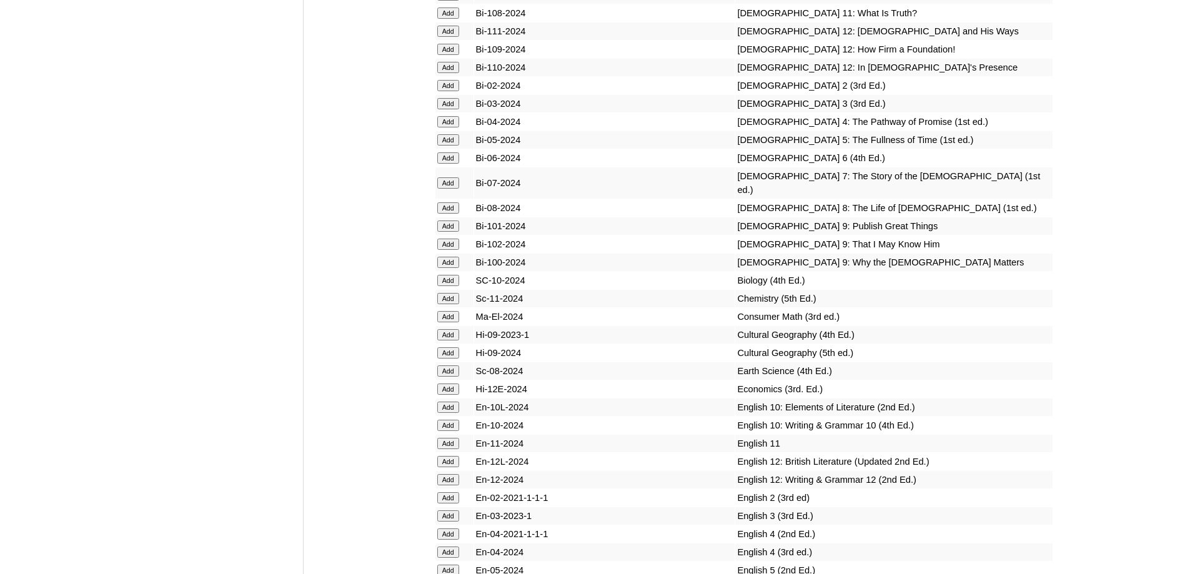
scroll to position [3187, 0]
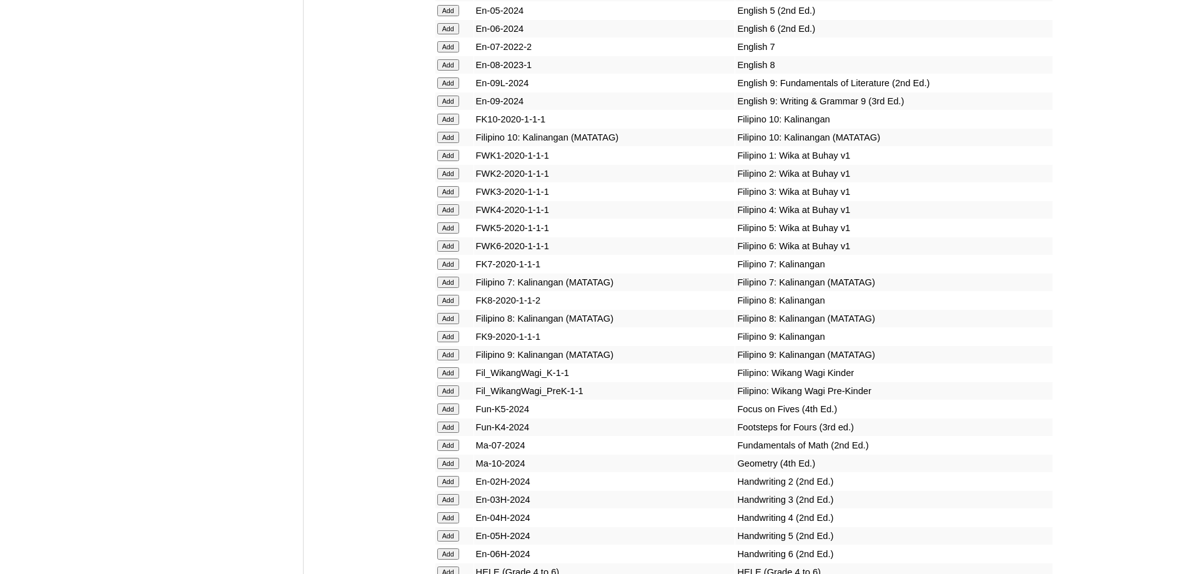
scroll to position [3743, 0]
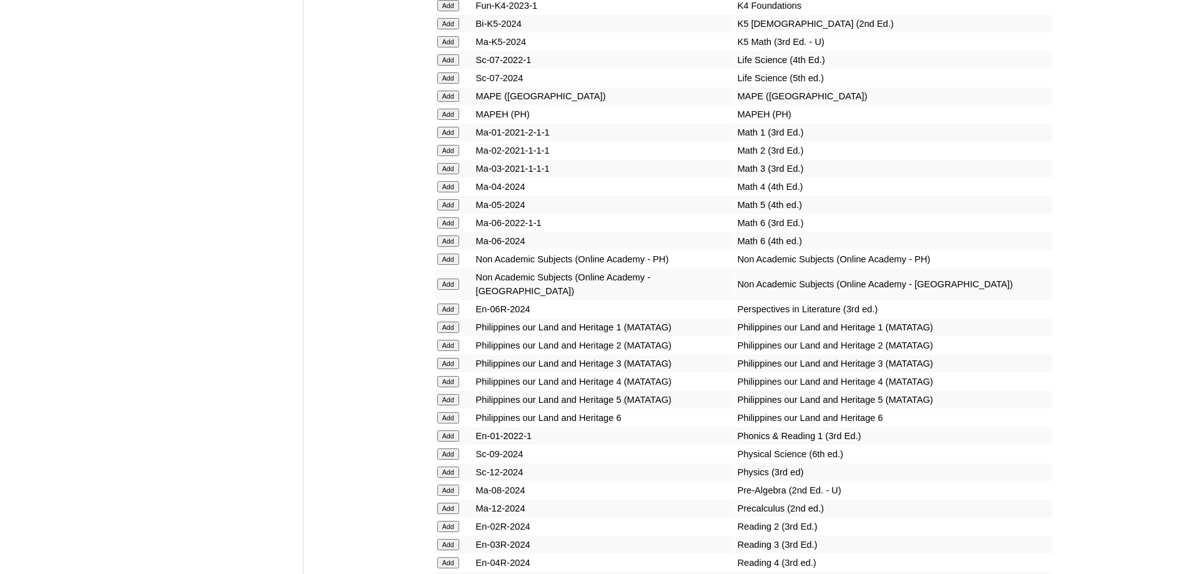
scroll to position [4666, 0]
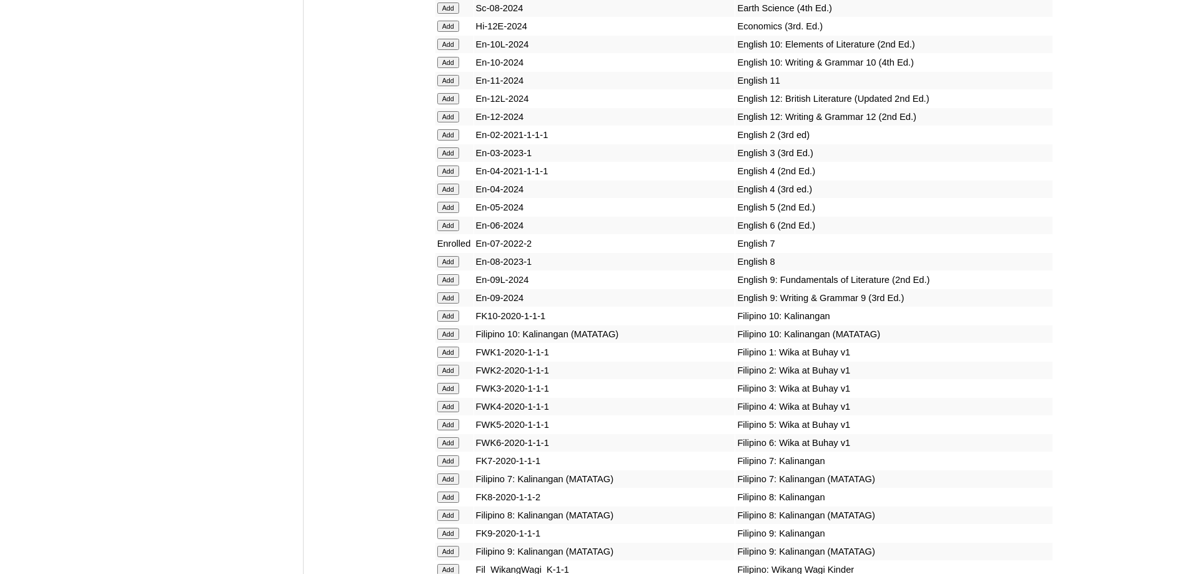
scroll to position [3454, 0]
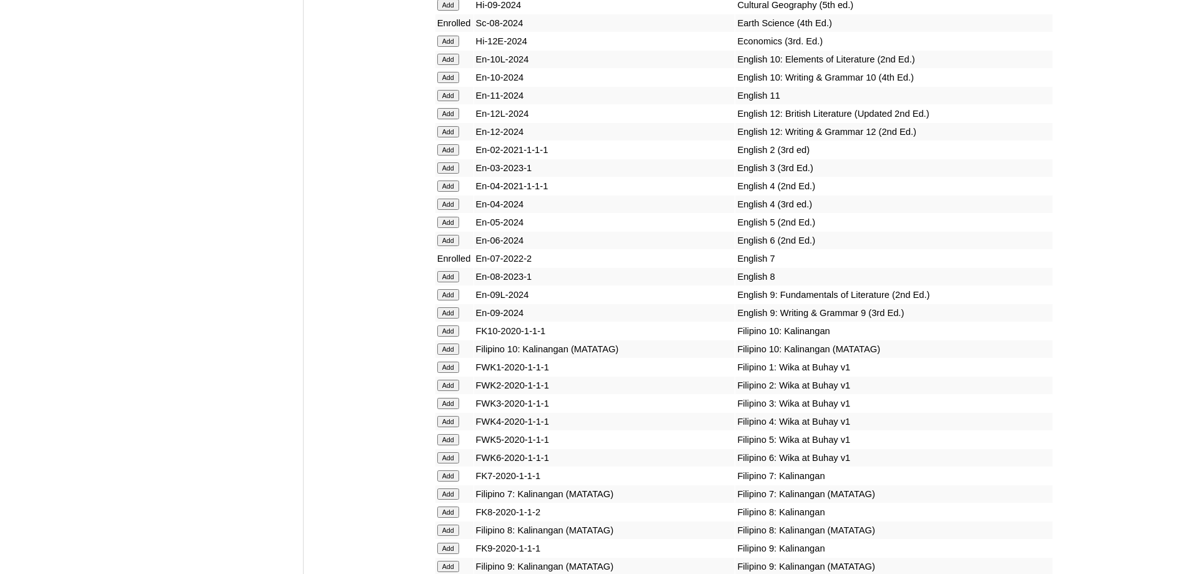
scroll to position [3799, 0]
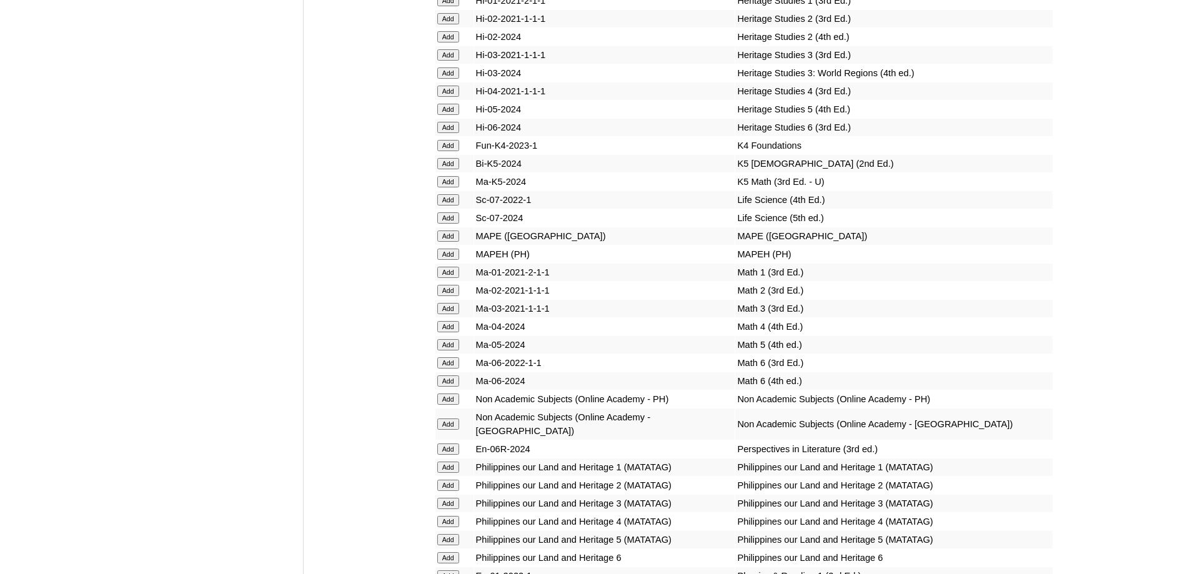
scroll to position [4352, 0]
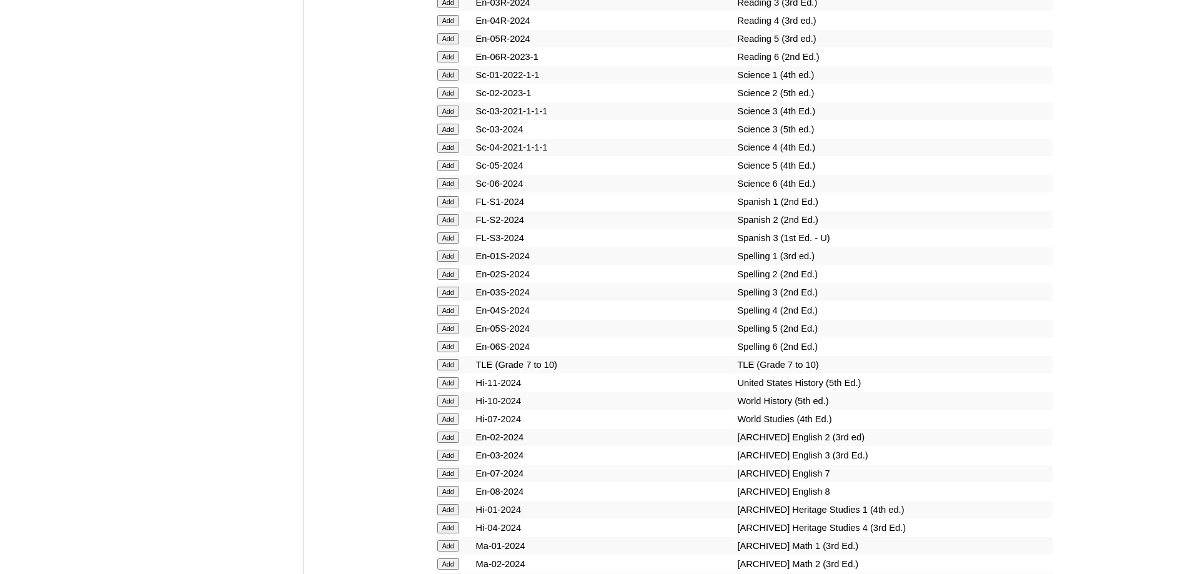
scroll to position [5026, 0]
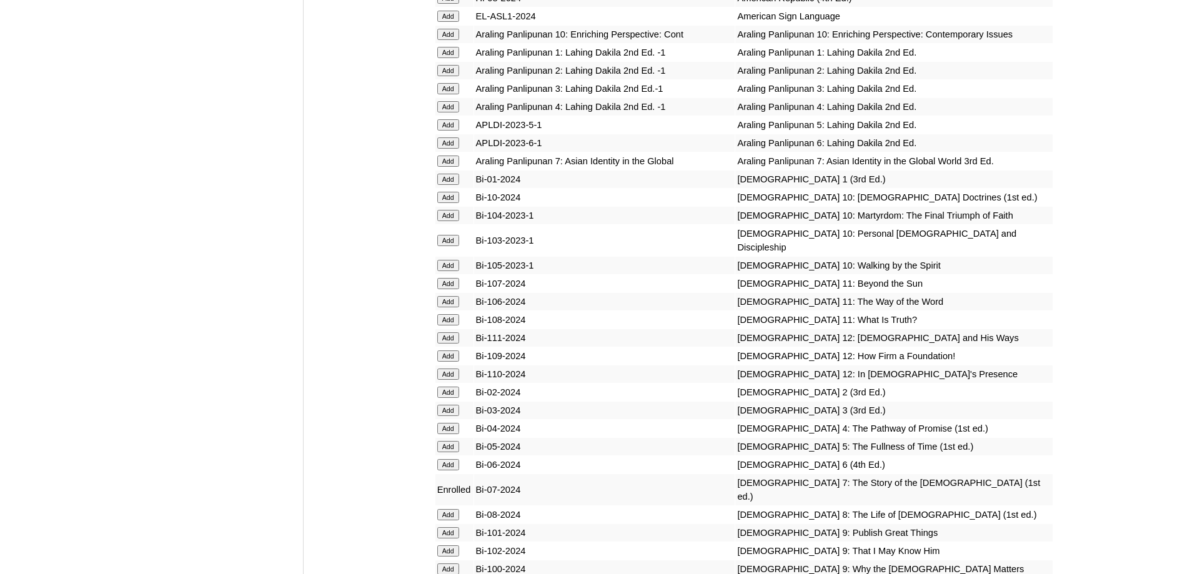
scroll to position [2875, 0]
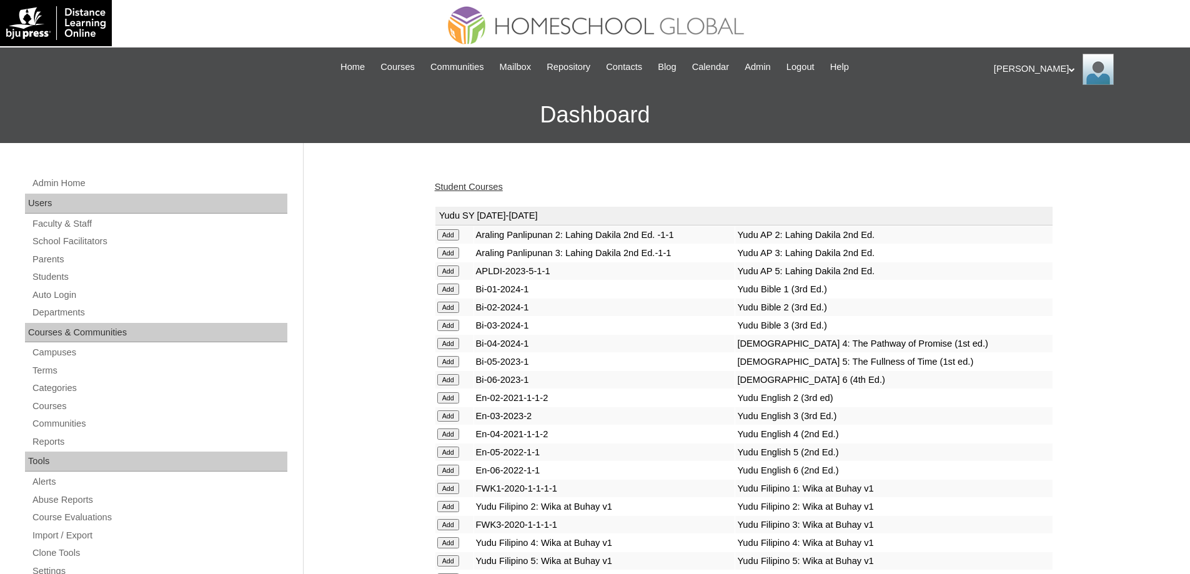
click at [471, 186] on link "Student Courses" at bounding box center [469, 187] width 68 height 10
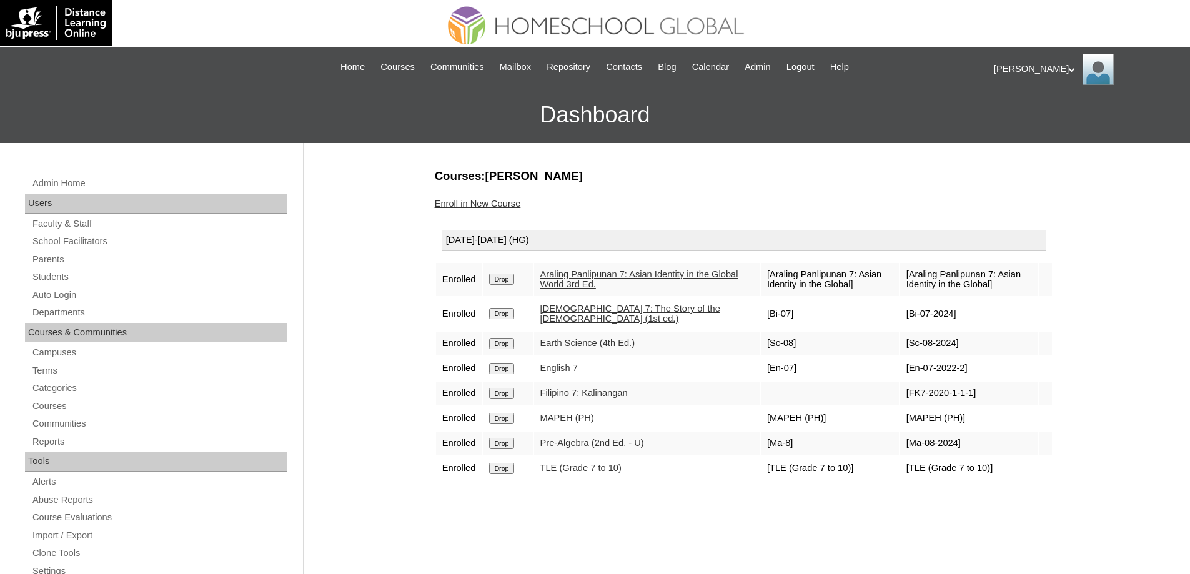
click at [501, 206] on link "Enroll in New Course" at bounding box center [478, 204] width 86 height 10
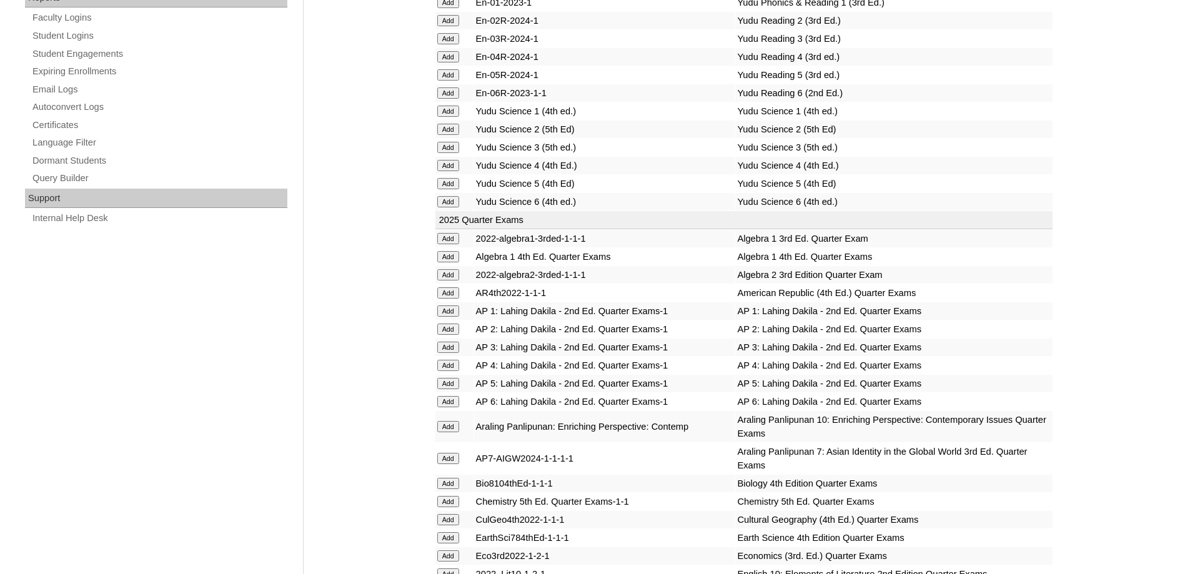
scroll to position [750, 0]
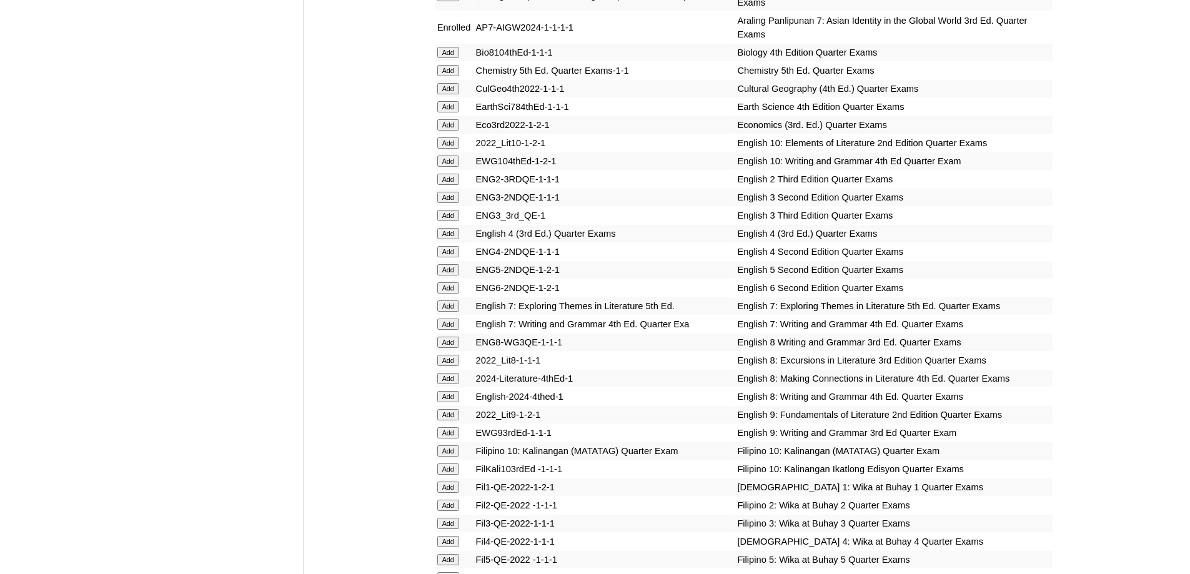
scroll to position [1234, 0]
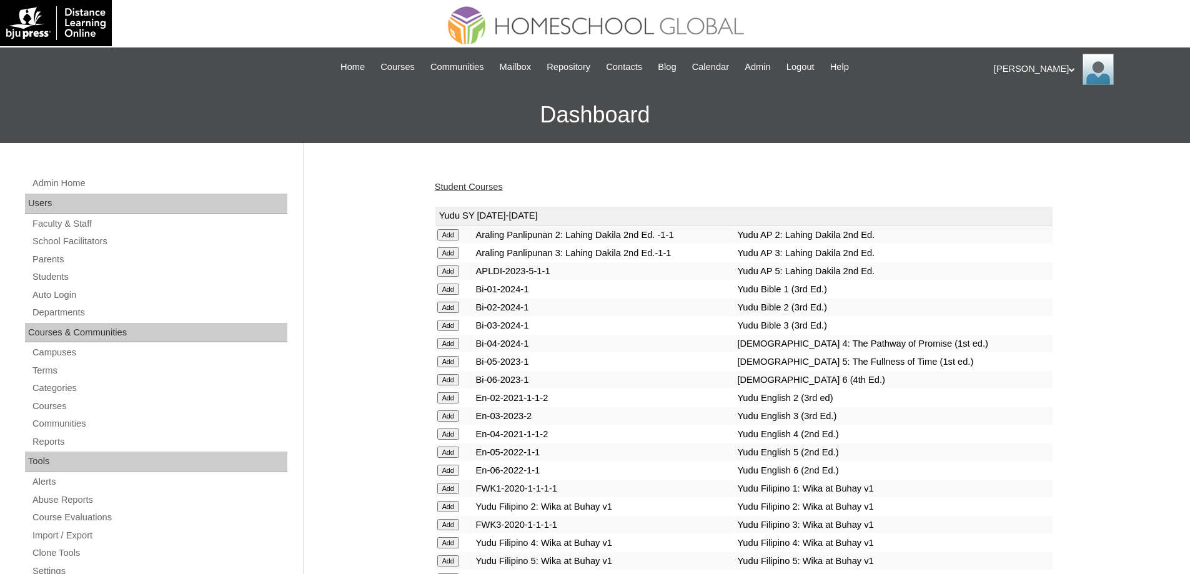
scroll to position [1172, 0]
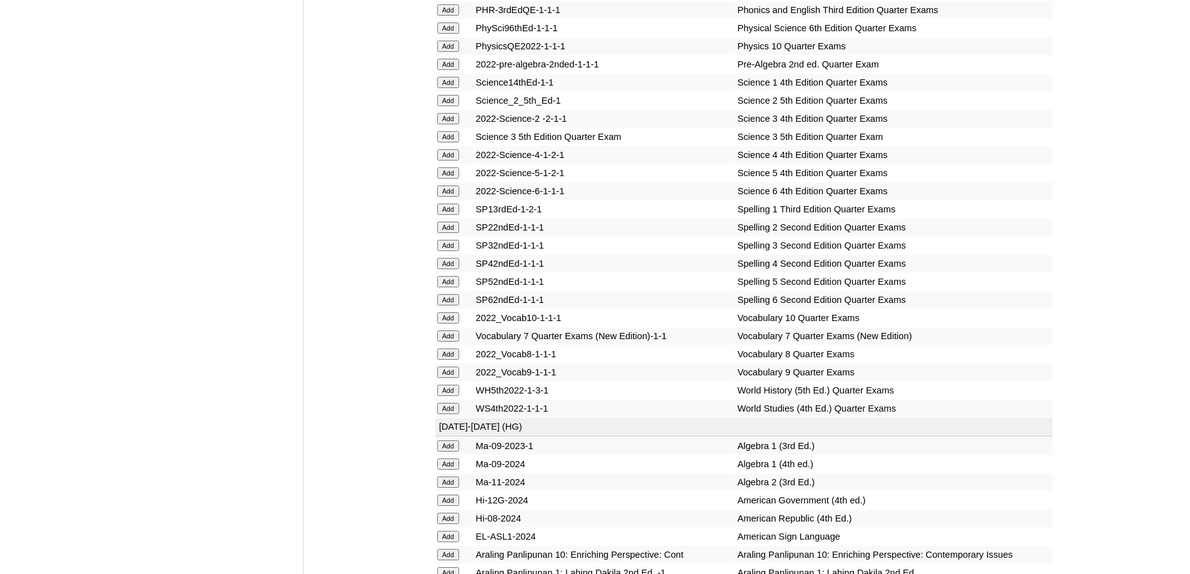
scroll to position [2419, 0]
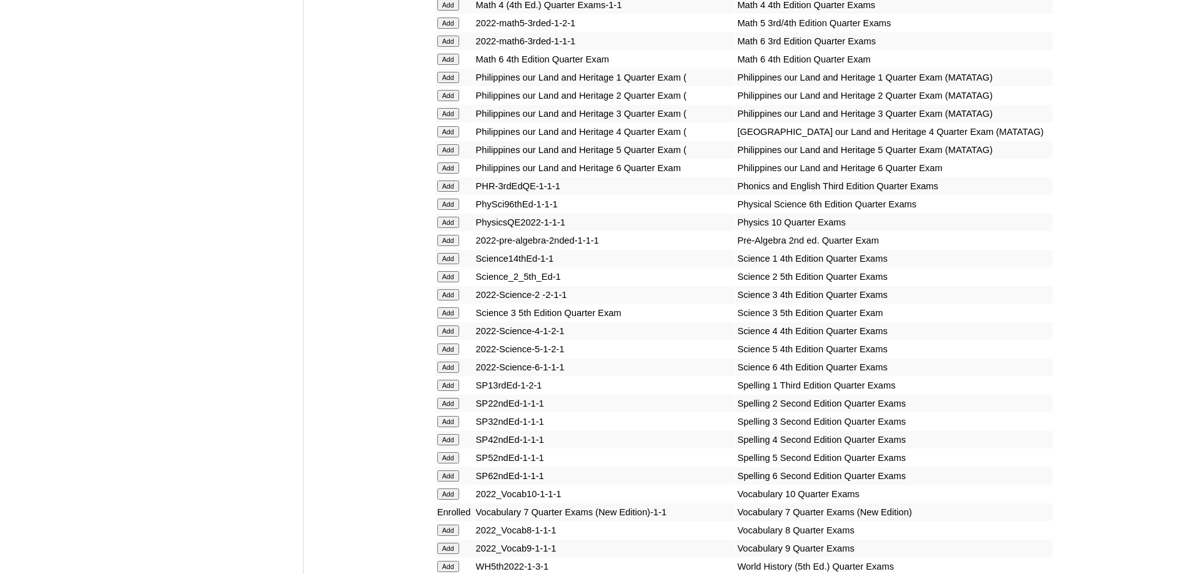
scroll to position [2187, 0]
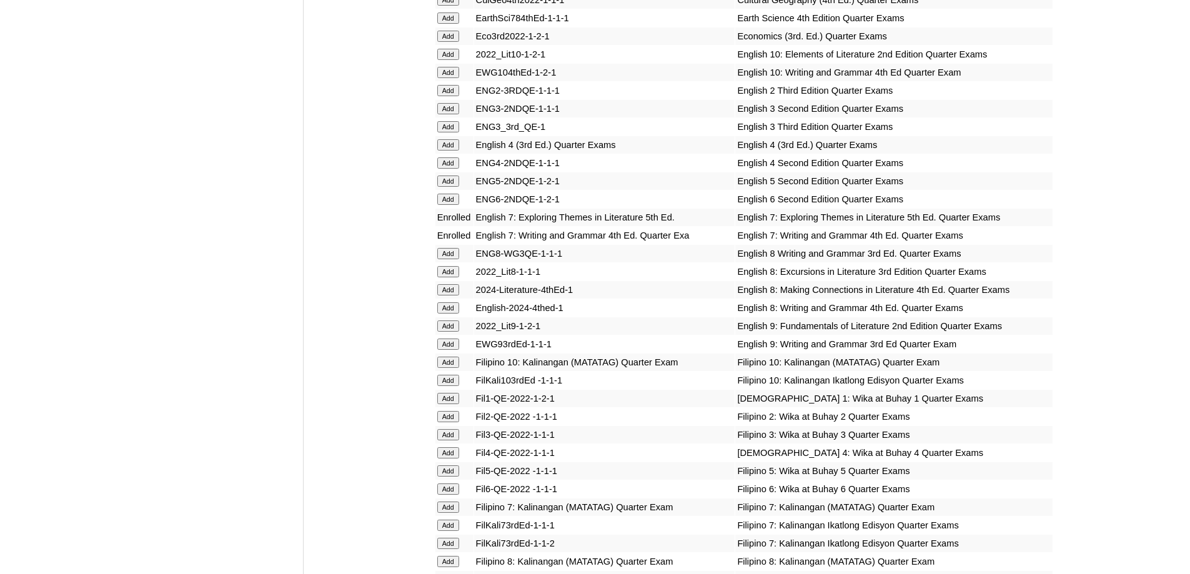
scroll to position [1250, 0]
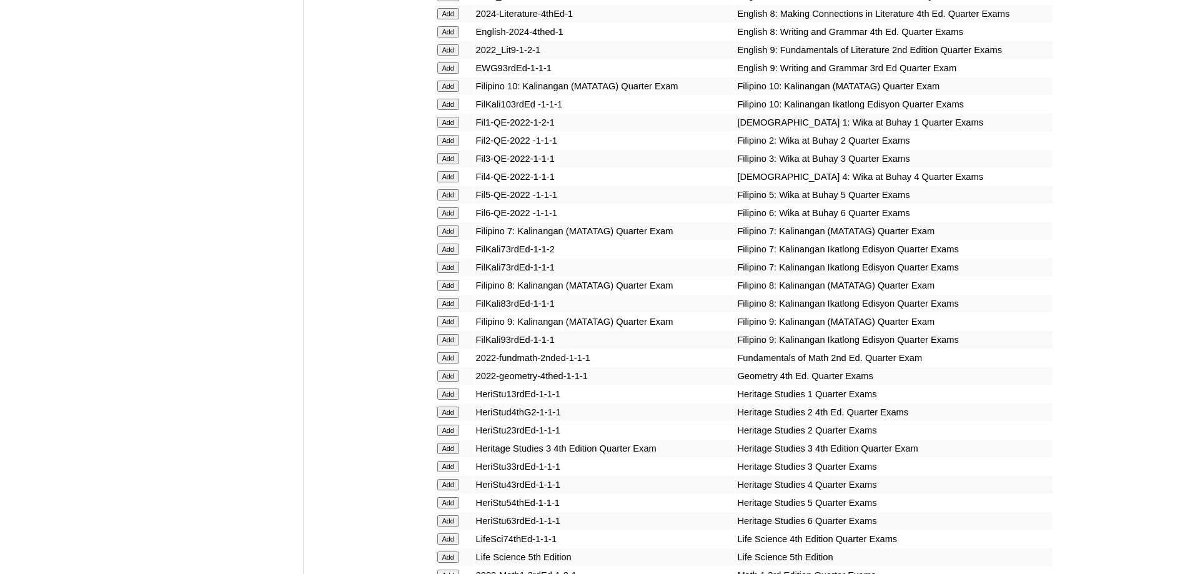
scroll to position [1562, 0]
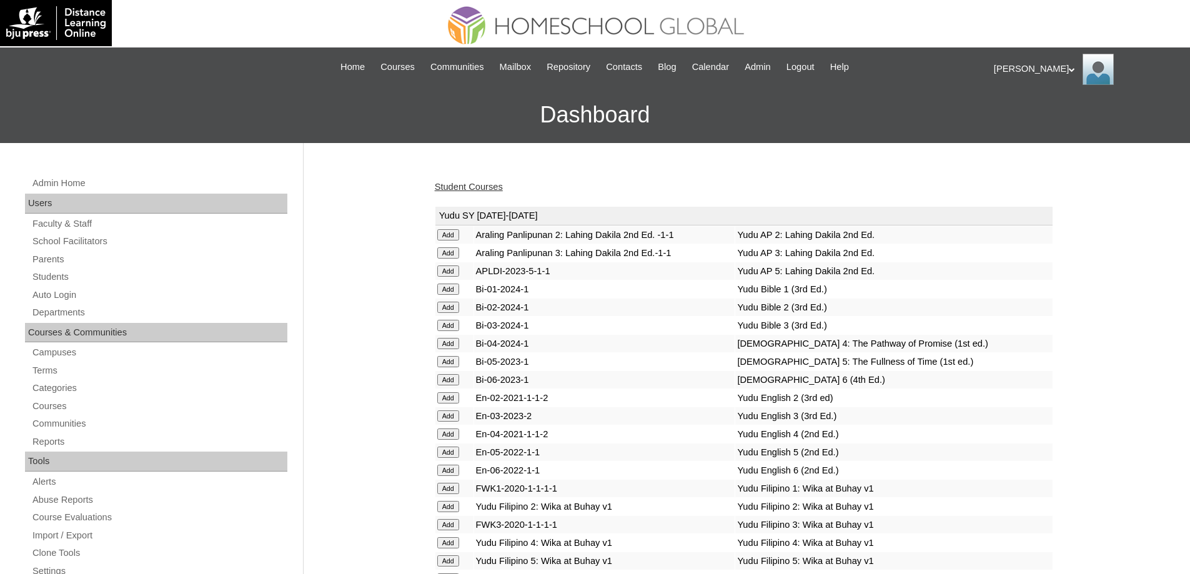
click at [470, 182] on link "Student Courses" at bounding box center [469, 187] width 68 height 10
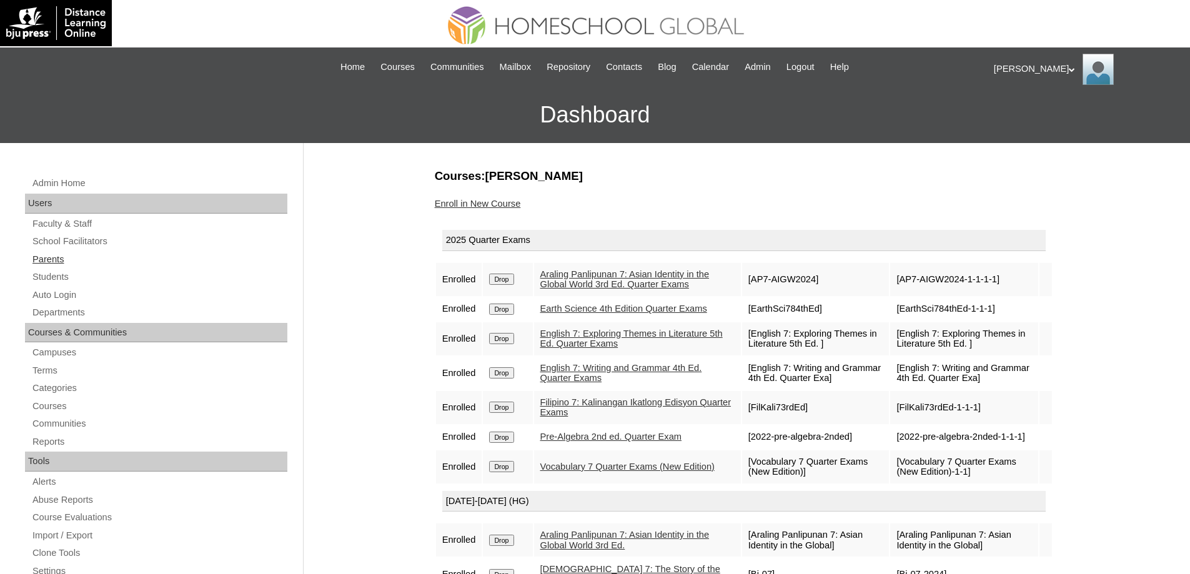
click at [77, 259] on link "Parents" at bounding box center [159, 260] width 256 height 16
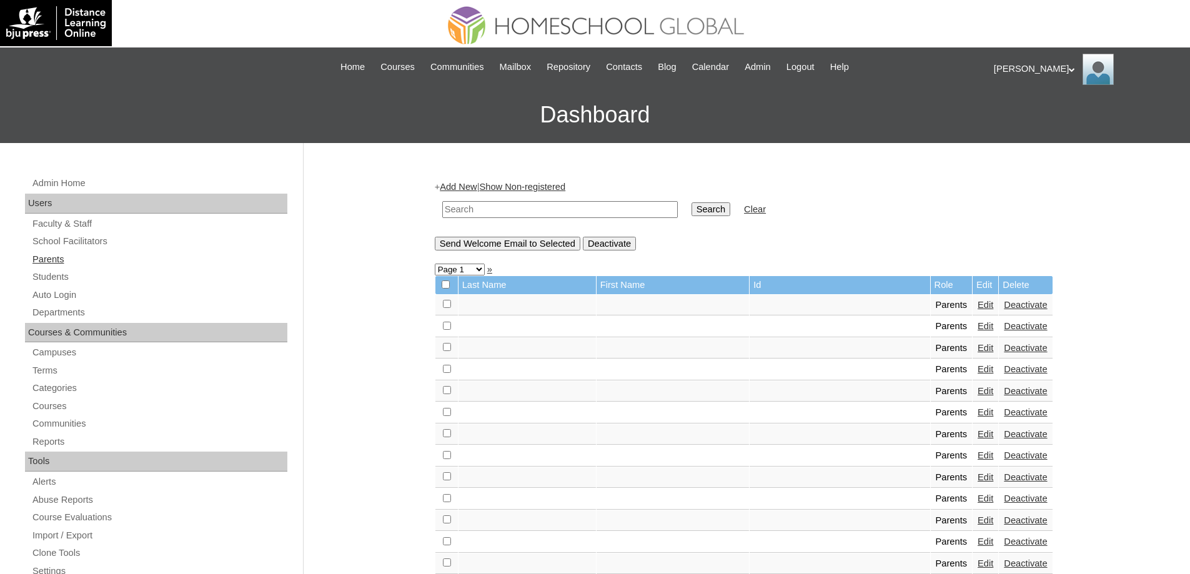
click at [142, 264] on link "Parents" at bounding box center [159, 260] width 256 height 16
drag, startPoint x: 0, startPoint y: 0, endPoint x: 592, endPoint y: 213, distance: 629.6
click at [526, 210] on input "text" at bounding box center [560, 209] width 236 height 17
paste input "MHP0139-TECHPH2025"
type input "MHP0139-TECHPH2025"
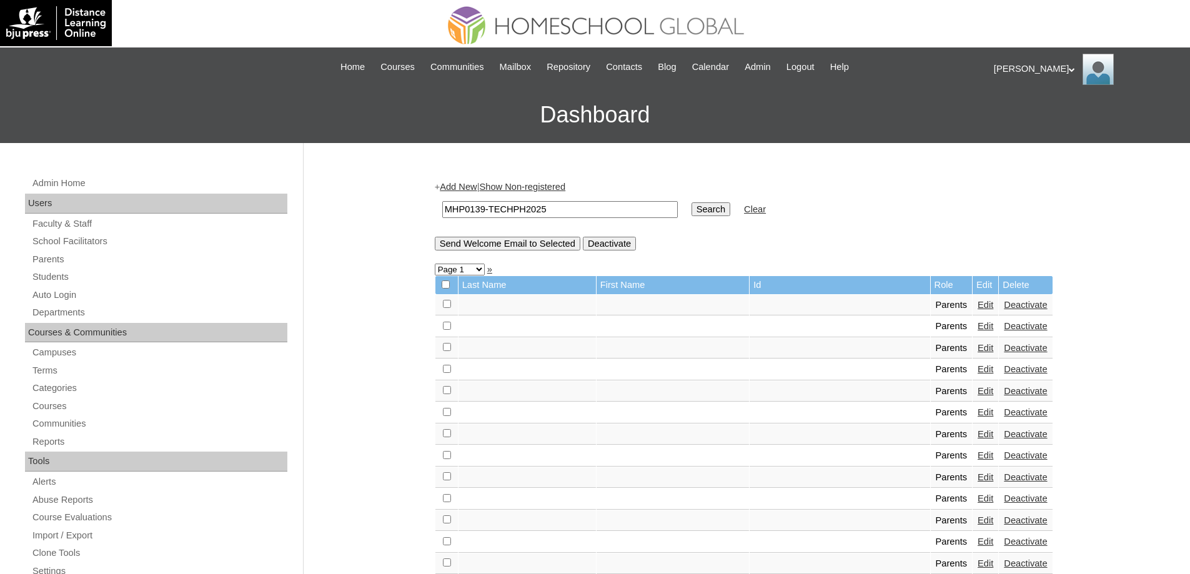
click at [704, 202] on input "Search" at bounding box center [711, 209] width 39 height 14
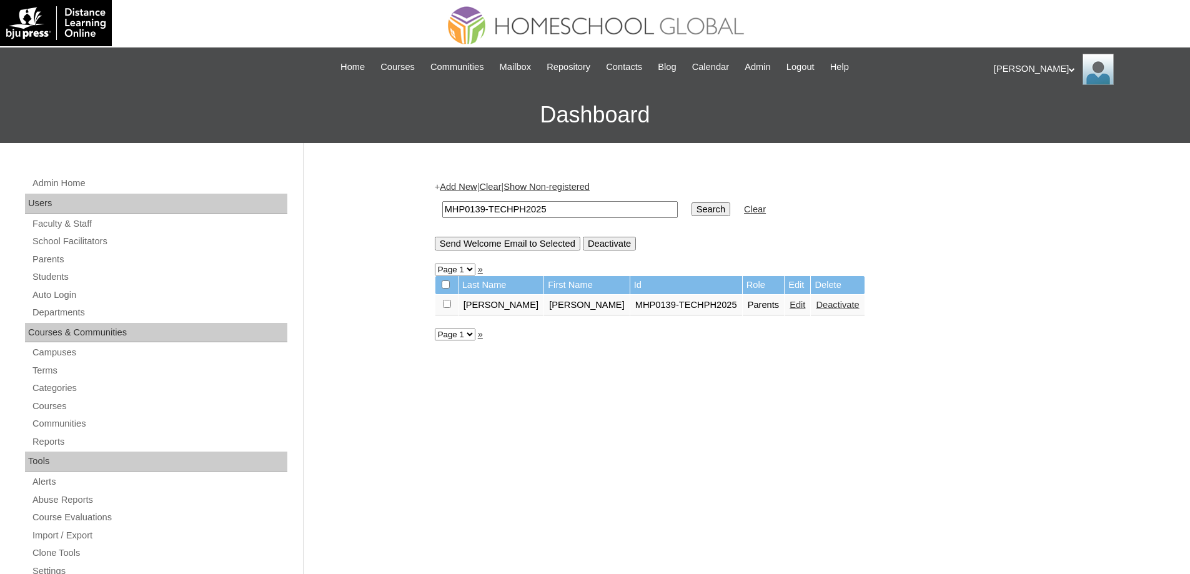
drag, startPoint x: 594, startPoint y: 210, endPoint x: 343, endPoint y: 181, distance: 252.8
click at [349, 182] on div "Admin Home Users Faculty & Staff School Facilitators Parents Students Auto Logi…" at bounding box center [595, 574] width 1190 height 862
paste input "S00180"
type input "MHS00180-TECHPH2025"
click at [737, 222] on td "Search" at bounding box center [711, 209] width 51 height 29
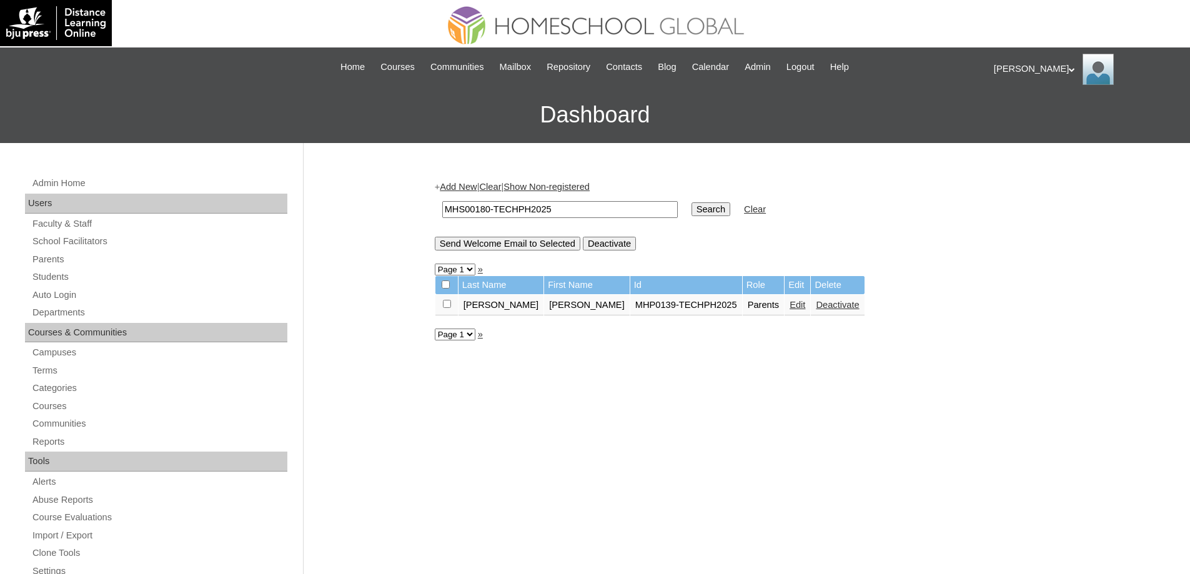
click at [733, 219] on td "Search" at bounding box center [711, 209] width 51 height 29
click at [88, 272] on link "Students" at bounding box center [159, 277] width 256 height 16
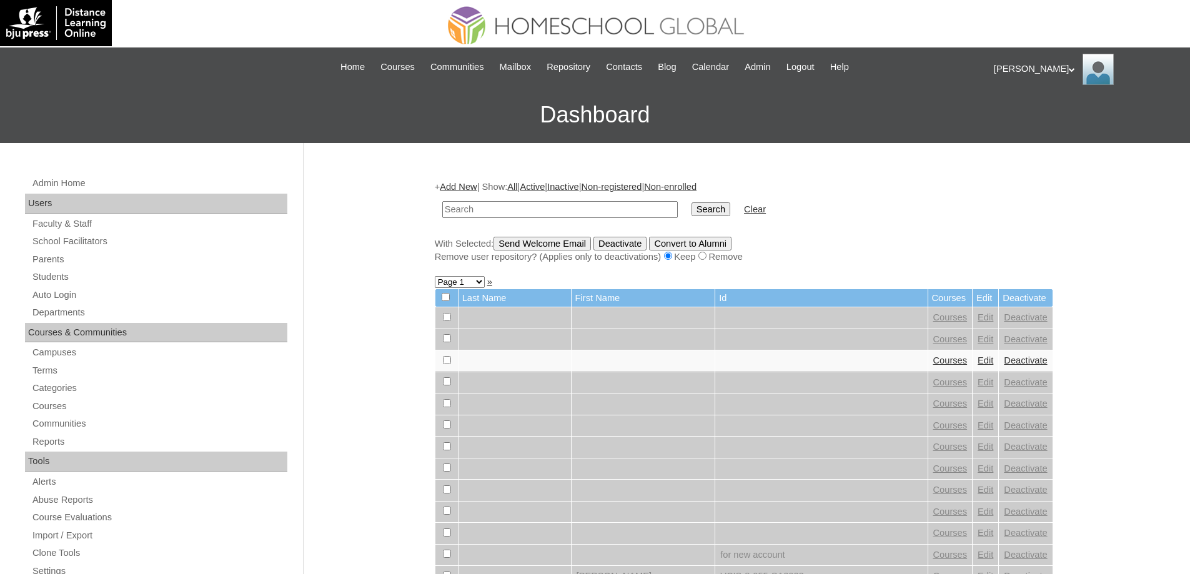
click at [594, 216] on input "text" at bounding box center [560, 209] width 236 height 17
paste input "MHS00180-TECHPH2025"
type input "MHS00180-TECHPH2025"
click at [709, 209] on input "Search" at bounding box center [711, 209] width 39 height 14
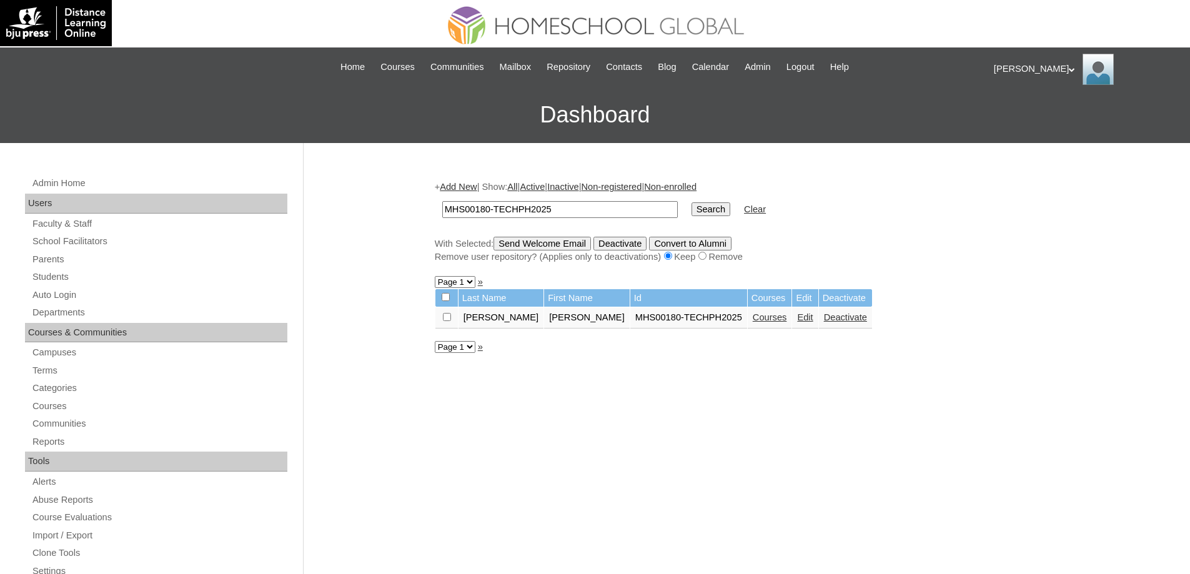
click at [753, 321] on link "Courses" at bounding box center [770, 317] width 34 height 10
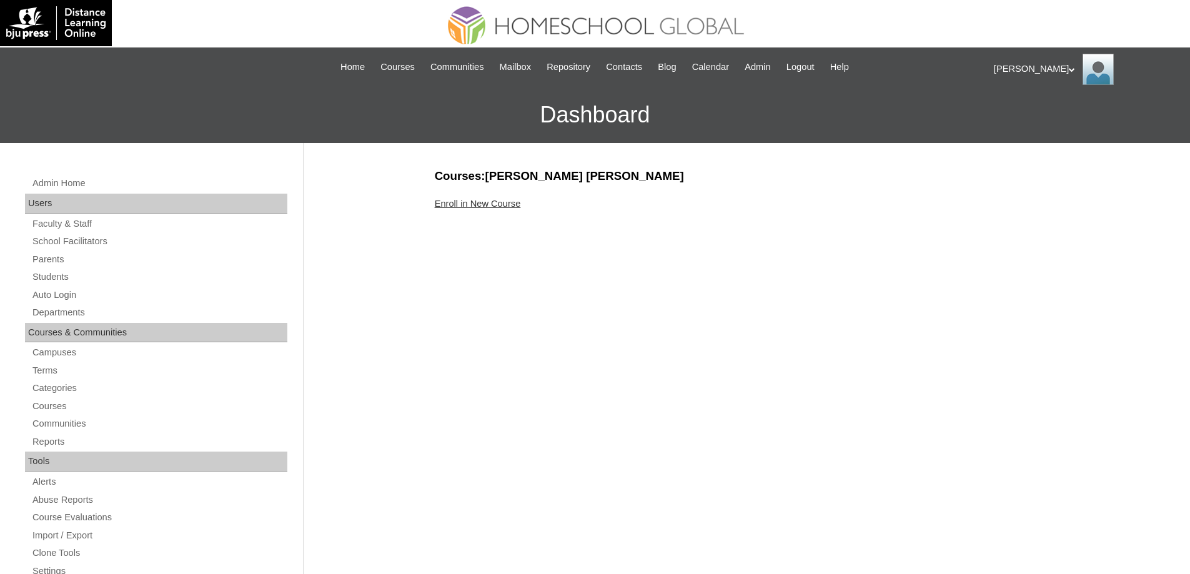
click at [499, 204] on link "Enroll in New Course" at bounding box center [478, 204] width 86 height 10
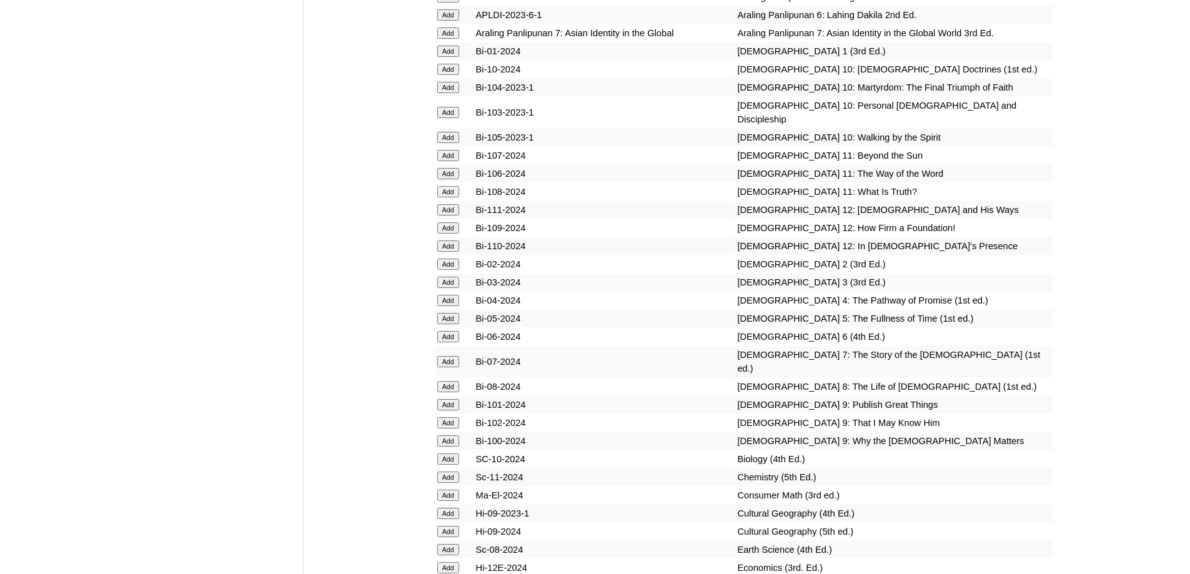
scroll to position [3000, 0]
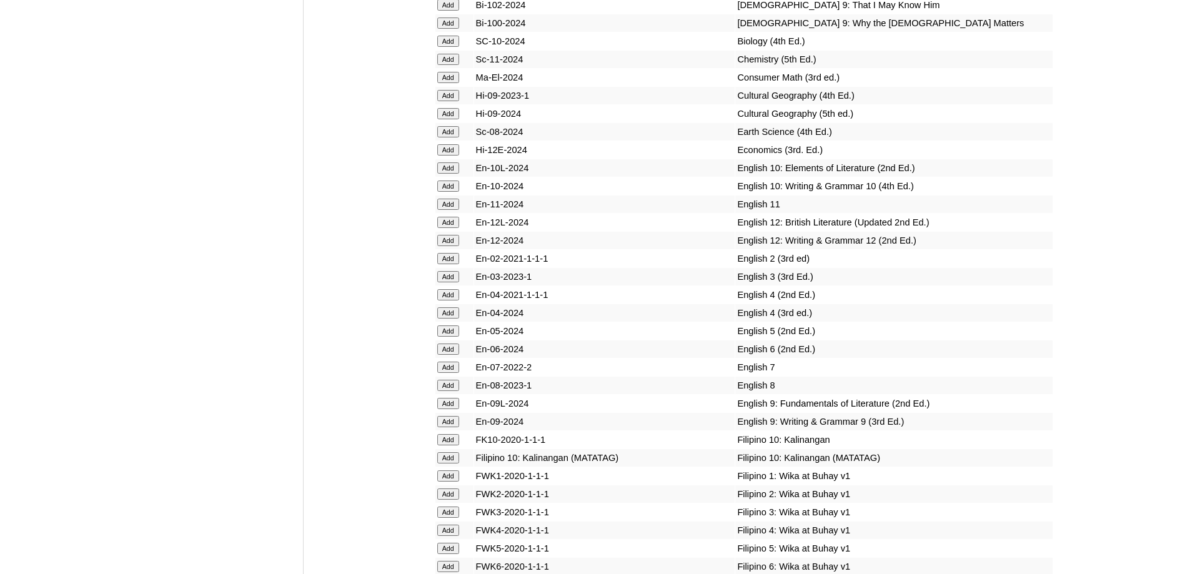
scroll to position [3437, 0]
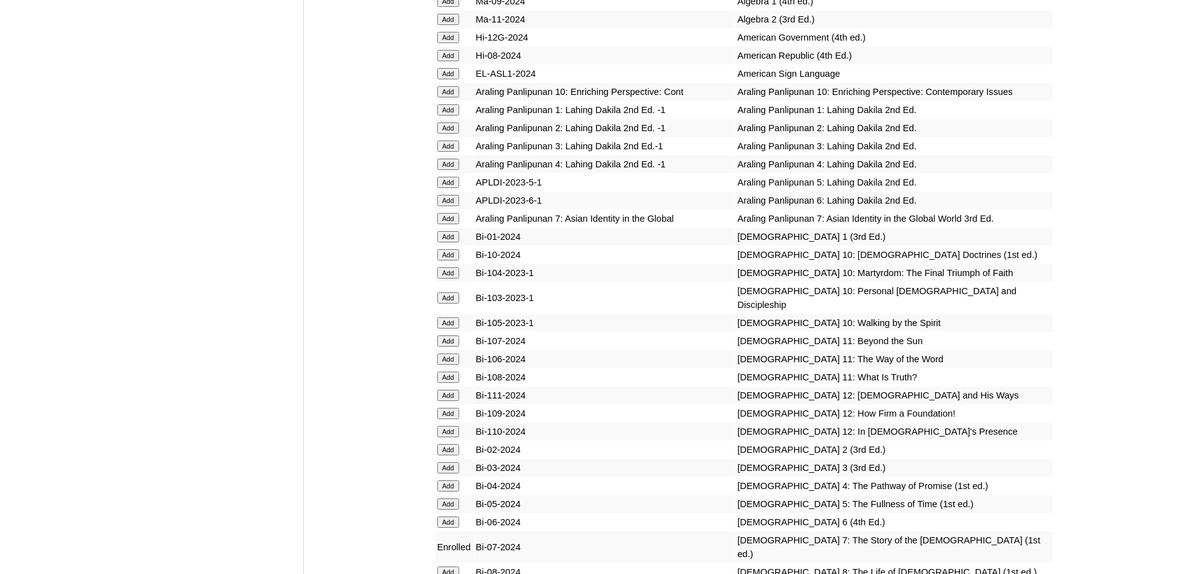
scroll to position [3547, 0]
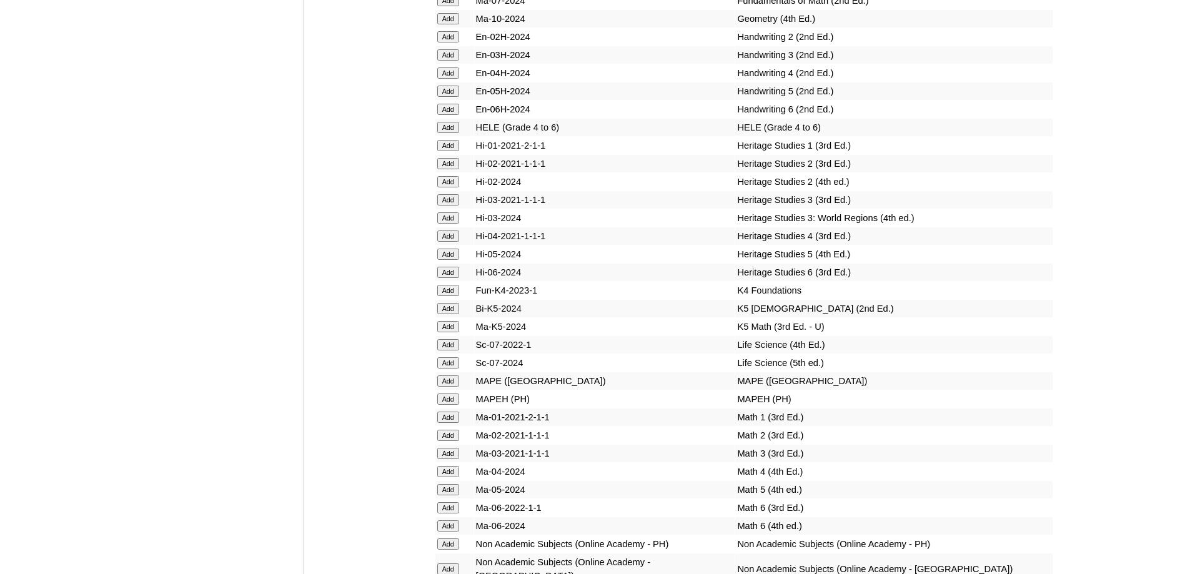
scroll to position [4232, 0]
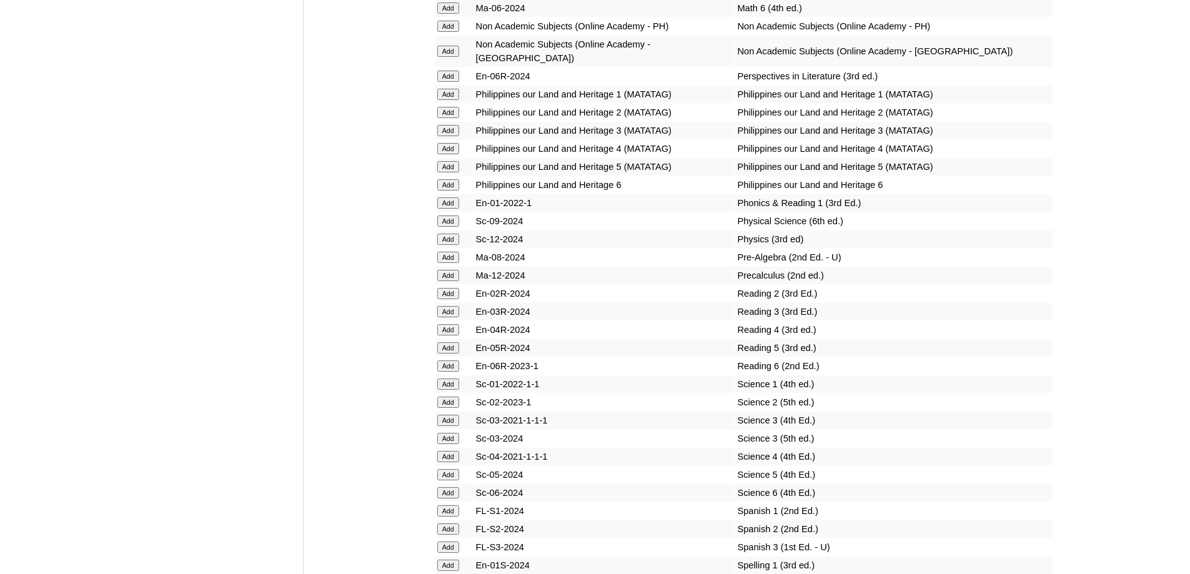
scroll to position [4715, 0]
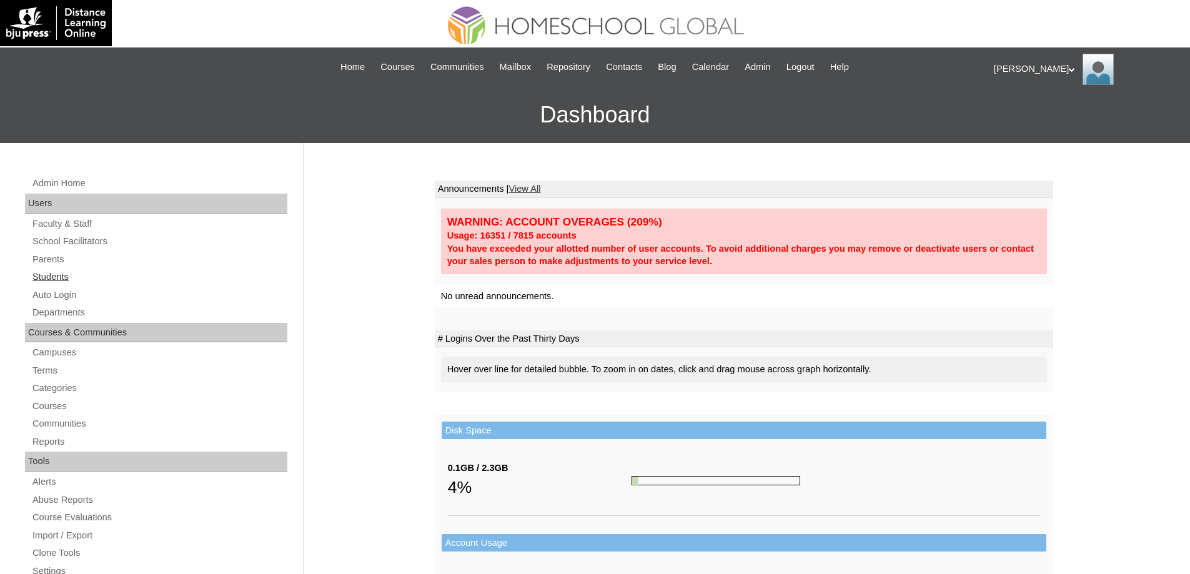
click at [92, 276] on link "Students" at bounding box center [159, 277] width 256 height 16
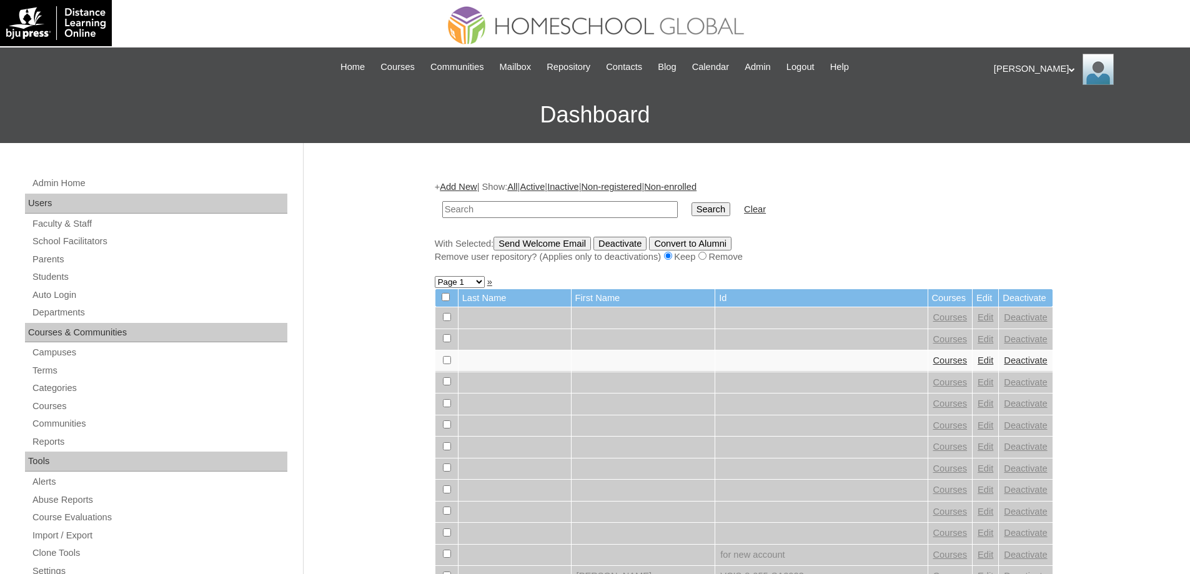
click at [622, 211] on input "text" at bounding box center [560, 209] width 236 height 17
type input "MHS00180-TECHPH2025"
click at [731, 216] on input "Search" at bounding box center [711, 209] width 39 height 14
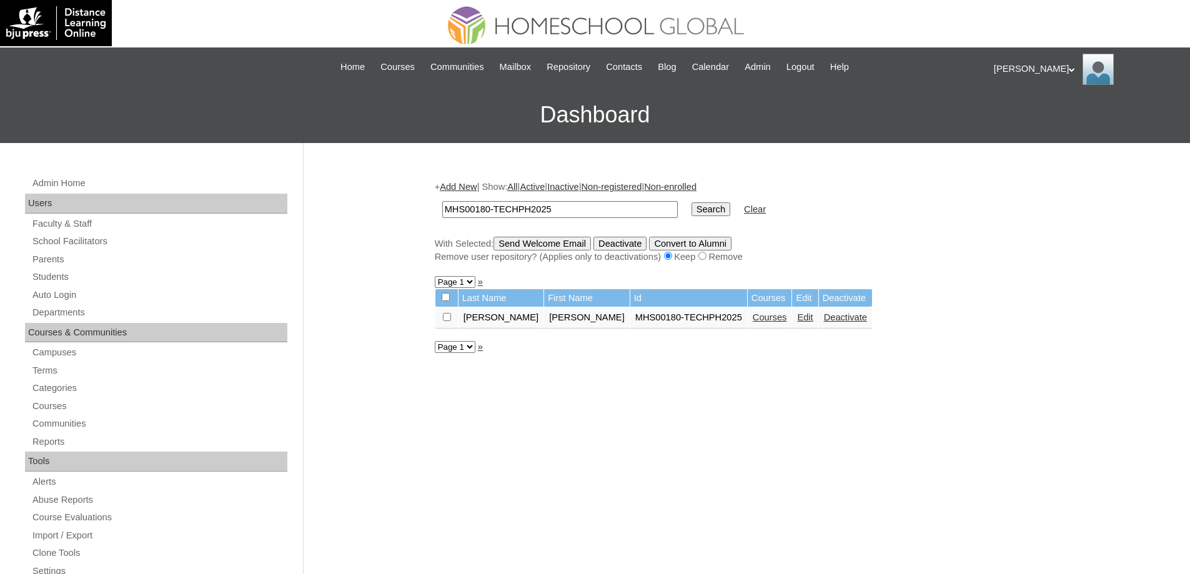
click at [753, 316] on link "Courses" at bounding box center [770, 317] width 34 height 10
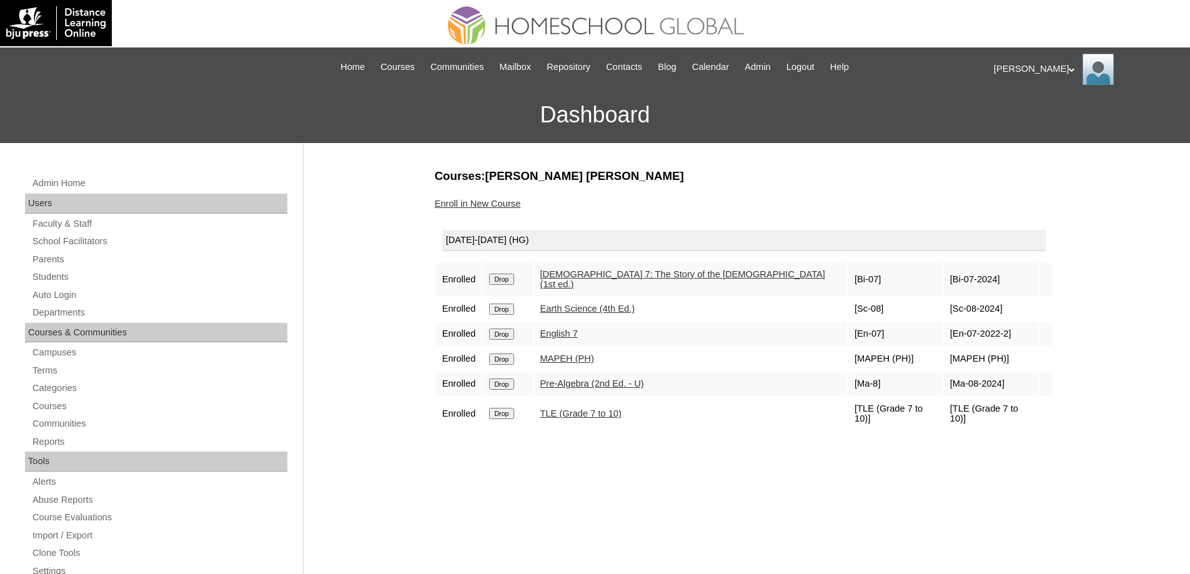
click at [472, 202] on link "Enroll in New Course" at bounding box center [478, 204] width 86 height 10
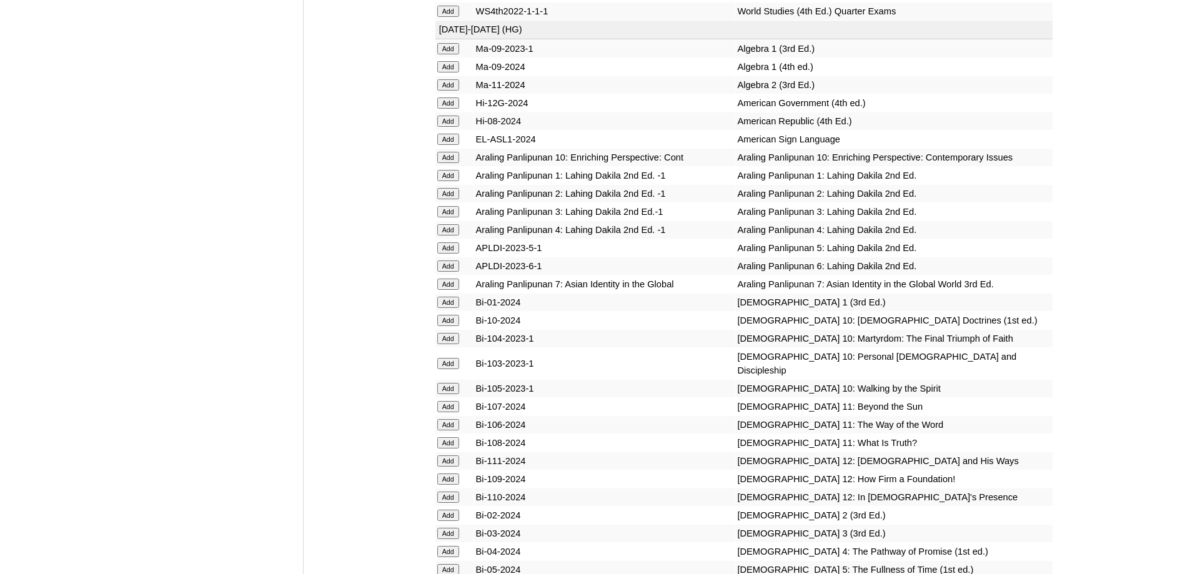
scroll to position [2750, 0]
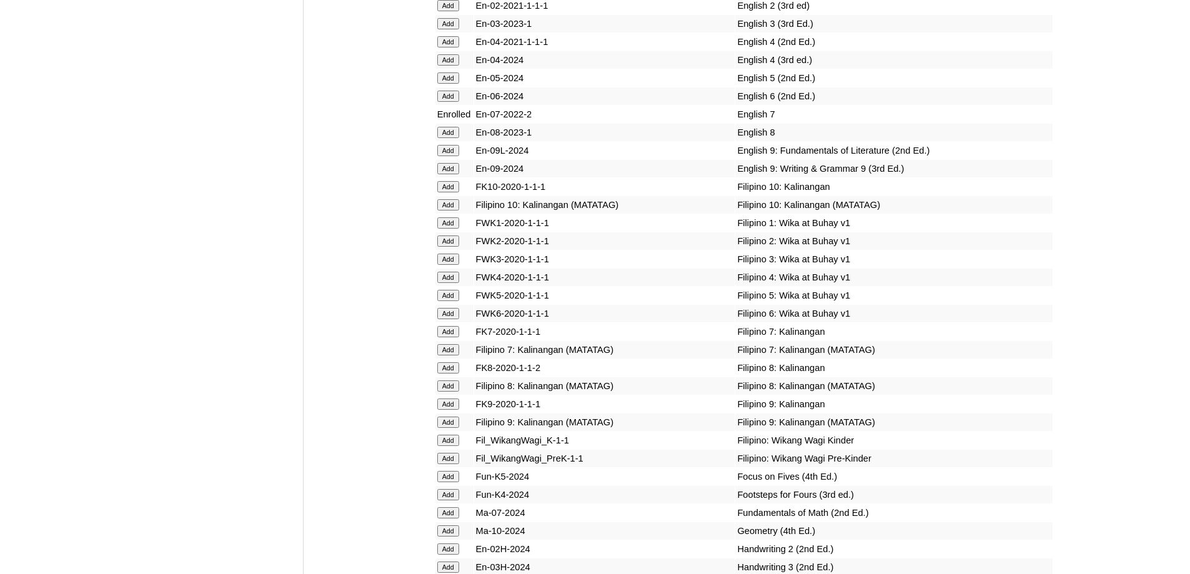
scroll to position [3685, 0]
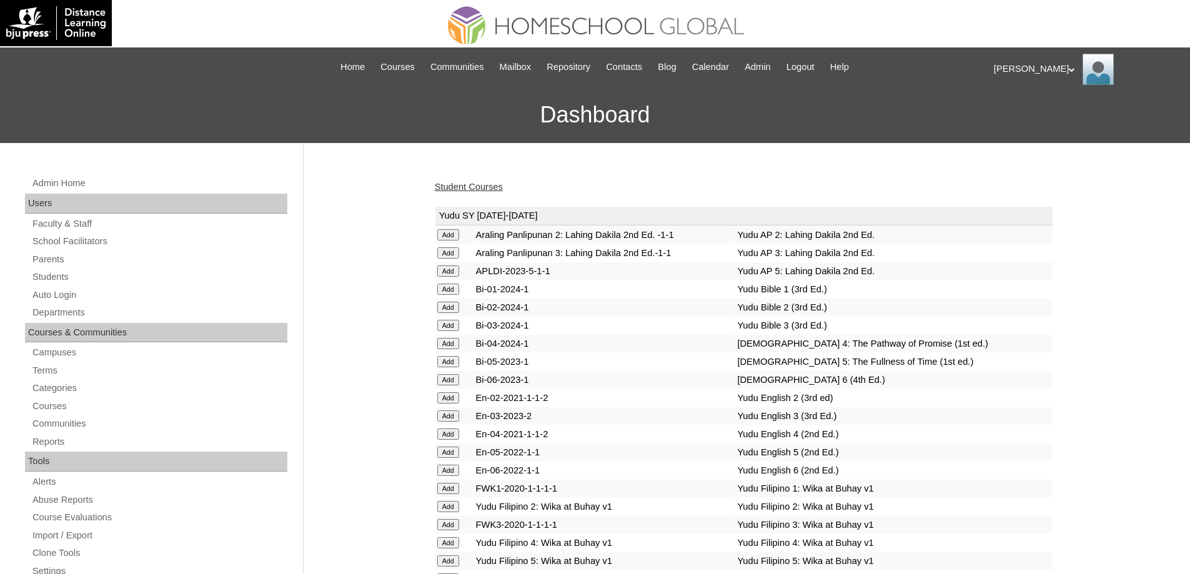
click at [492, 186] on link "Student Courses" at bounding box center [469, 187] width 68 height 10
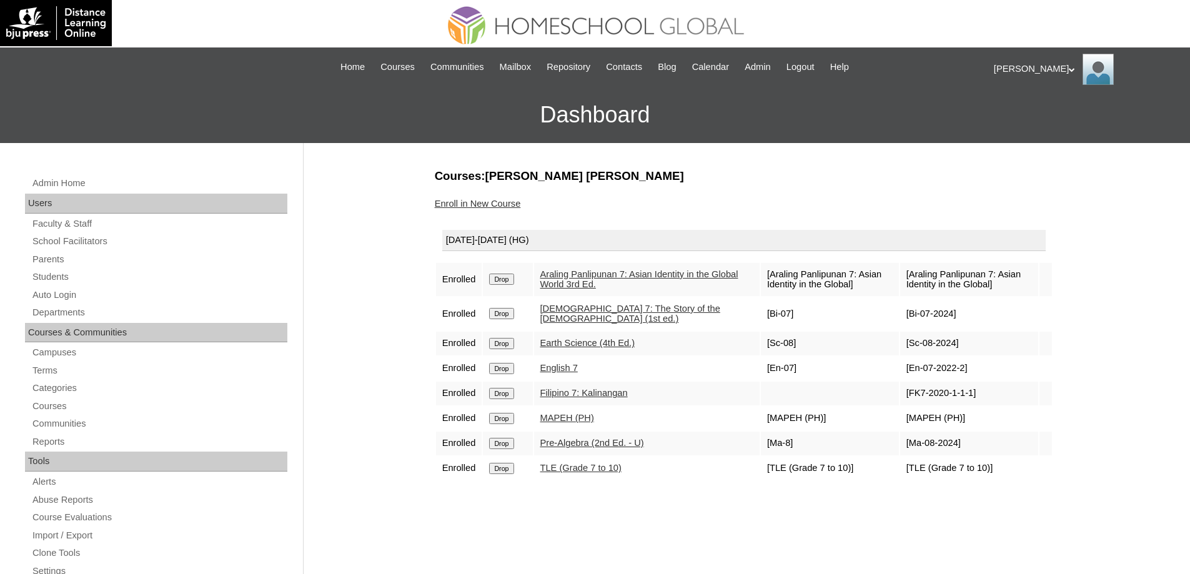
click at [489, 199] on link "Enroll in New Course" at bounding box center [478, 204] width 86 height 10
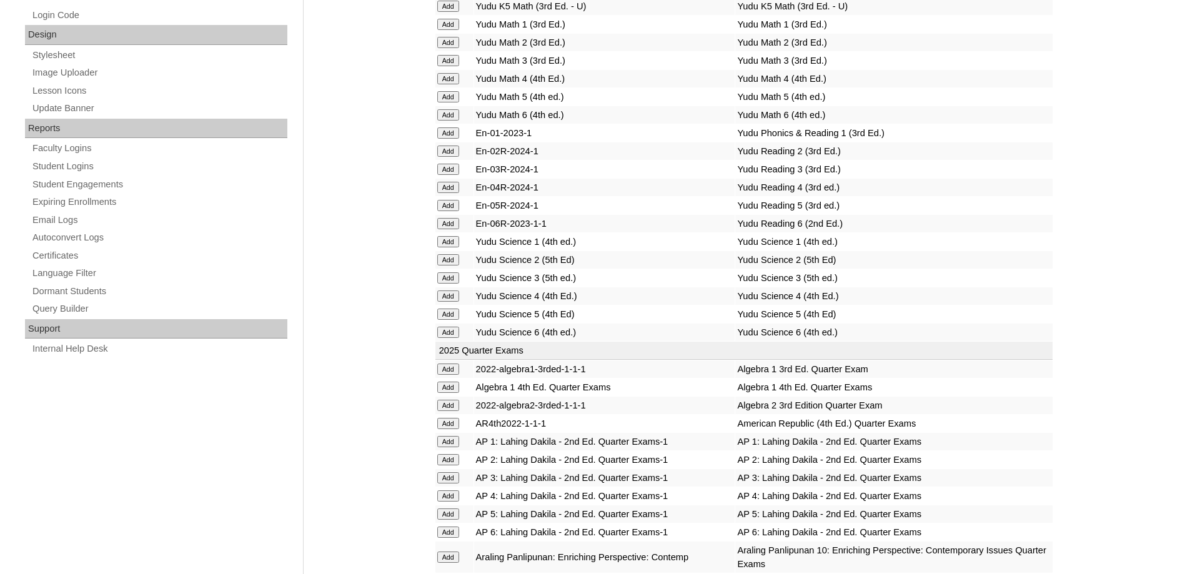
scroll to position [875, 0]
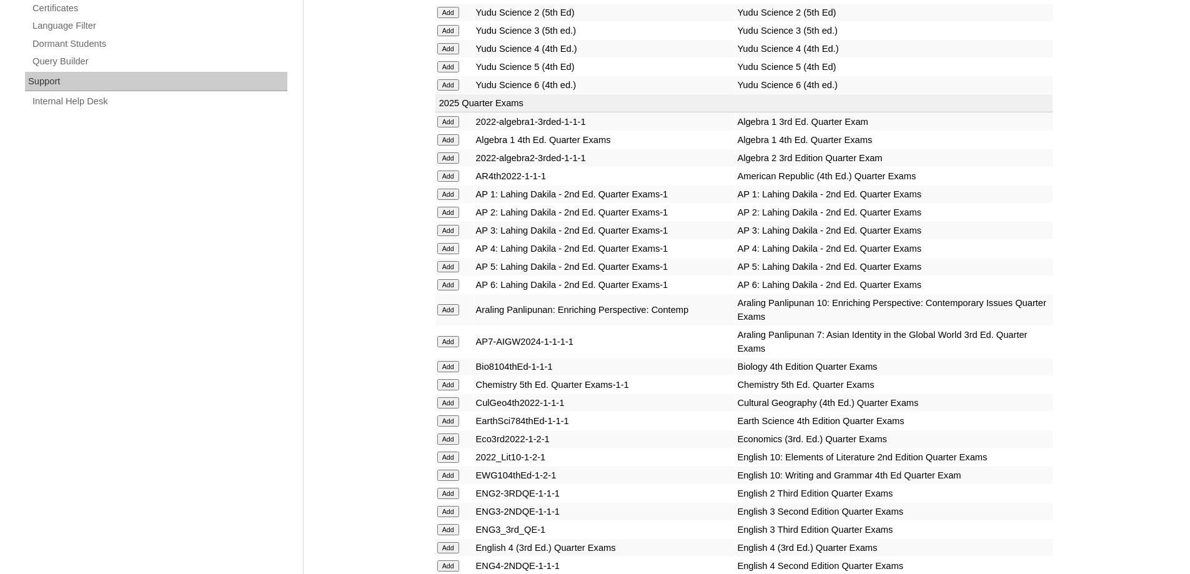
click at [447, 353] on td "Add" at bounding box center [455, 341] width 38 height 31
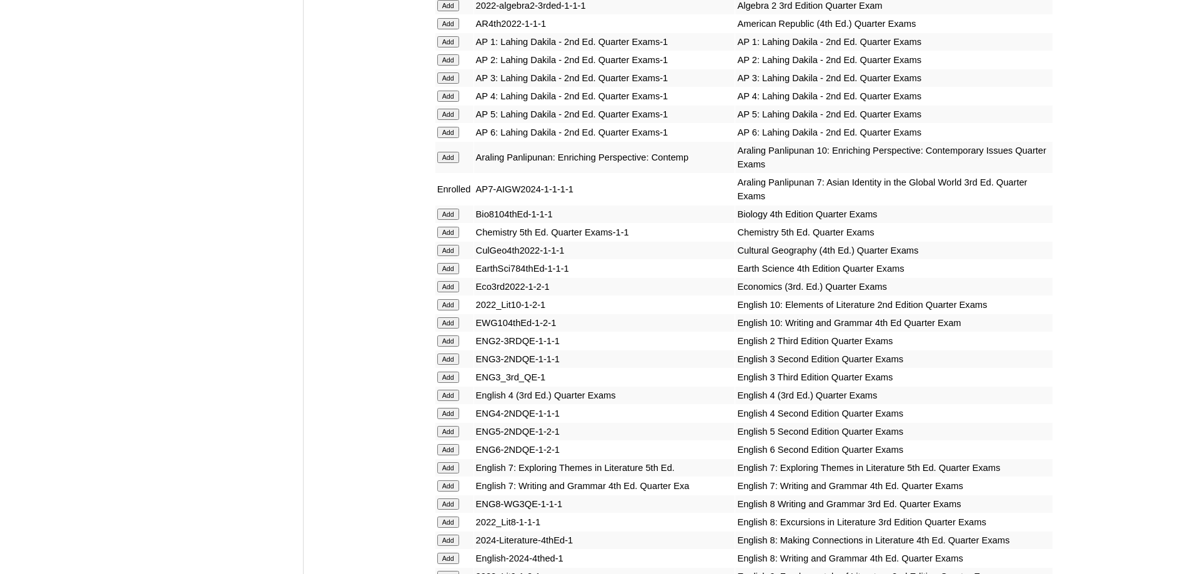
scroll to position [1125, 0]
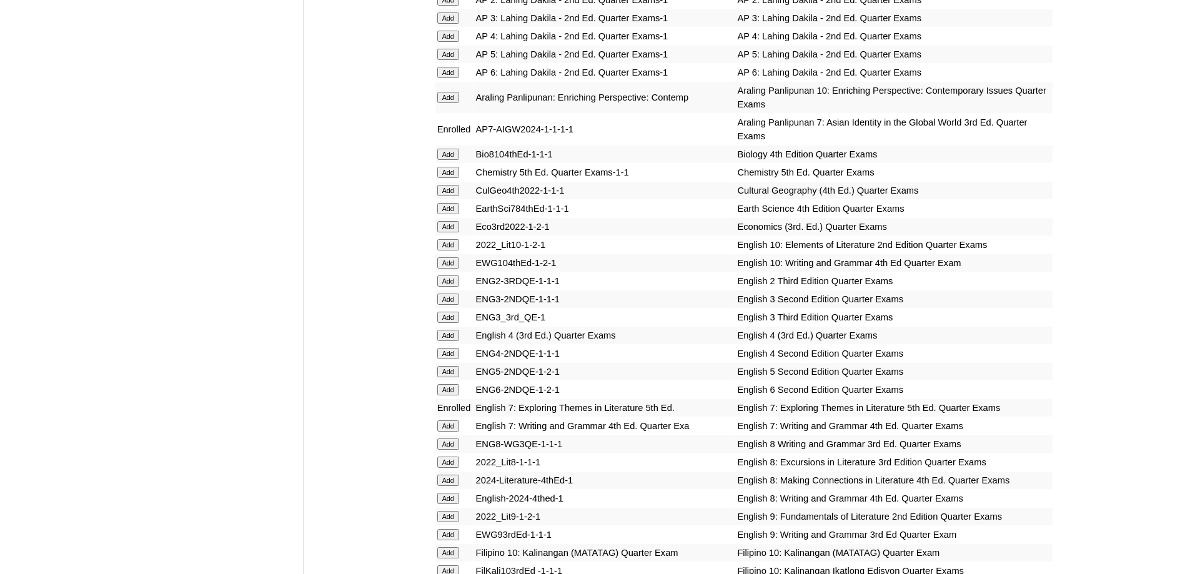
scroll to position [1125, 0]
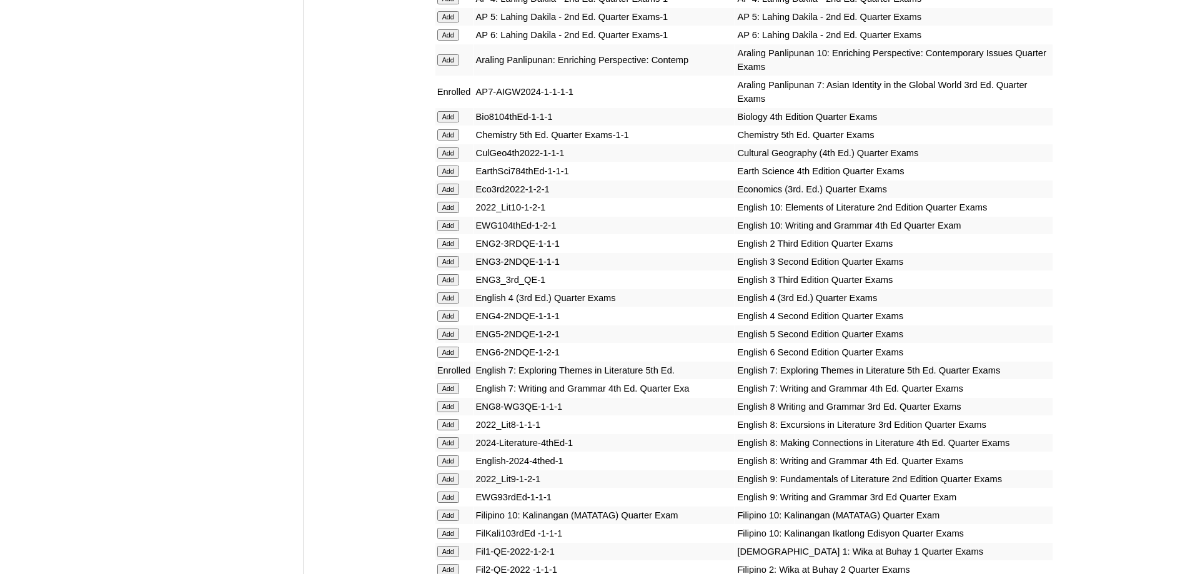
click at [455, 389] on td "Add" at bounding box center [455, 388] width 38 height 17
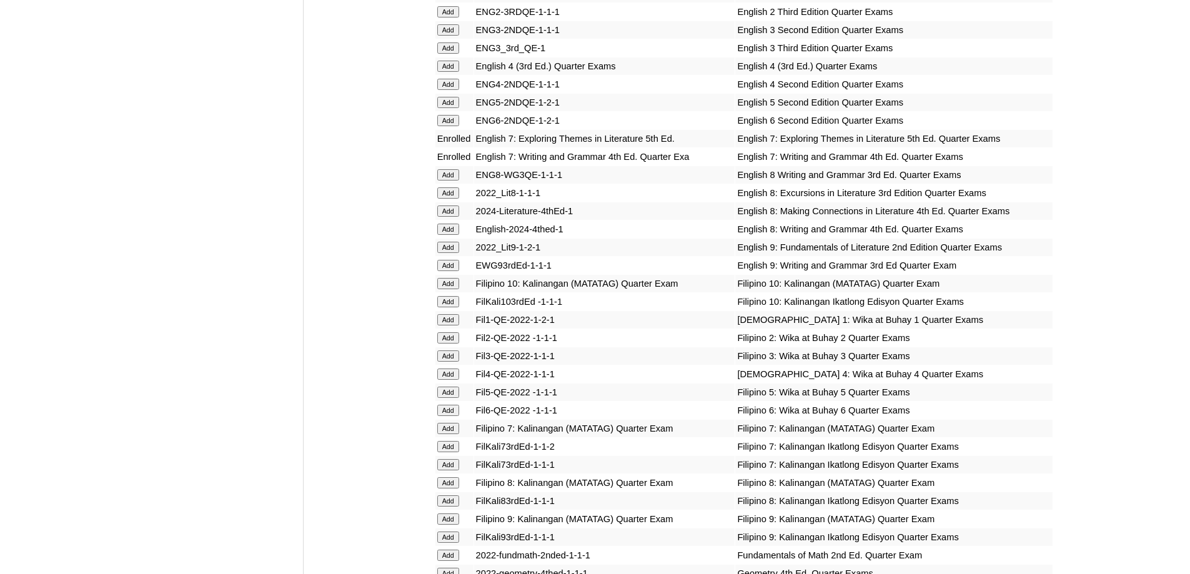
scroll to position [1375, 0]
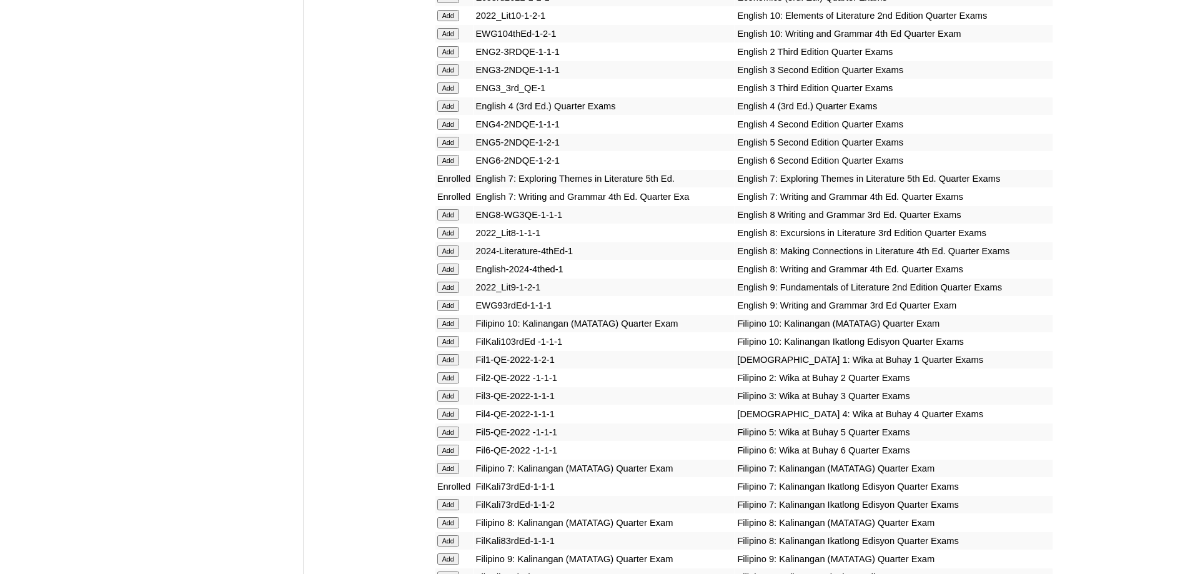
scroll to position [1187, 0]
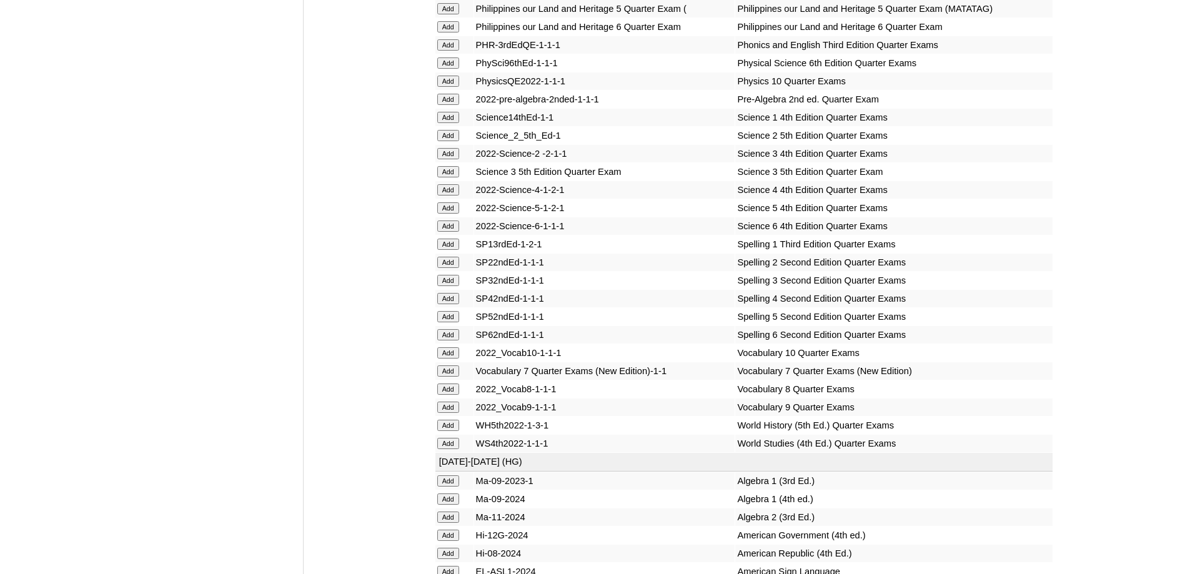
scroll to position [2375, 0]
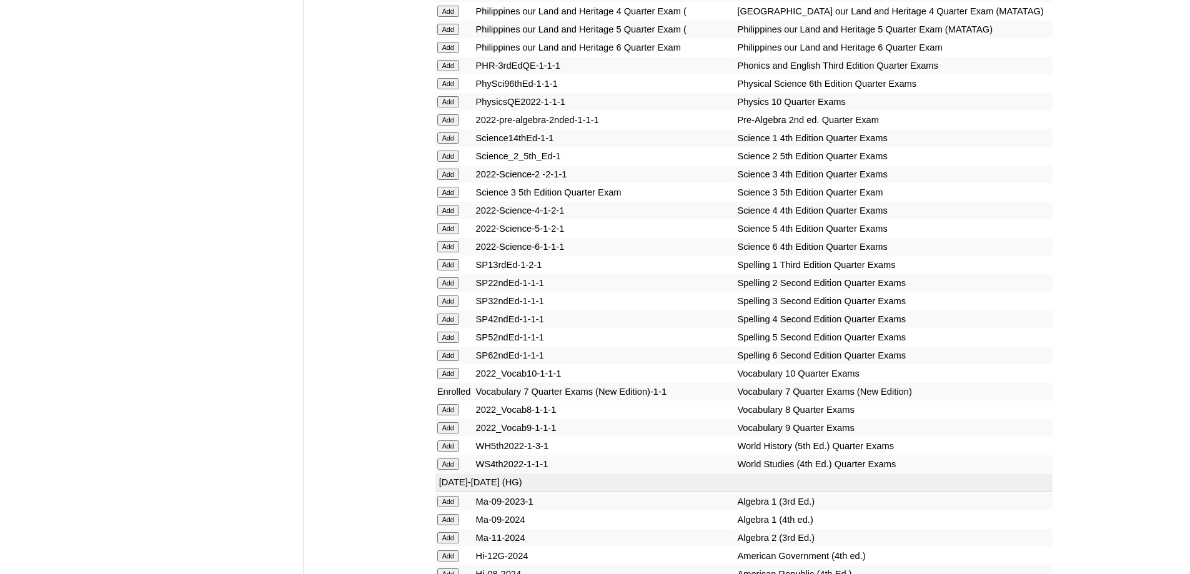
scroll to position [2312, 0]
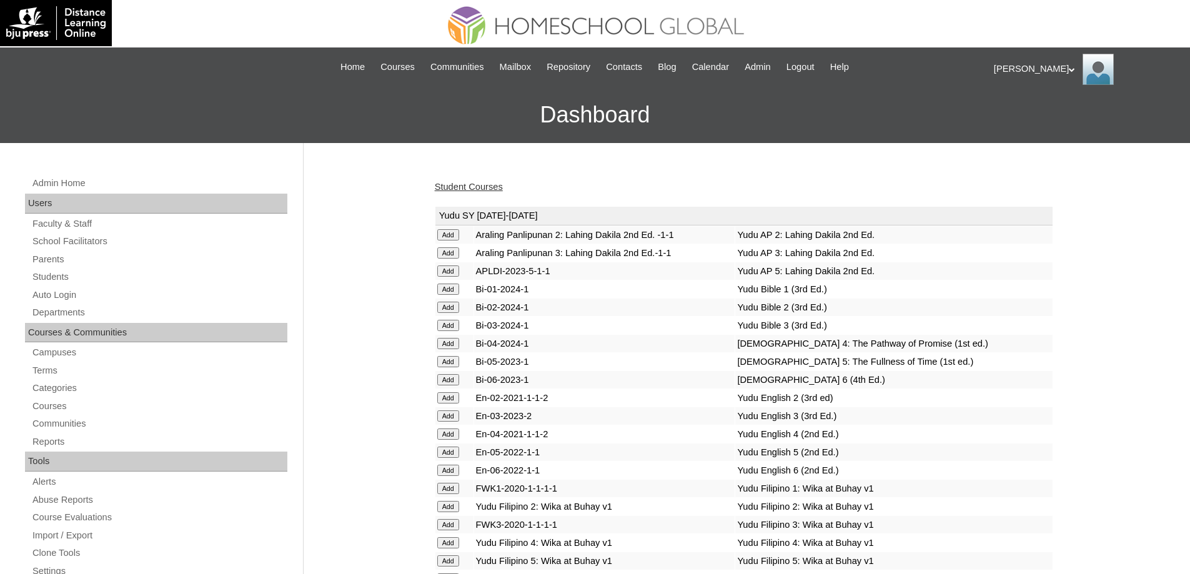
click at [462, 187] on link "Student Courses" at bounding box center [469, 187] width 68 height 10
